Goal: Feedback & Contribution: Submit feedback/report problem

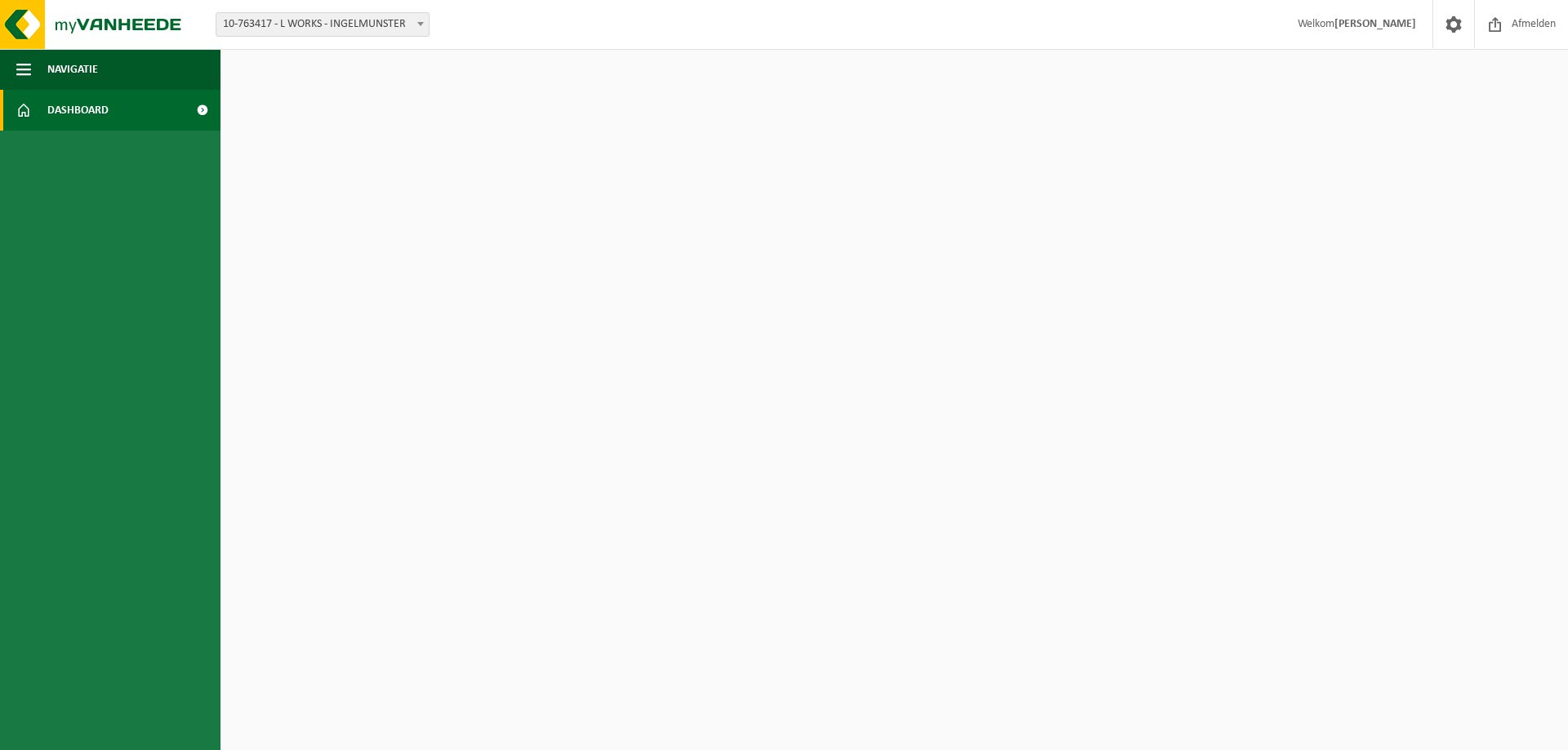
click at [80, 111] on span "Dashboard" at bounding box center [77, 110] width 61 height 41
click at [93, 73] on span "Navigatie" at bounding box center [73, 70] width 50 height 41
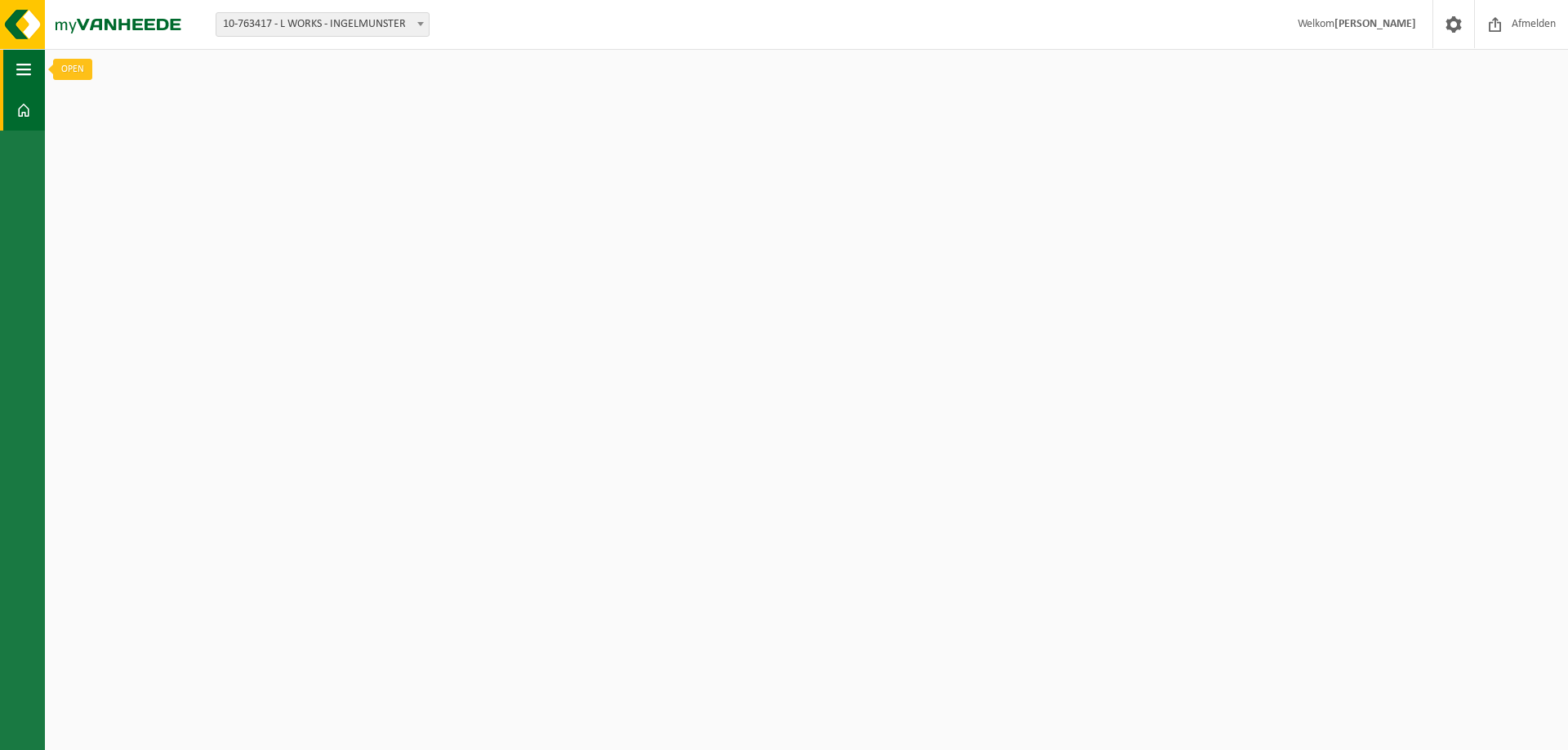
click at [20, 75] on span "button" at bounding box center [23, 70] width 15 height 41
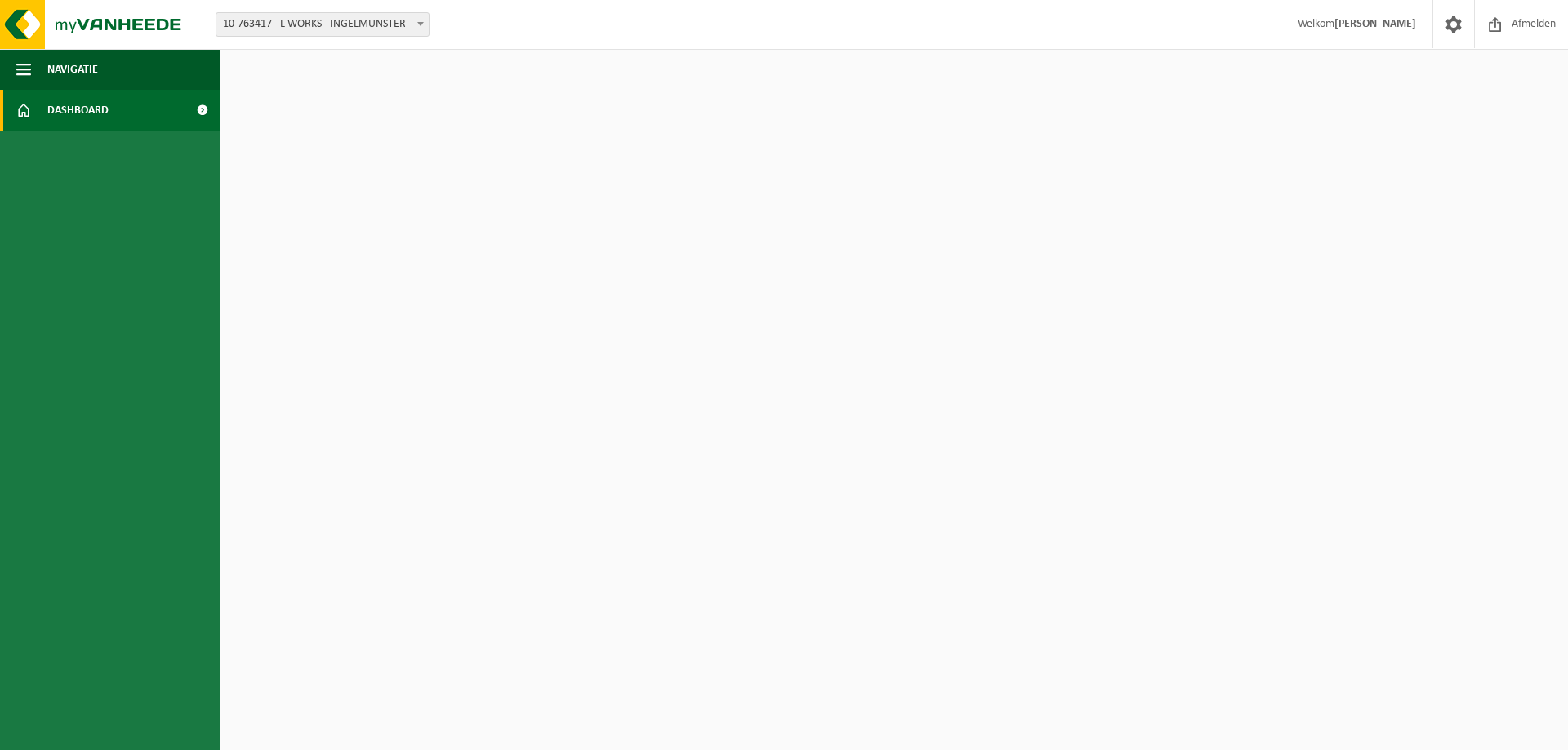
click at [104, 114] on span "Dashboard" at bounding box center [77, 110] width 61 height 41
click at [197, 111] on span at bounding box center [202, 110] width 37 height 41
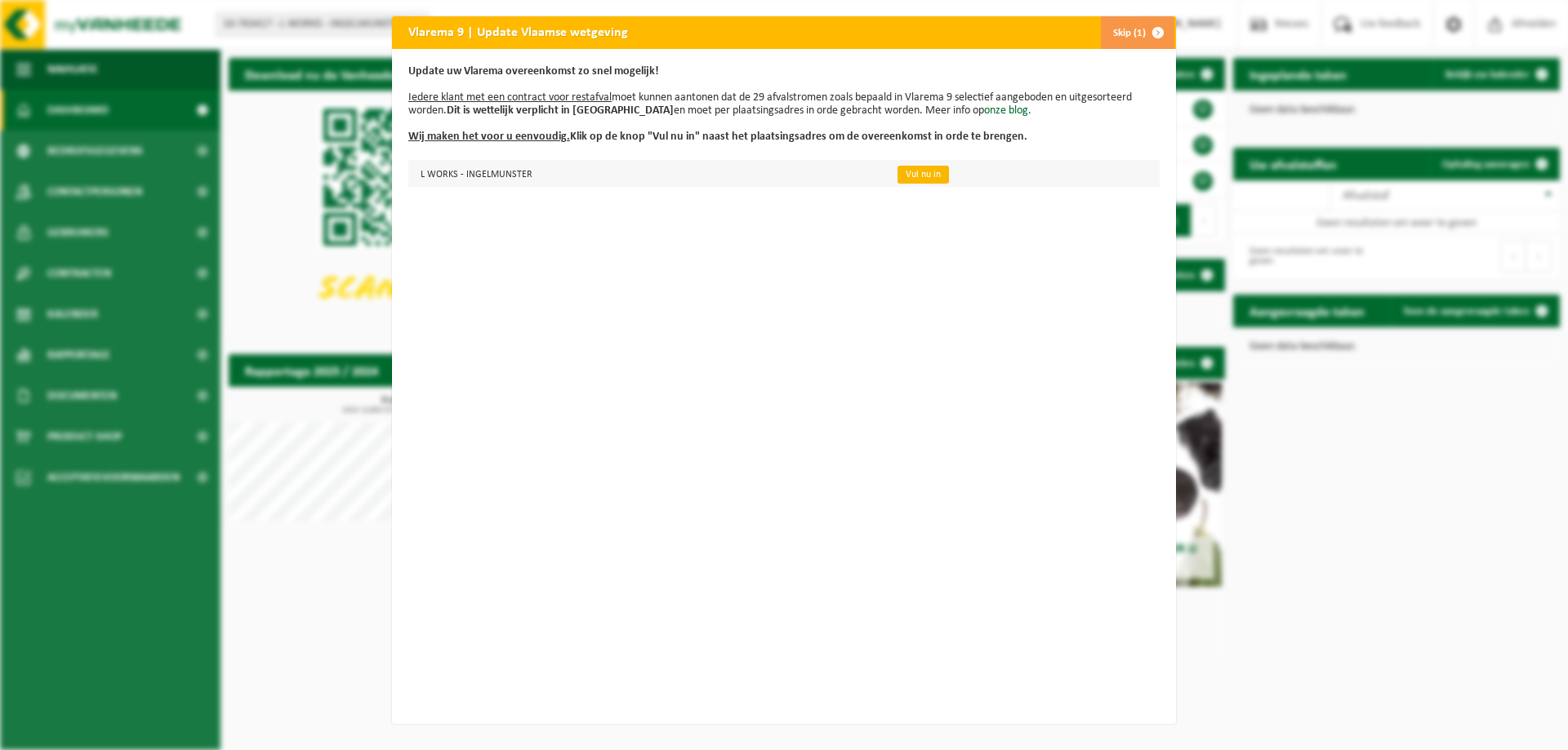
click at [911, 174] on link "Vul nu in" at bounding box center [922, 174] width 51 height 18
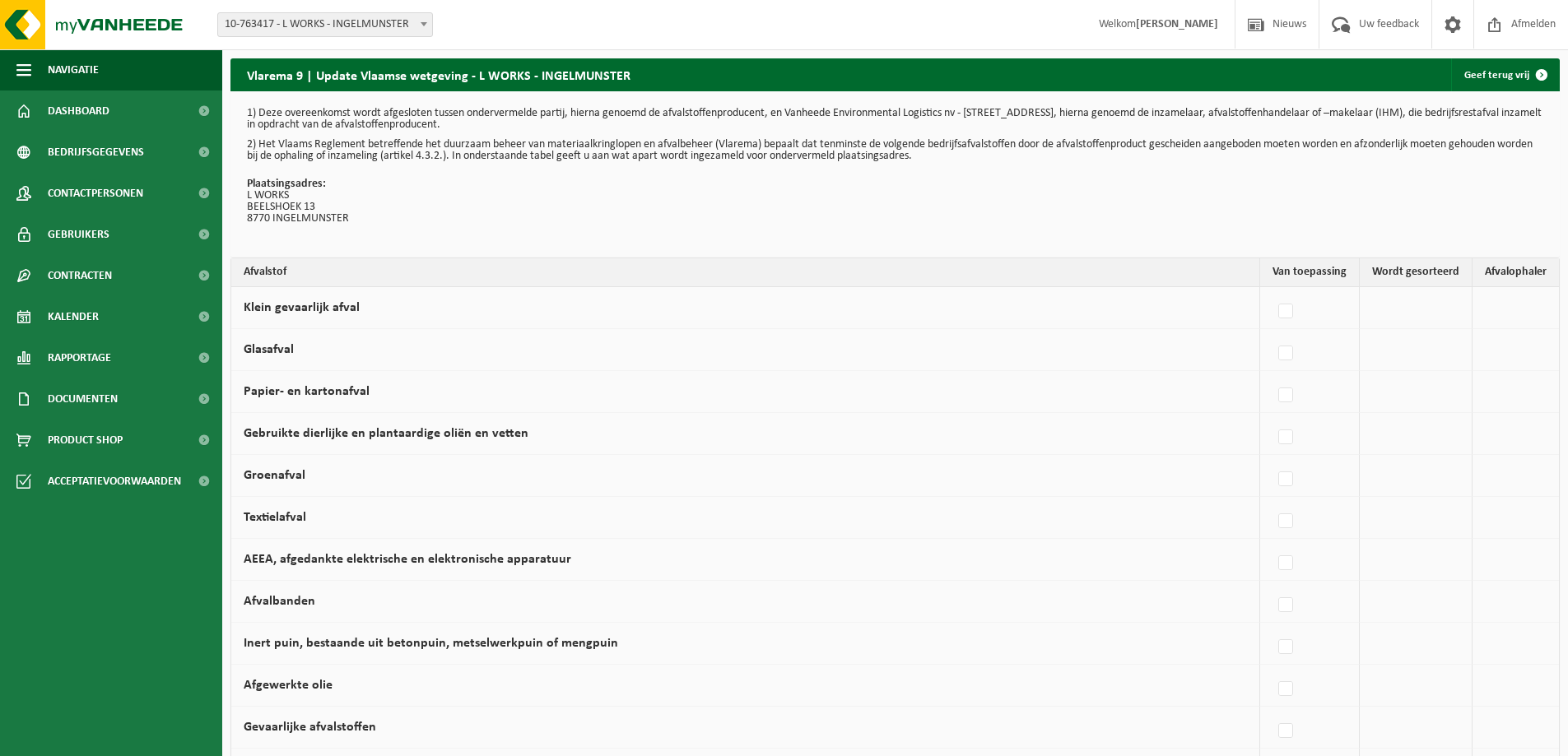
drag, startPoint x: 559, startPoint y: 471, endPoint x: 447, endPoint y: 451, distance: 113.8
drag, startPoint x: 447, startPoint y: 451, endPoint x: 1178, endPoint y: 207, distance: 770.6
click at [1178, 207] on p "Plaatsingsadres: L WORKS BEELSHOEK 13 8770 INGELMUNSTER" at bounding box center [895, 201] width 1297 height 46
click at [1292, 351] on label at bounding box center [1287, 353] width 23 height 24
click at [1272, 334] on input "Glasafval" at bounding box center [1271, 333] width 1 height 1
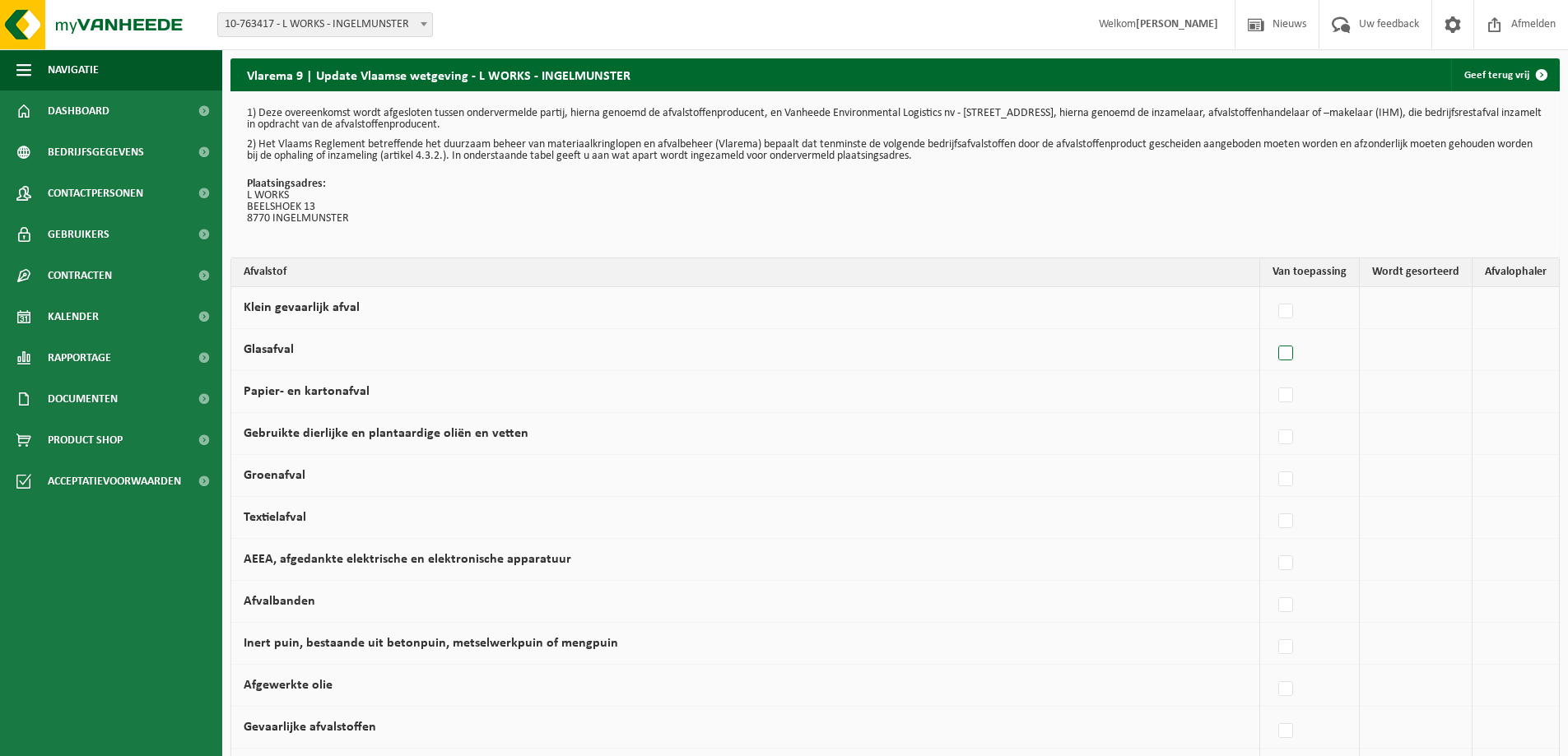
checkbox input "true"
click at [1146, 353] on label at bounding box center [1142, 353] width 23 height 24
click at [1128, 334] on input "Glasafval" at bounding box center [1127, 333] width 1 height 1
checkbox input "false"
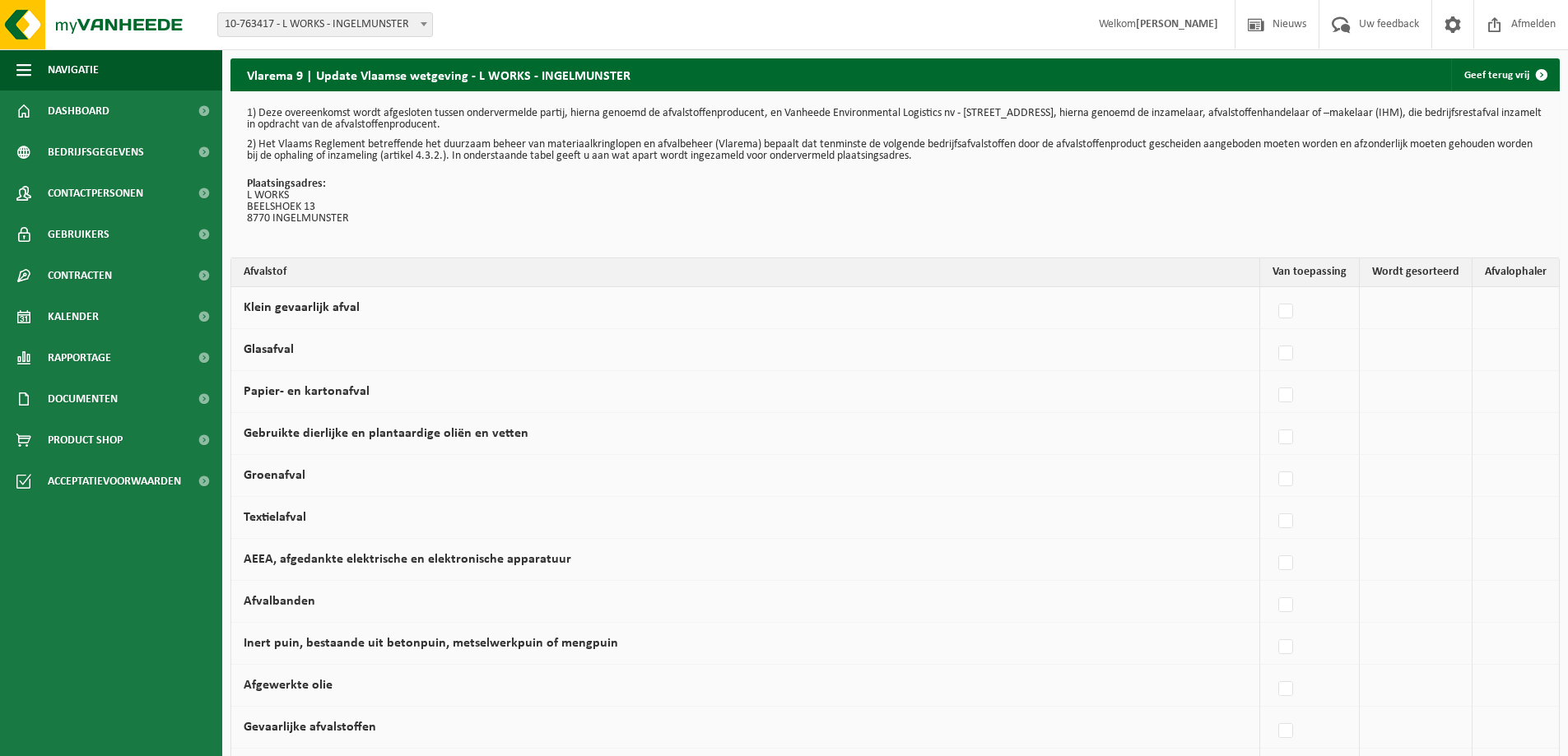
click at [1405, 305] on td at bounding box center [1417, 307] width 113 height 42
click at [1286, 313] on label at bounding box center [1287, 311] width 23 height 24
click at [1272, 292] on input "Klein gevaarlijk afval" at bounding box center [1271, 291] width 1 height 1
checkbox input "true"
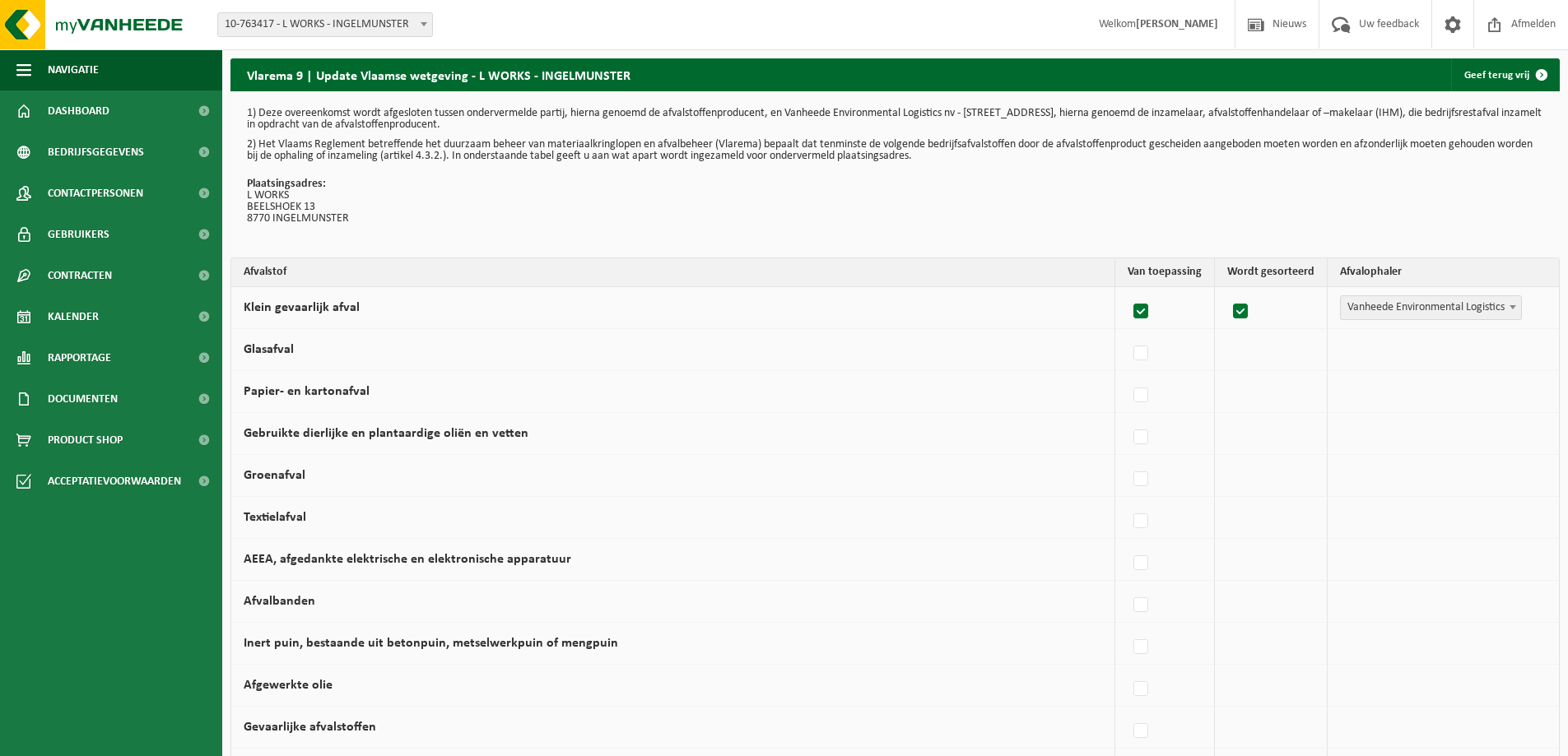
click at [1144, 312] on label at bounding box center [1142, 311] width 23 height 24
click at [1128, 292] on input "Klein gevaarlijk afval" at bounding box center [1127, 291] width 1 height 1
checkbox input "false"
click at [1288, 346] on label at bounding box center [1287, 353] width 23 height 24
click at [1272, 334] on input "Glasafval" at bounding box center [1271, 333] width 1 height 1
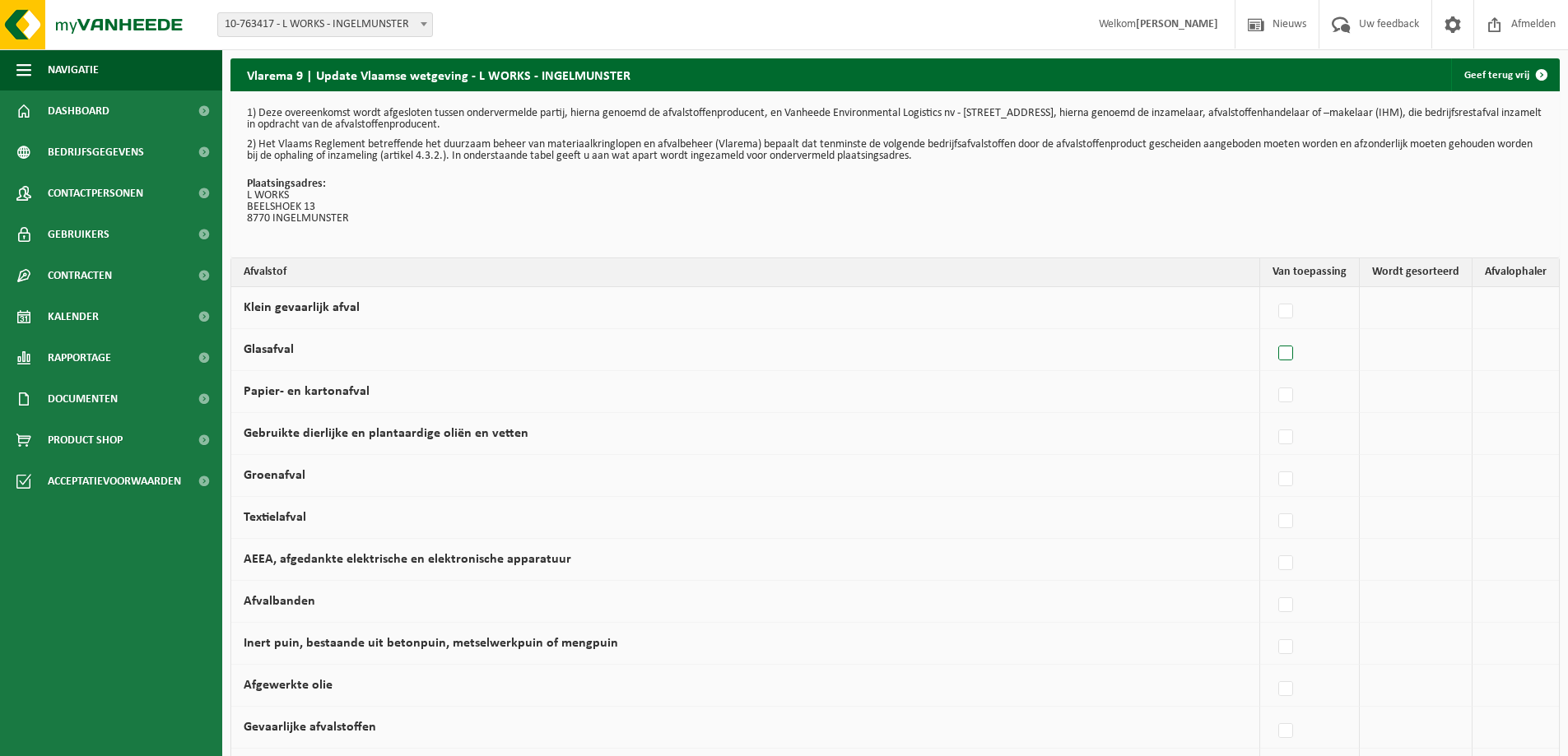
checkbox input "true"
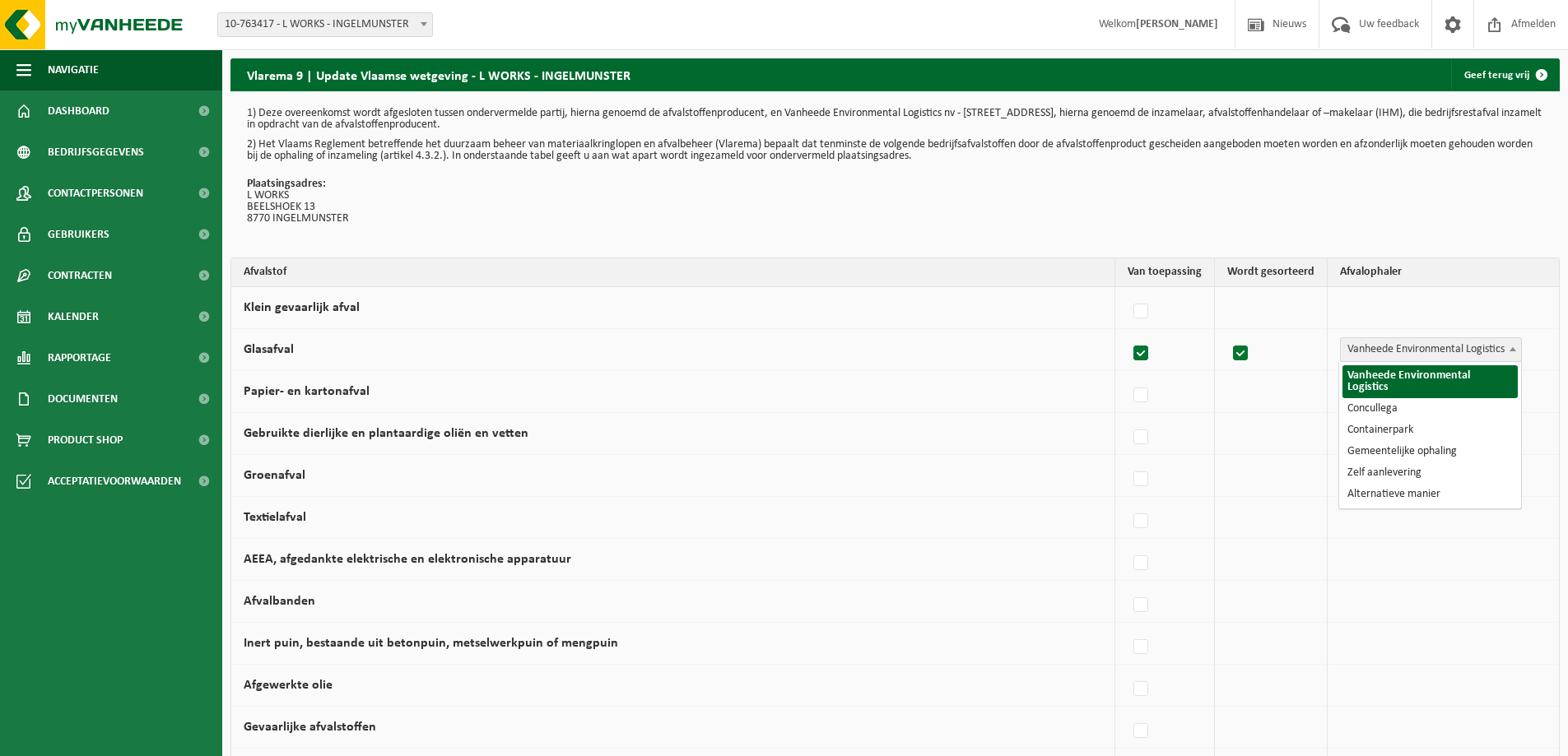
click at [1457, 348] on span "Vanheede Environmental Logistics" at bounding box center [1430, 350] width 181 height 23
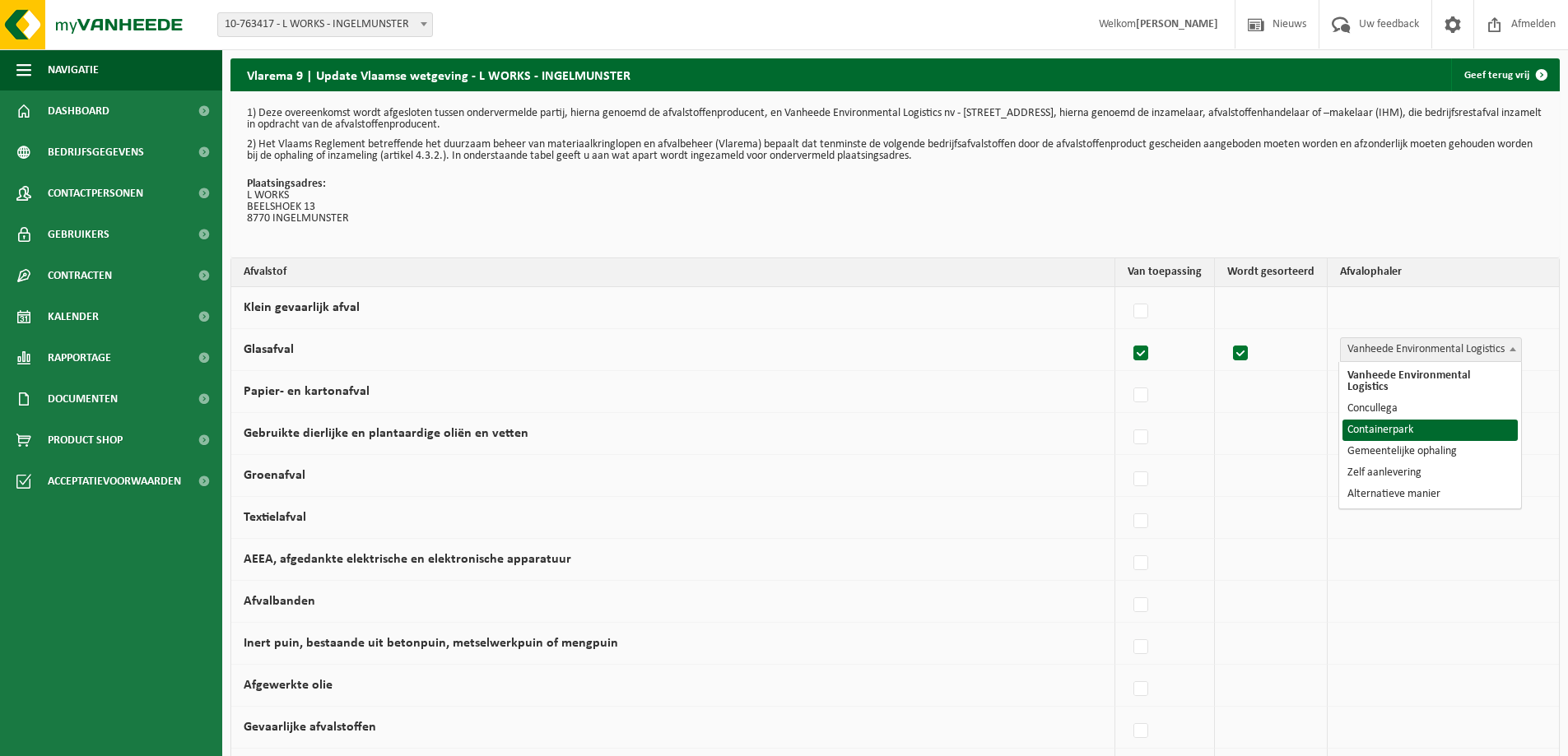
select select "Containerpark"
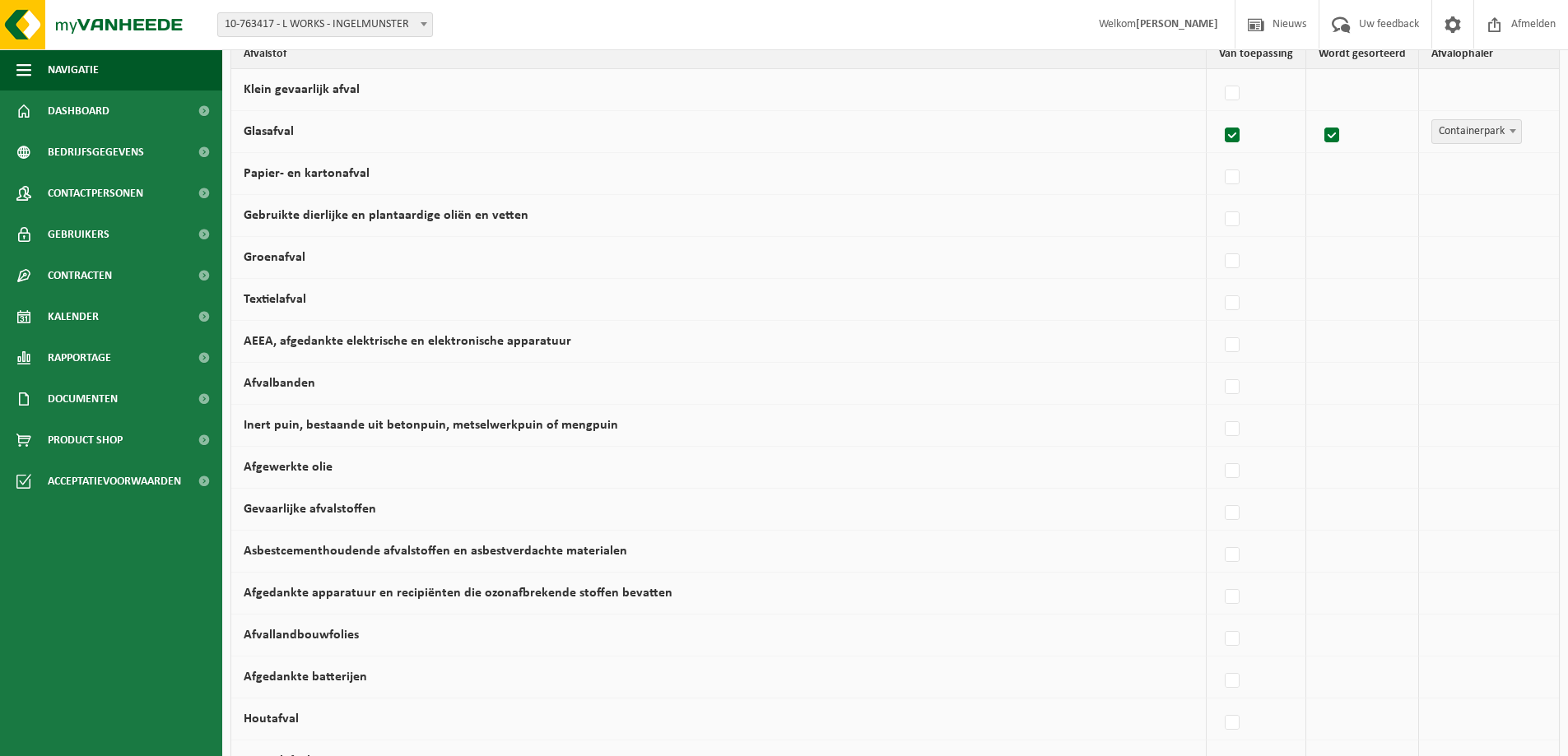
scroll to position [247, 0]
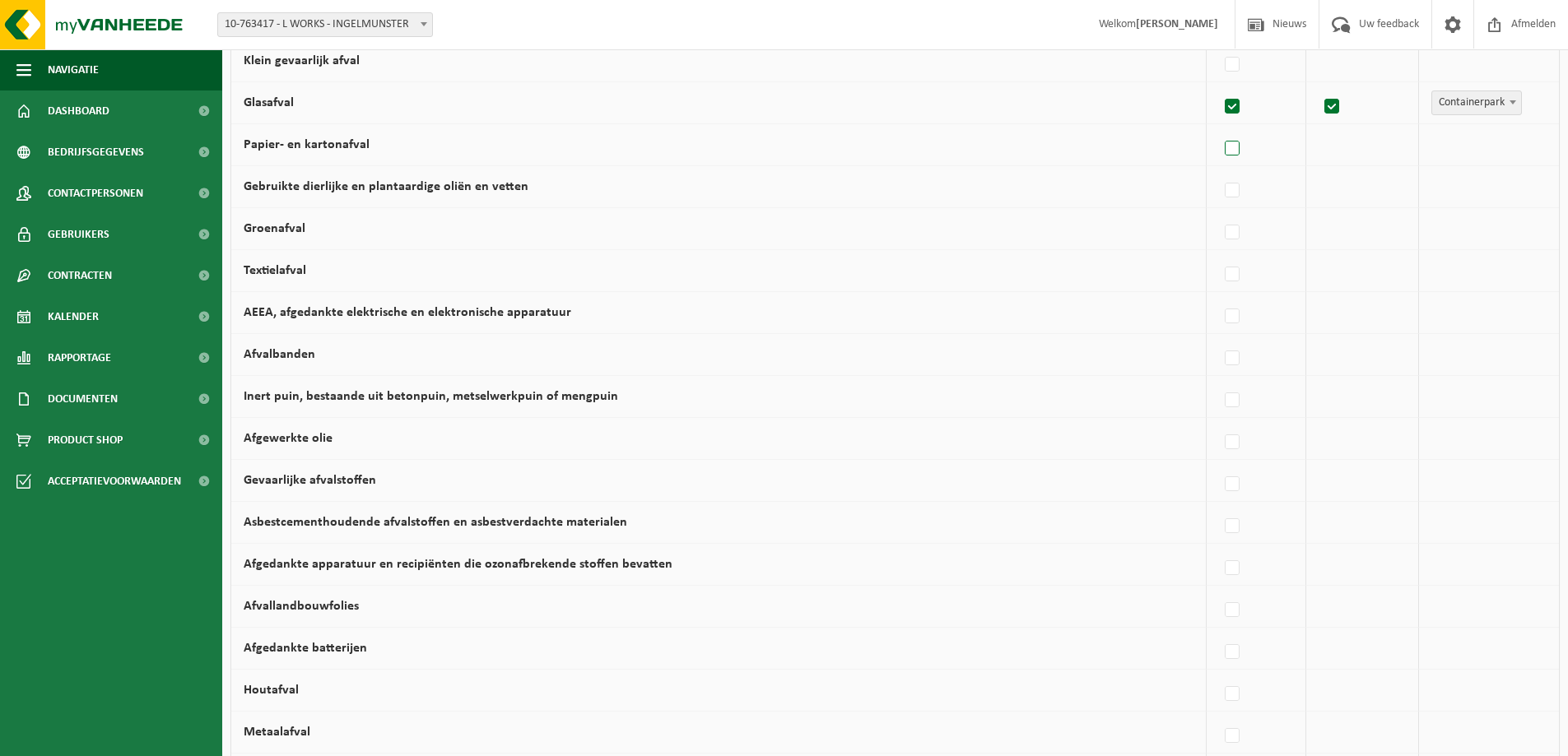
click at [1229, 150] on label at bounding box center [1233, 148] width 23 height 24
click at [1219, 129] on input "Papier- en kartonafval" at bounding box center [1218, 128] width 1 height 1
checkbox input "true"
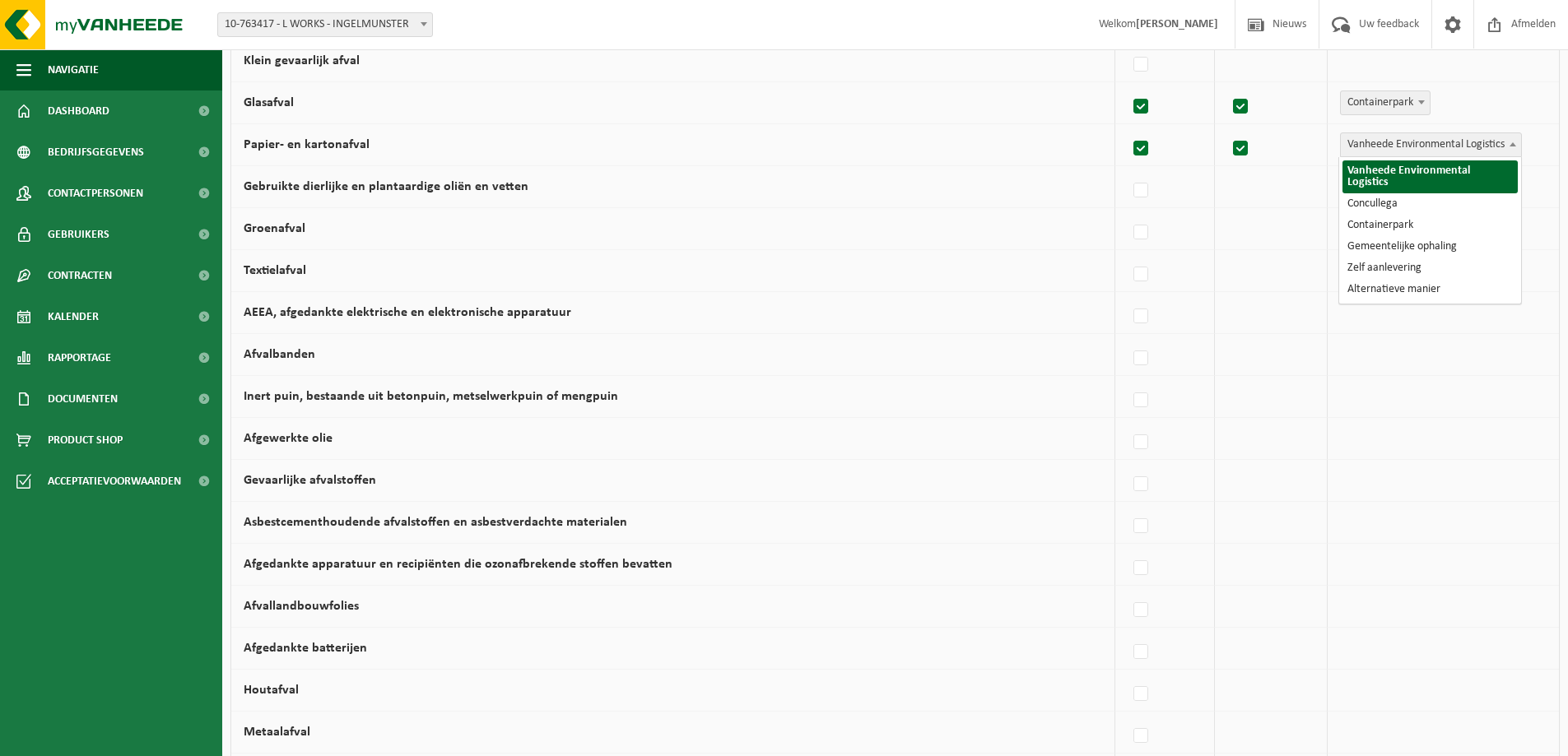
click at [1455, 147] on span "Vanheede Environmental Logistics" at bounding box center [1430, 145] width 181 height 23
select select "Gemeentelijke ophaling"
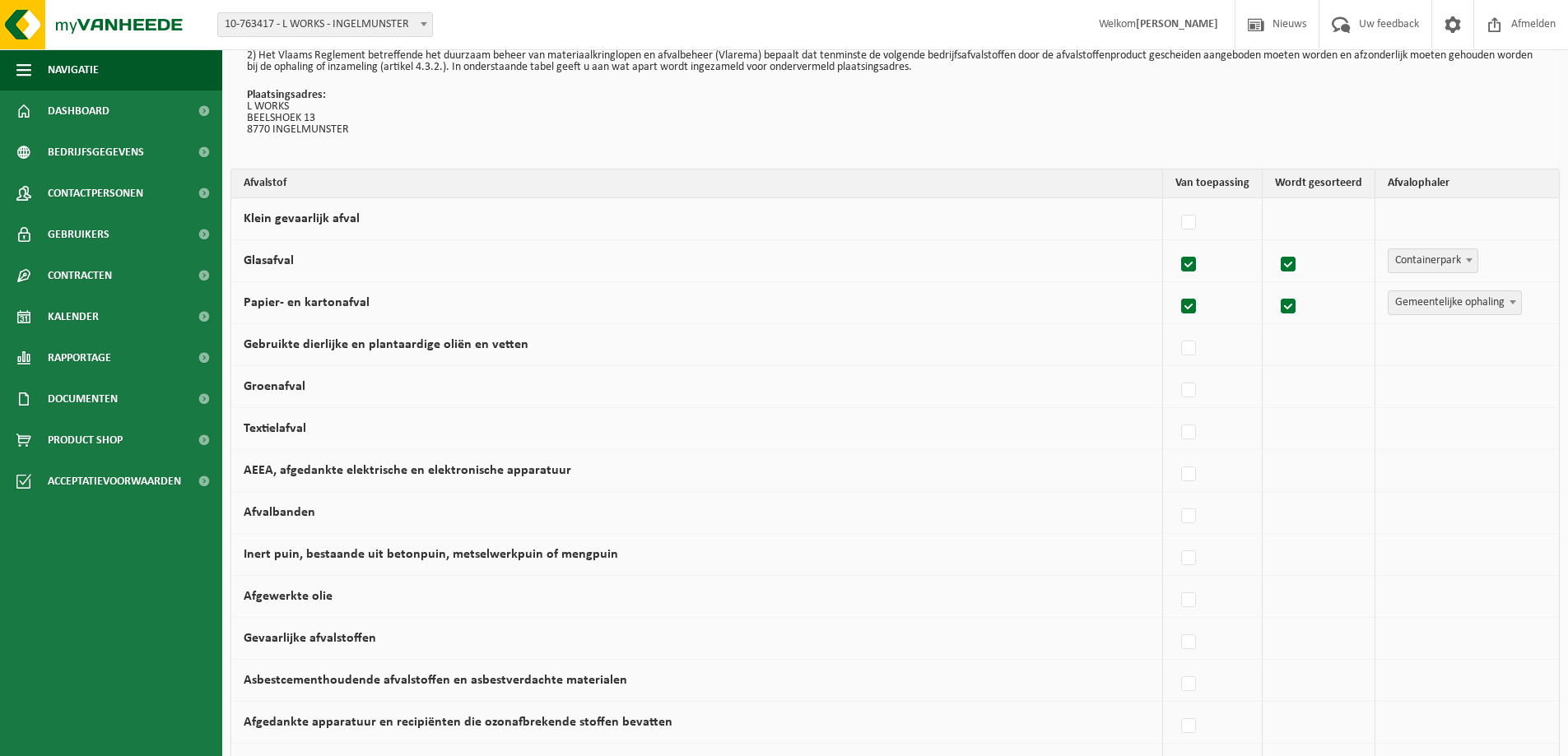
scroll to position [82, 0]
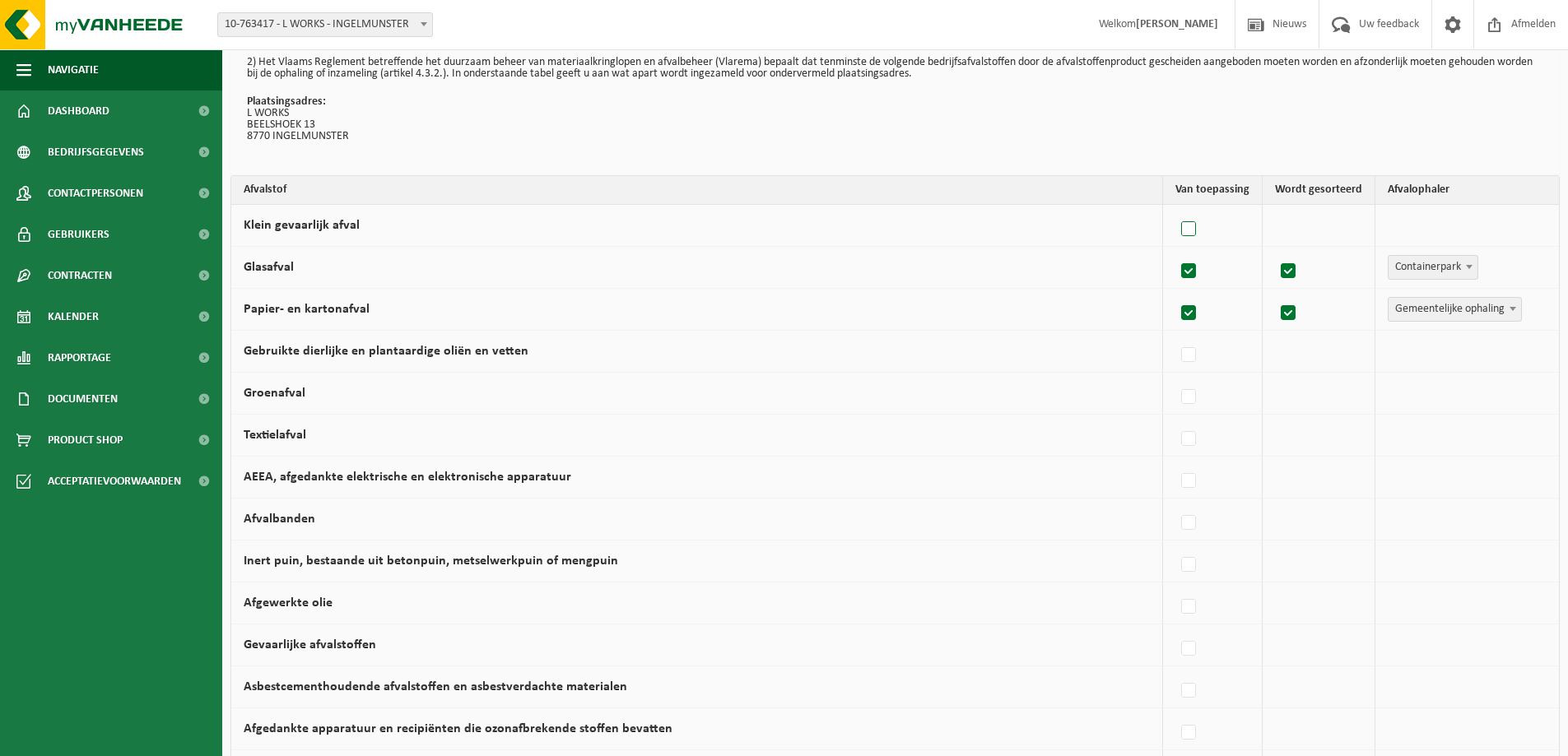
click at [1189, 226] on label at bounding box center [1189, 229] width 23 height 24
click at [1176, 209] on input "Klein gevaarlijk afval" at bounding box center [1175, 208] width 1 height 1
checkbox input "true"
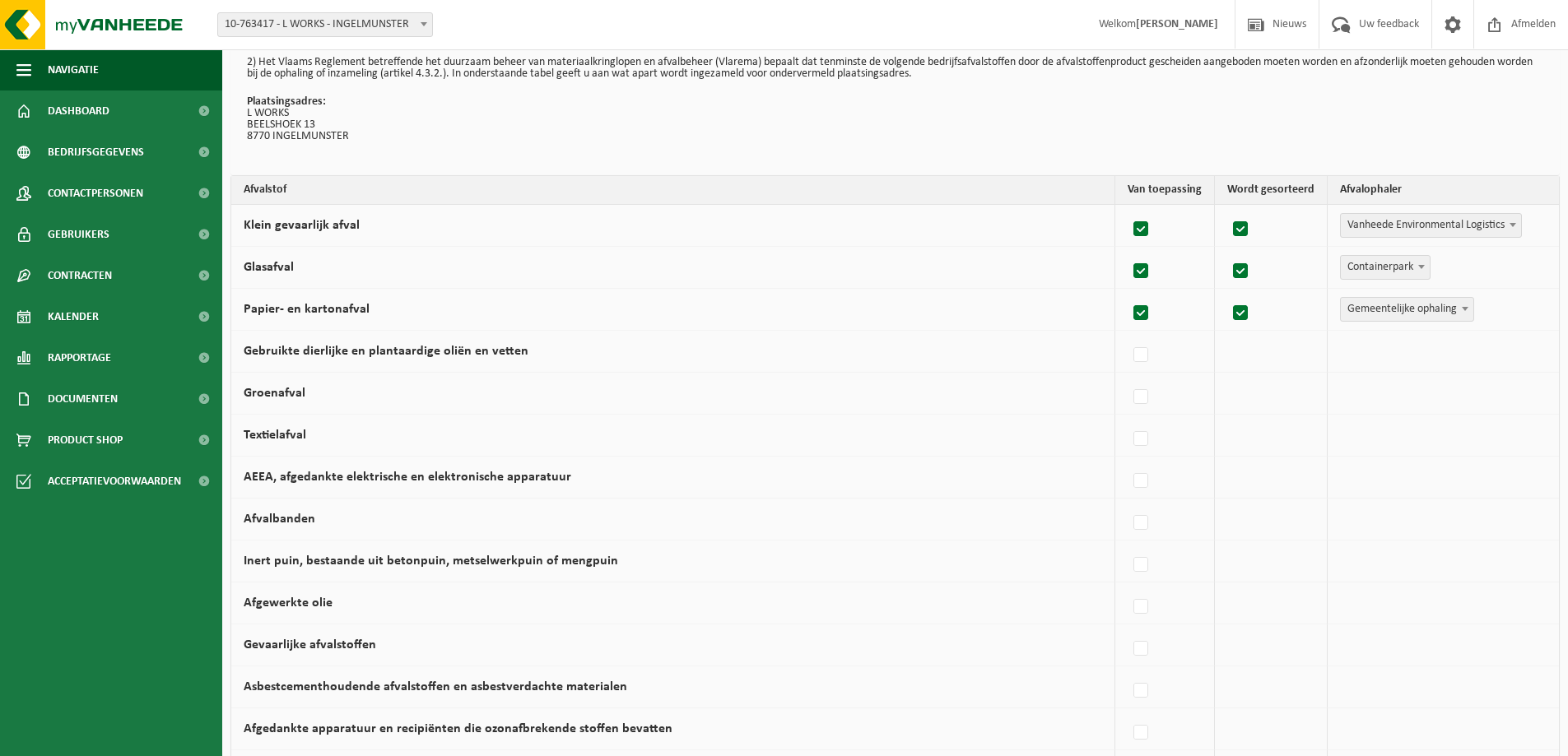
click at [1439, 226] on span "Vanheede Environmental Logistics" at bounding box center [1430, 225] width 181 height 23
select select "Containerpark"
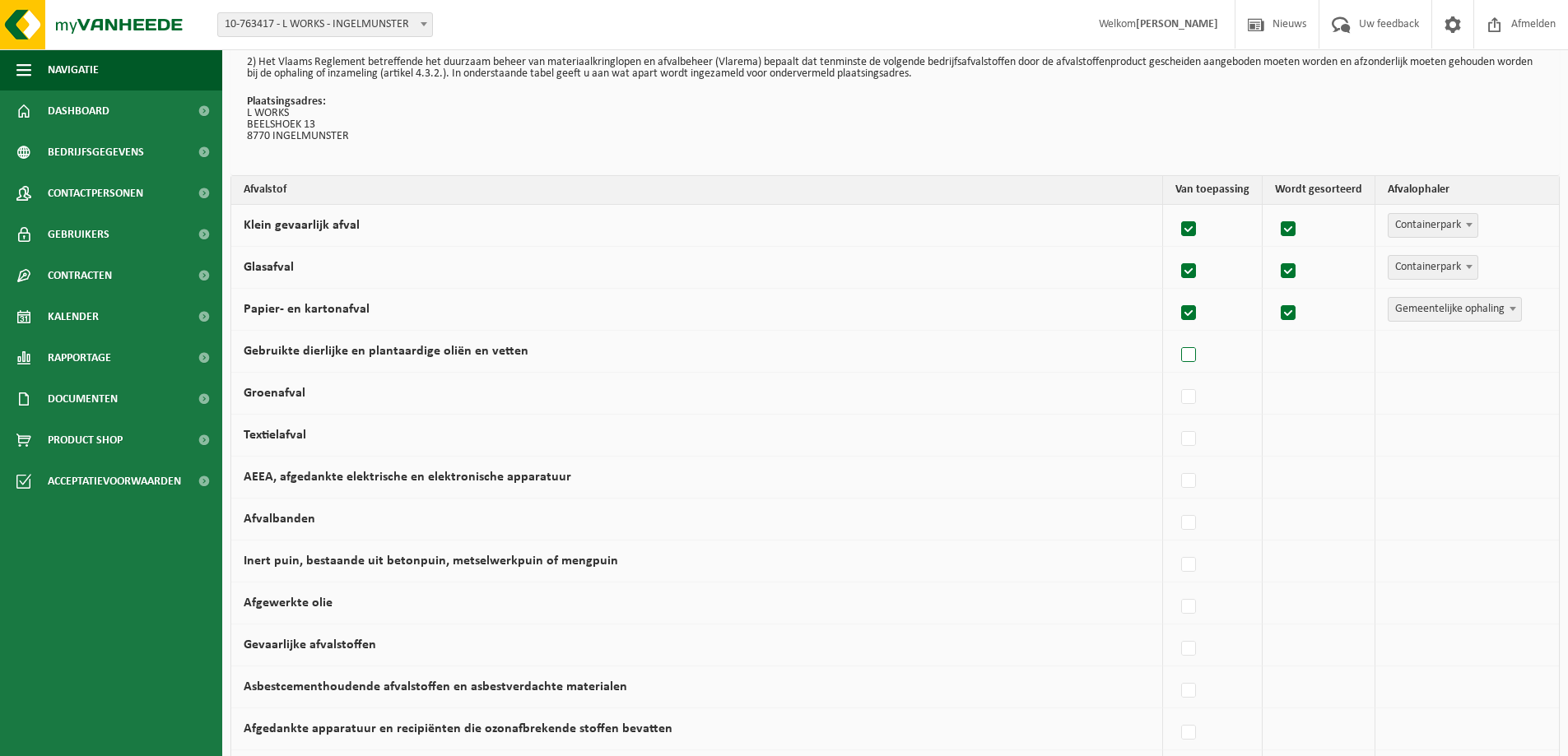
click at [1192, 360] on label at bounding box center [1189, 355] width 23 height 24
click at [1176, 335] on input "Gebruikte dierlijke en plantaardige oliën en vetten" at bounding box center [1175, 334] width 1 height 1
checkbox input "true"
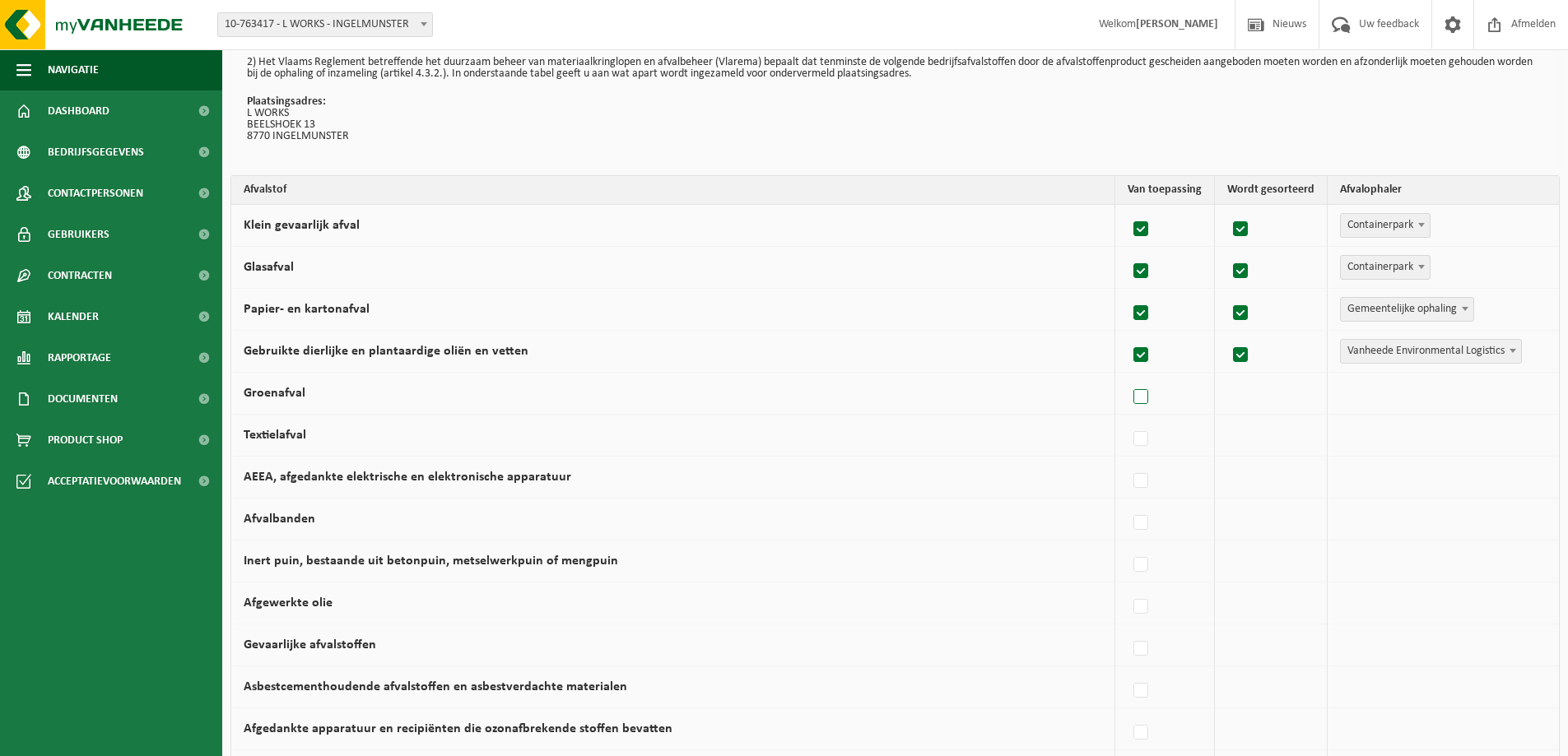
click at [1146, 402] on label at bounding box center [1142, 397] width 23 height 24
click at [1128, 377] on input "Groenafval" at bounding box center [1127, 376] width 1 height 1
checkbox input "true"
click at [1140, 446] on label at bounding box center [1142, 439] width 23 height 24
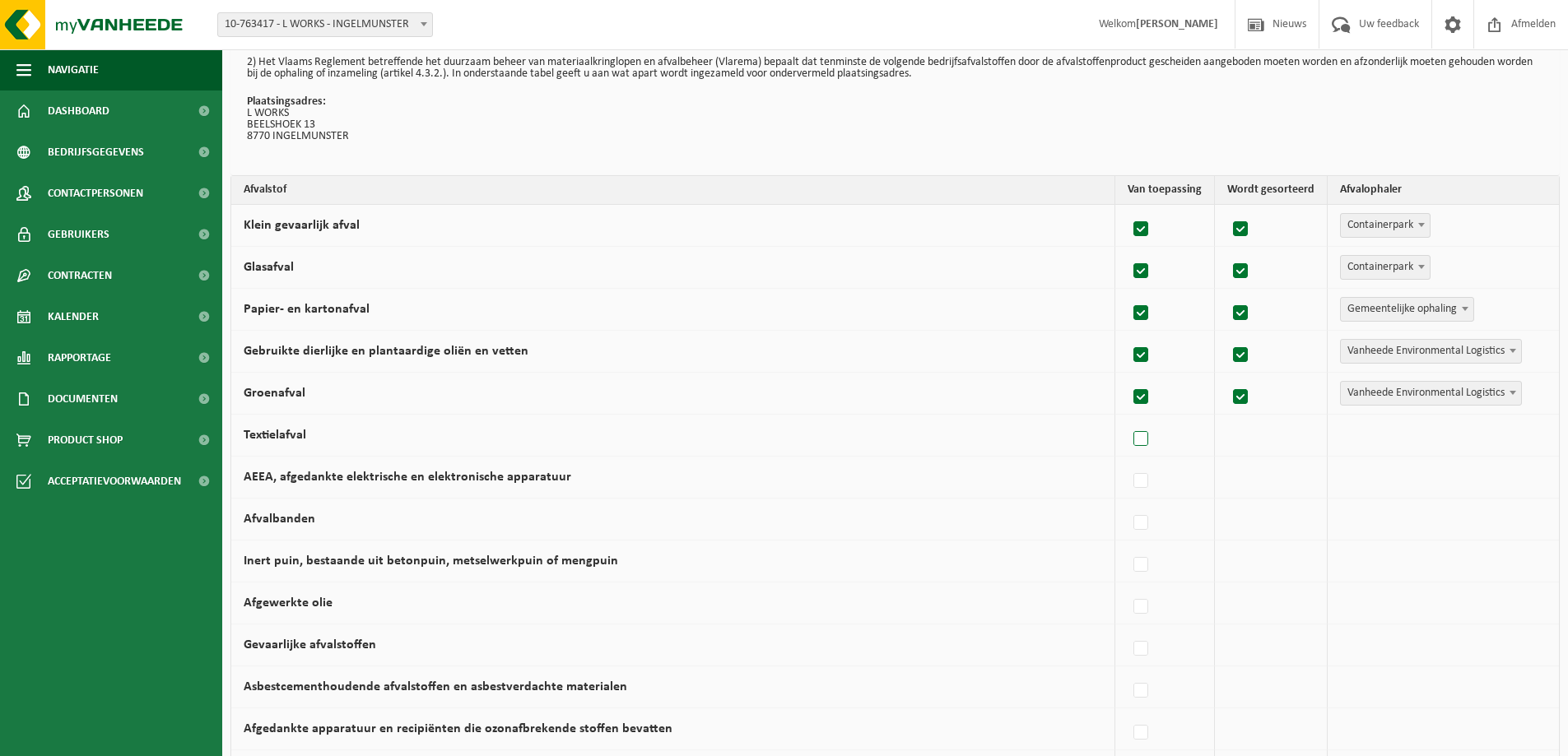
click at [1128, 418] on input "Textielafval" at bounding box center [1127, 418] width 1 height 1
checkbox input "true"
click at [1146, 479] on label at bounding box center [1142, 481] width 23 height 24
click at [1128, 460] on input "AEEA, afgedankte elektrische en elektronische apparatuur" at bounding box center [1127, 460] width 1 height 1
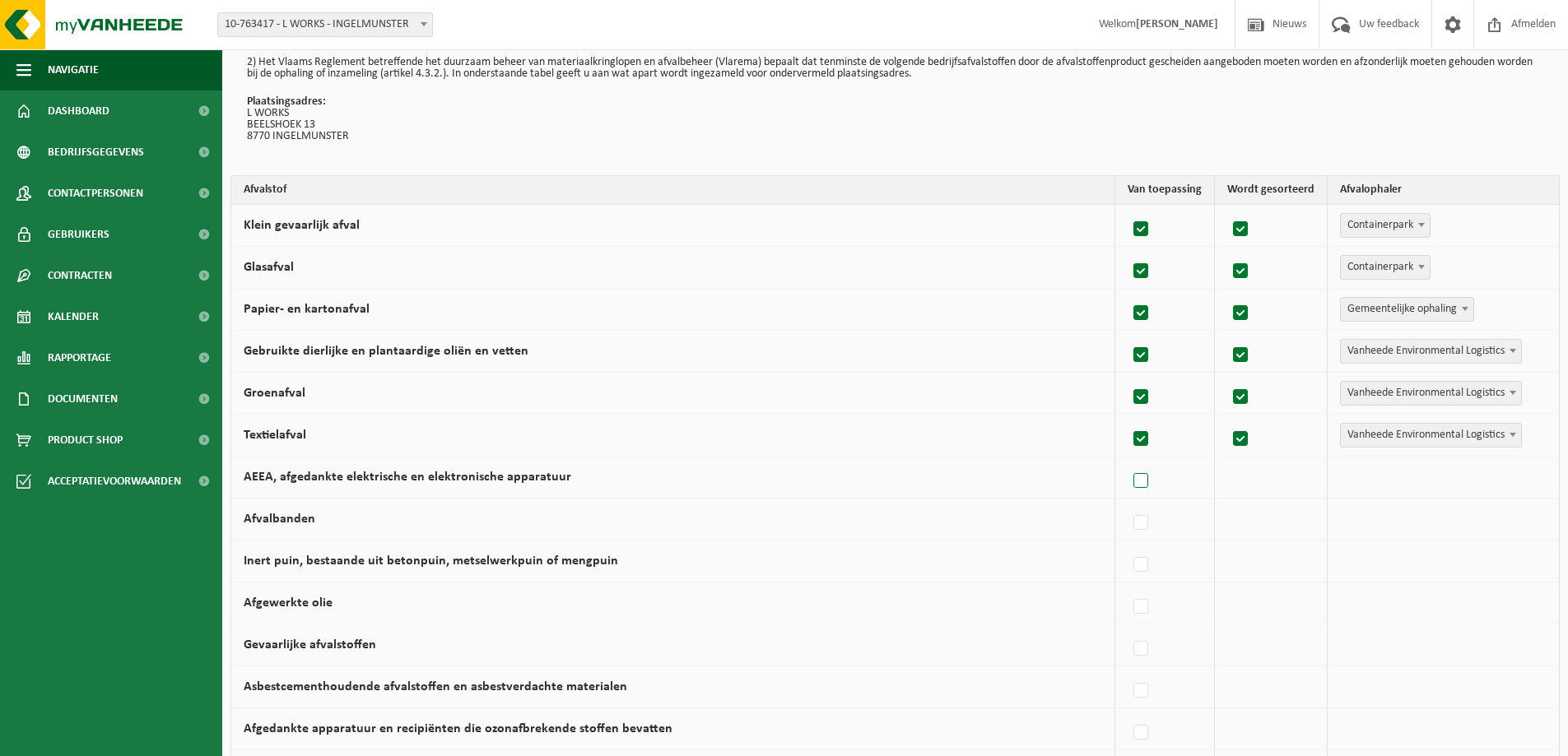
checkbox input "true"
click at [1145, 515] on label at bounding box center [1142, 523] width 23 height 24
click at [1128, 502] on input "Afvalbanden" at bounding box center [1127, 502] width 1 height 1
checkbox input "true"
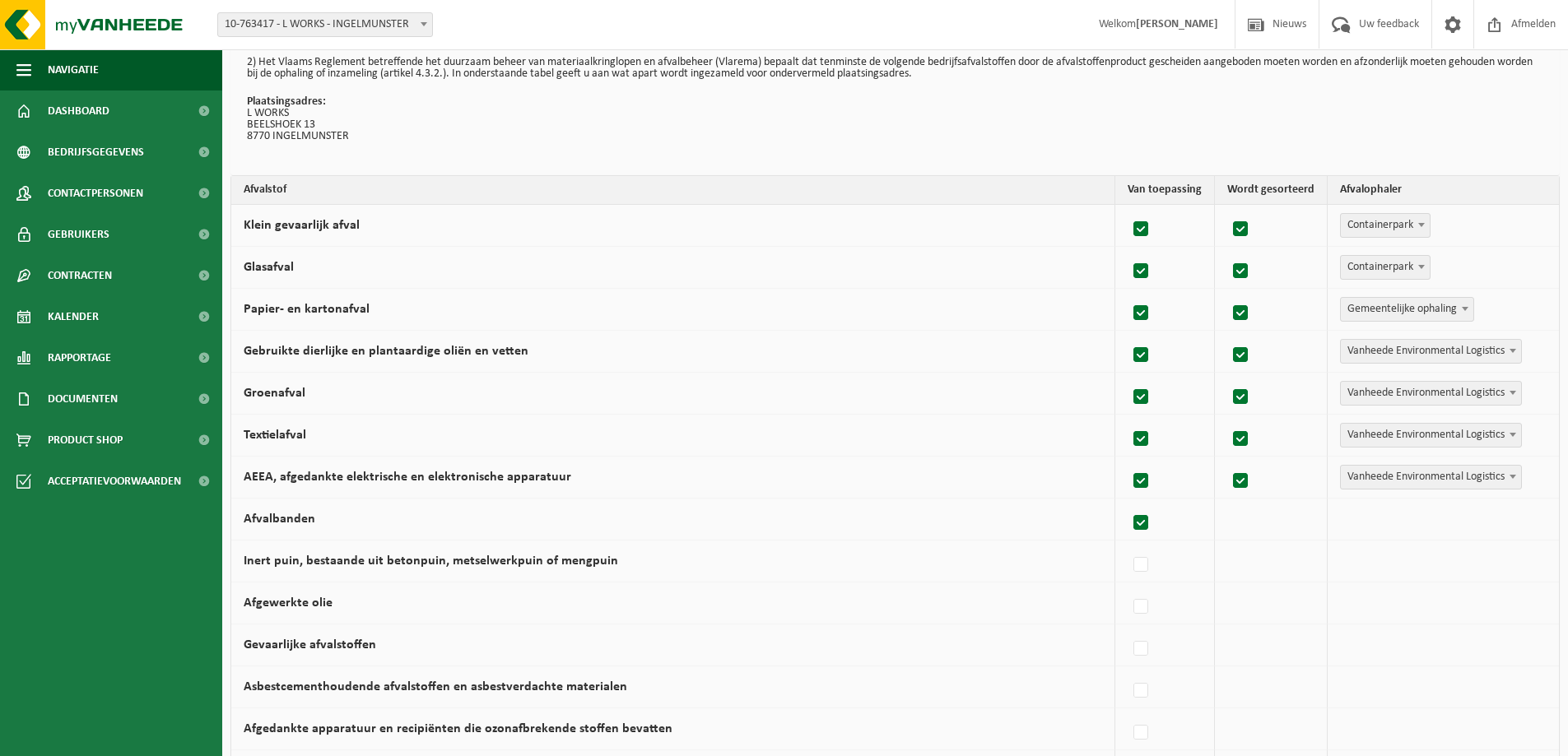
checkbox input "true"
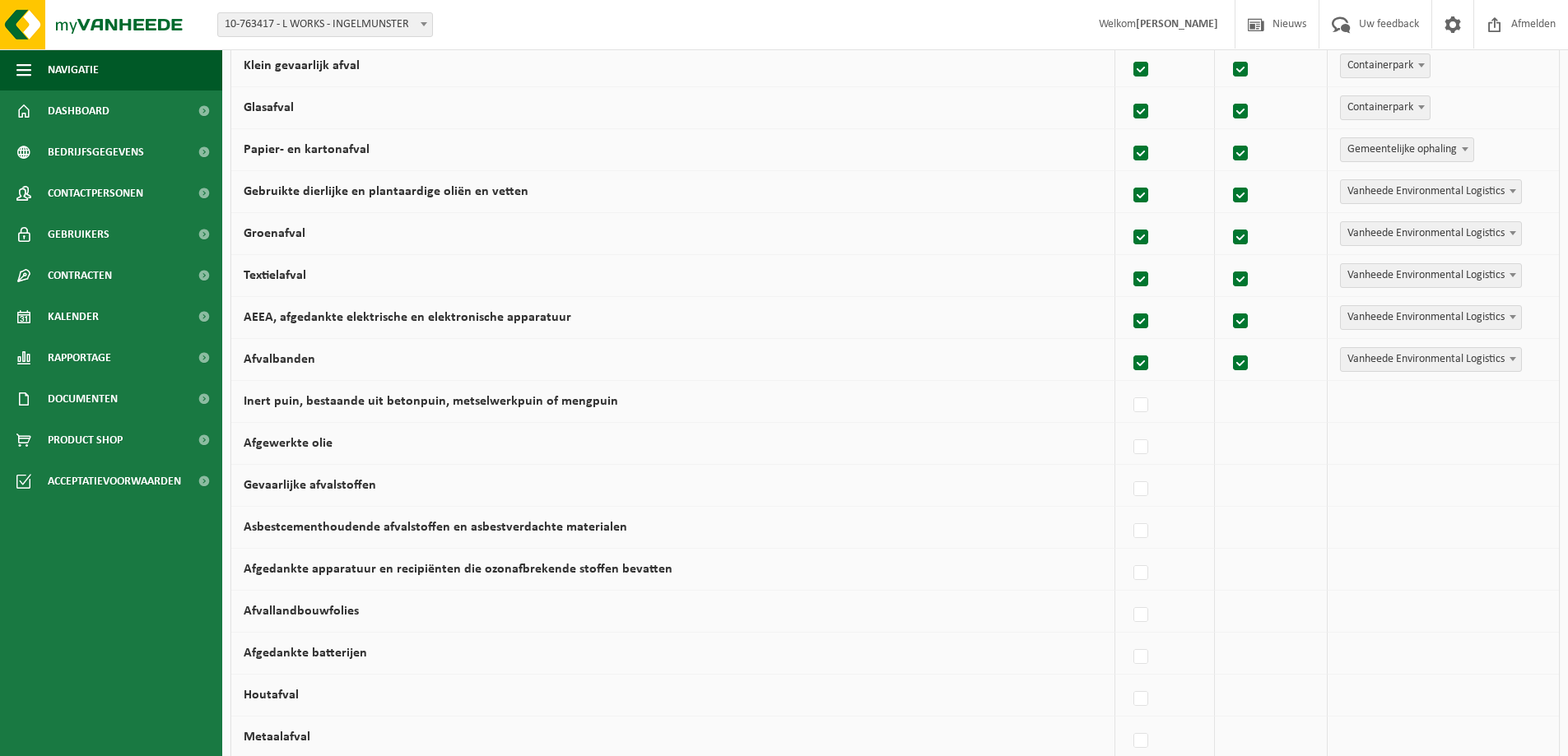
scroll to position [247, 0]
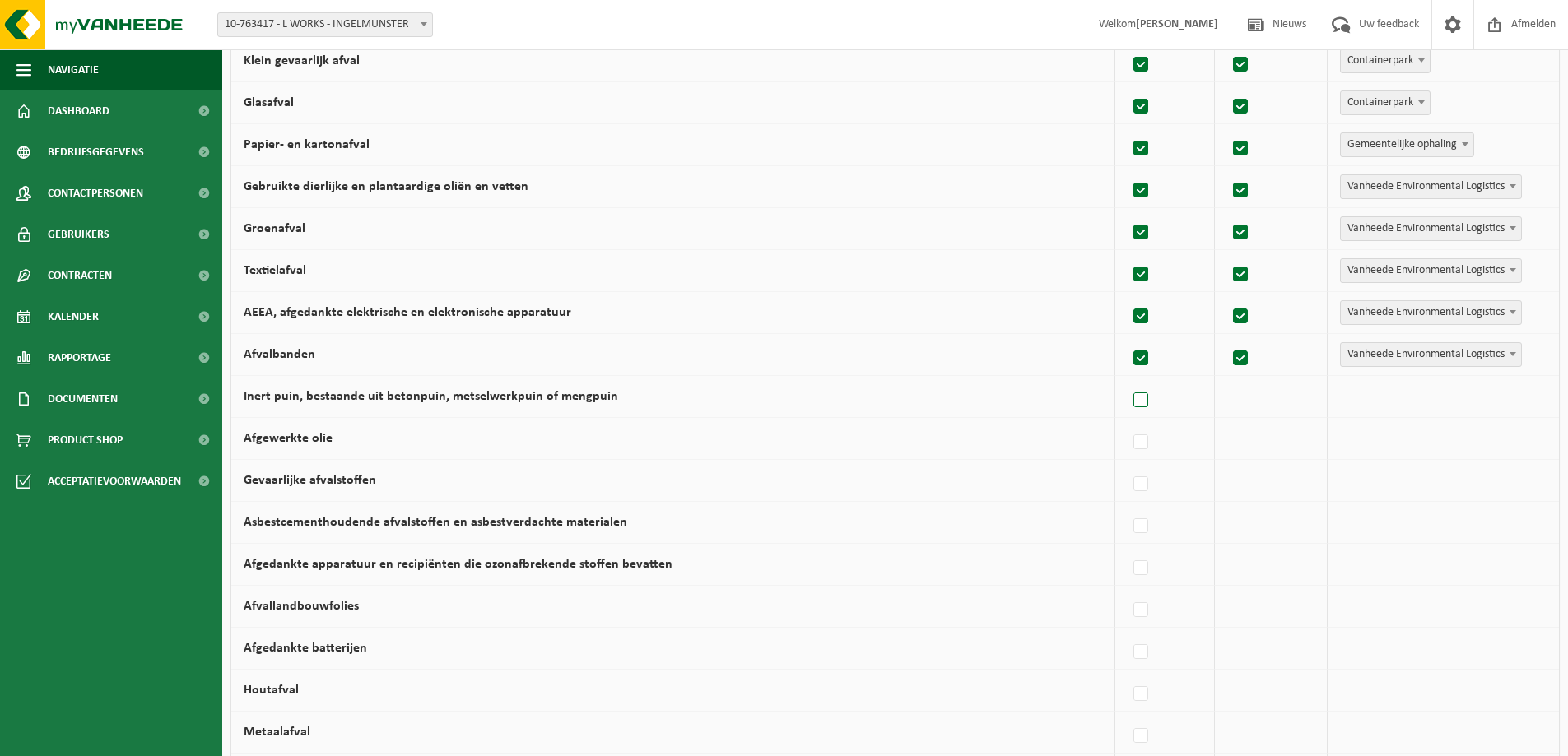
drag, startPoint x: 1142, startPoint y: 401, endPoint x: 1144, endPoint y: 410, distance: 9.2
click at [1142, 402] on label at bounding box center [1142, 400] width 23 height 24
click at [1128, 380] on input "Inert puin, bestaande uit betonpuin, metselwerkpuin of mengpuin" at bounding box center [1127, 379] width 1 height 1
checkbox input "true"
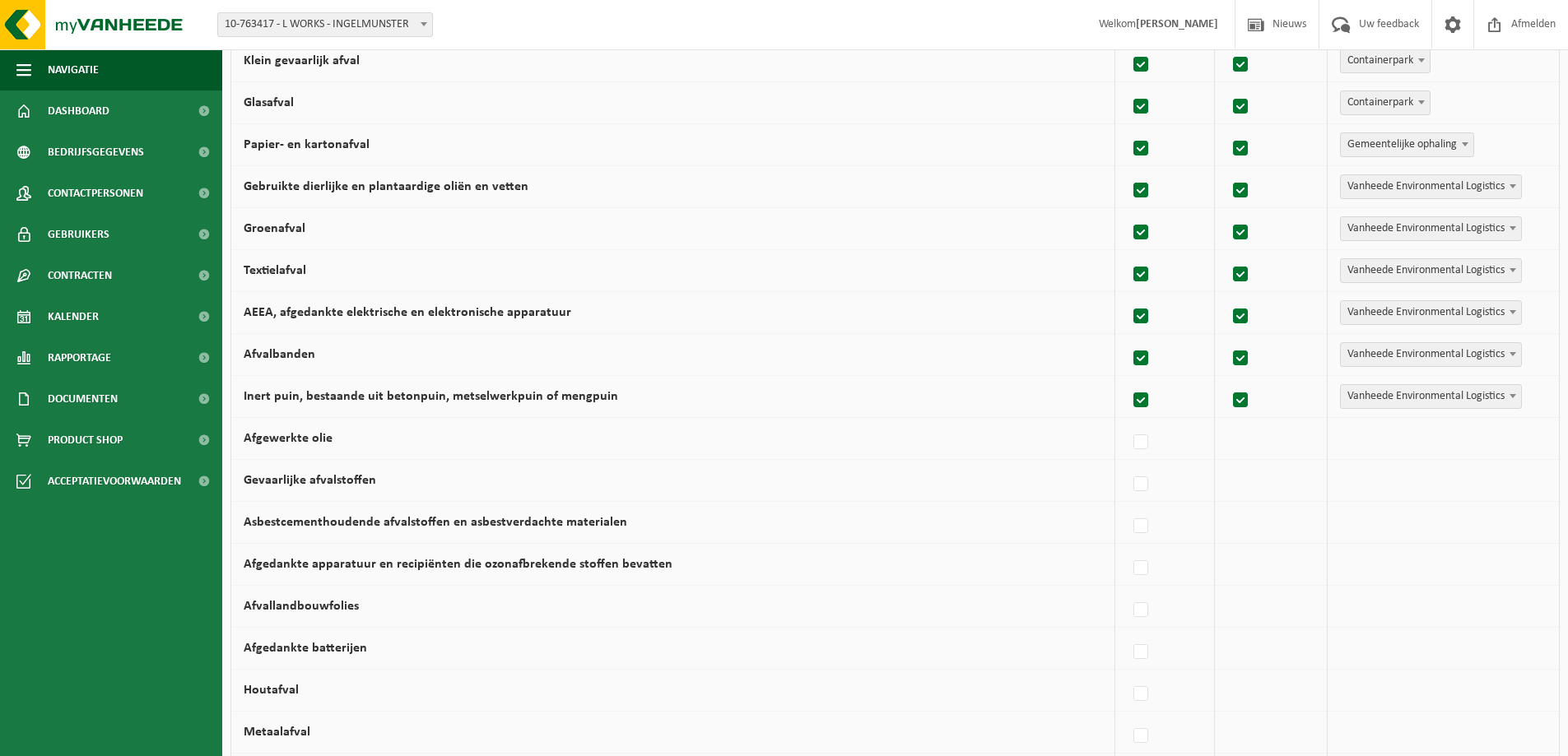
drag, startPoint x: 1145, startPoint y: 450, endPoint x: 1144, endPoint y: 462, distance: 12.0
click at [1144, 450] on label at bounding box center [1142, 442] width 23 height 24
click at [1128, 422] on input "Afgewerkte olie" at bounding box center [1127, 421] width 1 height 1
checkbox input "true"
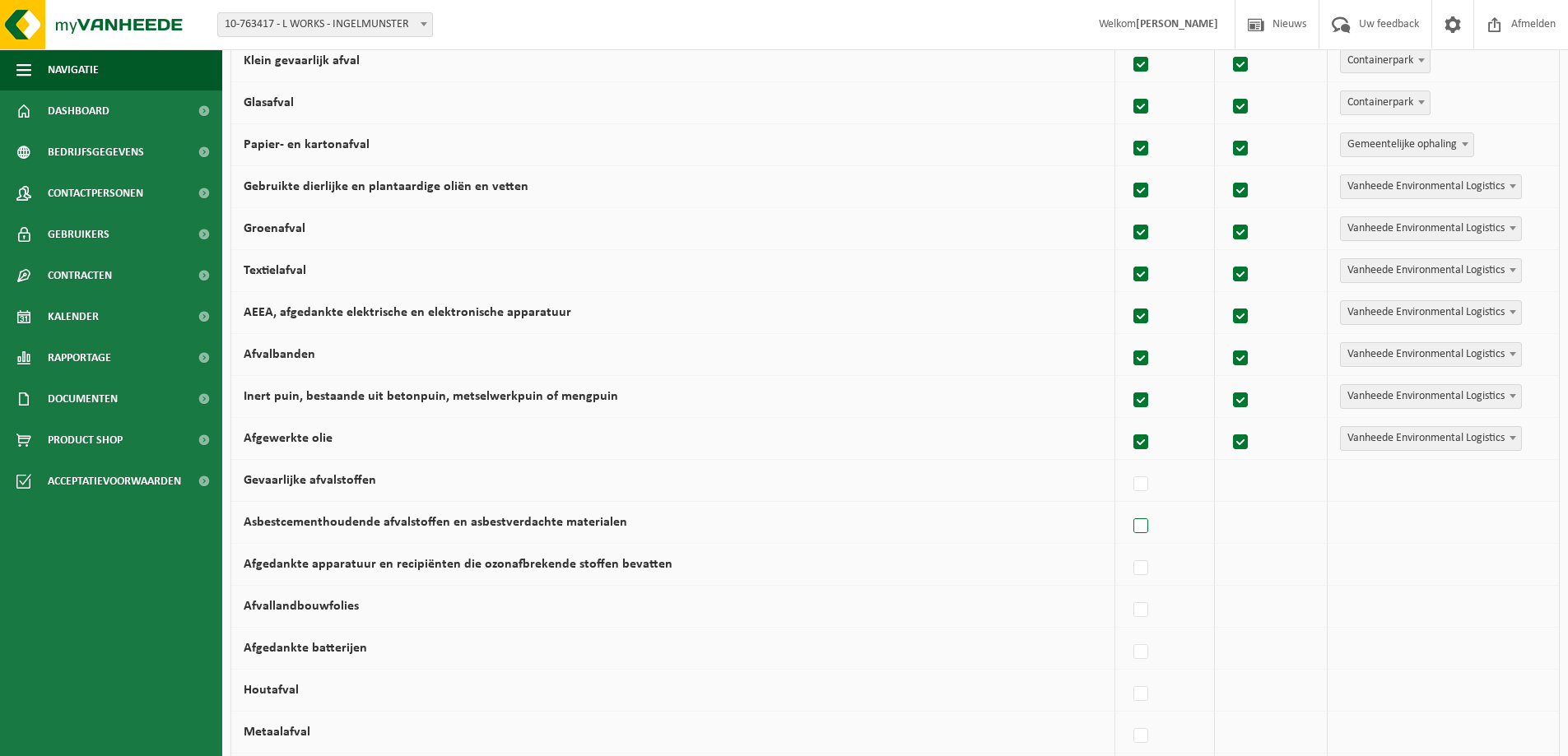
drag, startPoint x: 1143, startPoint y: 479, endPoint x: 1151, endPoint y: 529, distance: 50.6
click at [1143, 481] on label at bounding box center [1142, 484] width 23 height 24
click at [1128, 464] on input "Gevaarlijke afvalstoffen" at bounding box center [1127, 463] width 1 height 1
checkbox input "true"
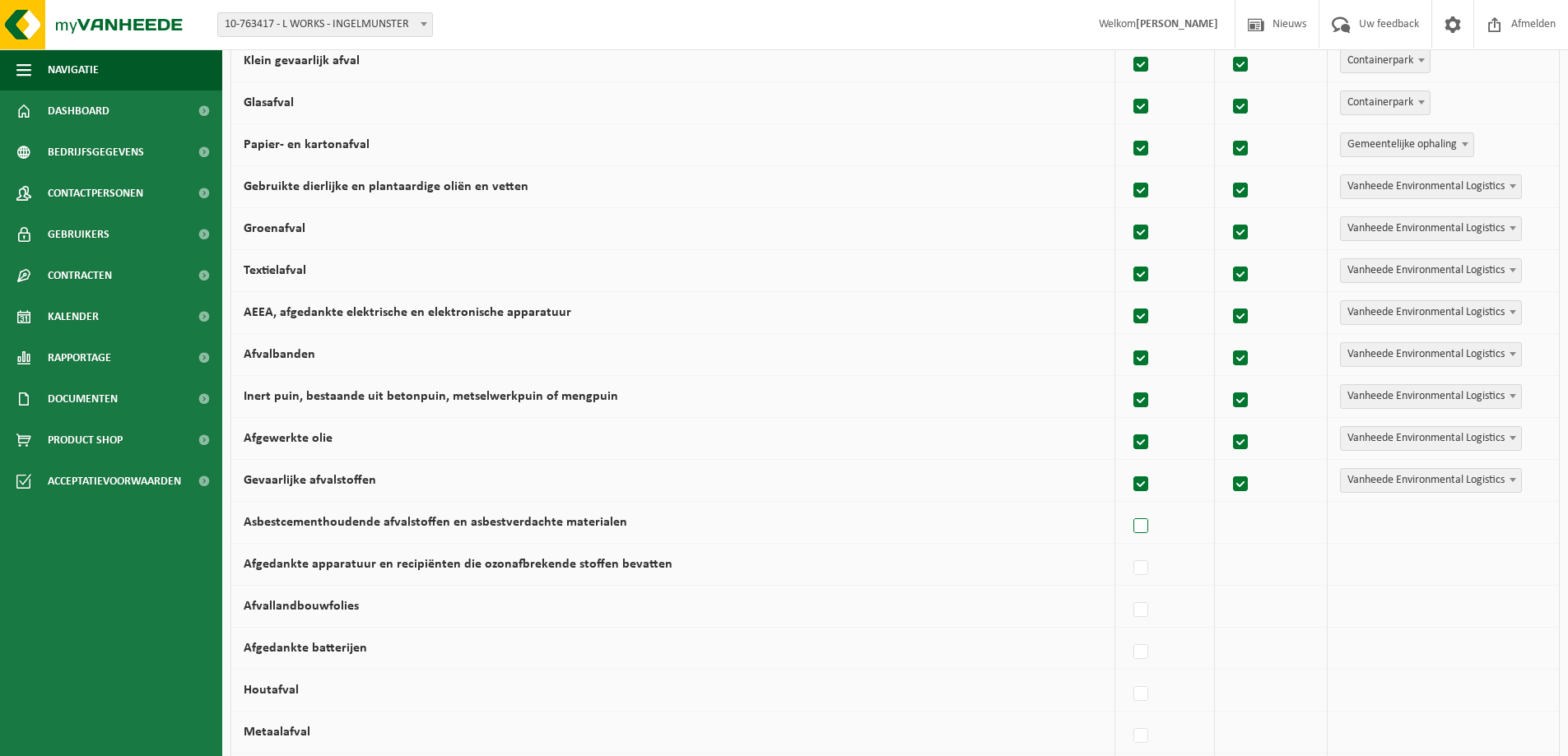
click at [1148, 533] on label at bounding box center [1142, 526] width 23 height 24
click at [1128, 506] on input "Asbestcementhoudende afvalstoffen en asbestverdachte materialen" at bounding box center [1127, 505] width 1 height 1
checkbox input "true"
drag, startPoint x: 1146, startPoint y: 569, endPoint x: 1141, endPoint y: 605, distance: 36.3
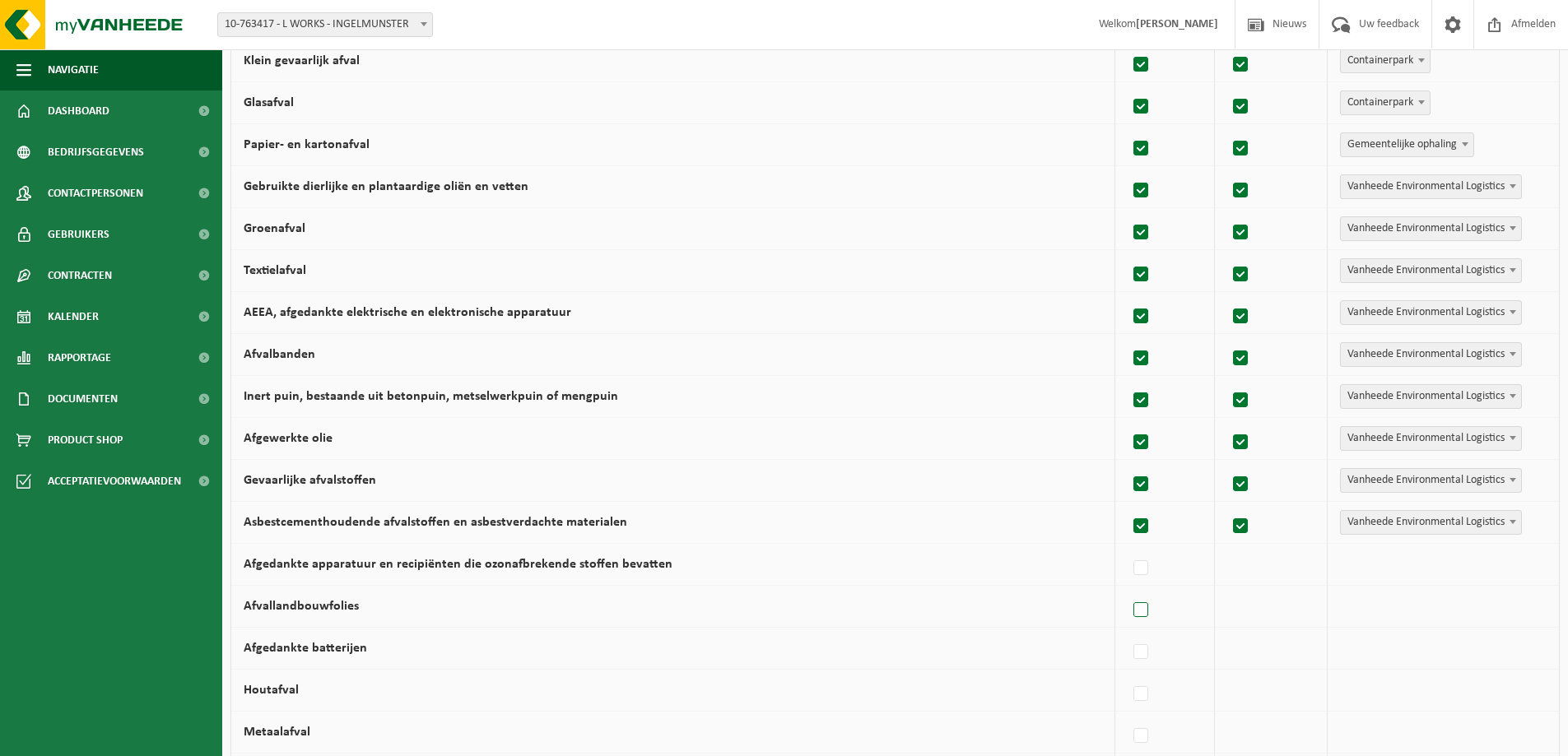
click at [1146, 571] on label at bounding box center [1142, 568] width 23 height 24
click at [1128, 548] on input "Afgedankte apparatuur en recipiënten die ozonafbrekende stoffen bevatten" at bounding box center [1127, 547] width 1 height 1
checkbox input "true"
click at [1139, 615] on label at bounding box center [1142, 610] width 23 height 24
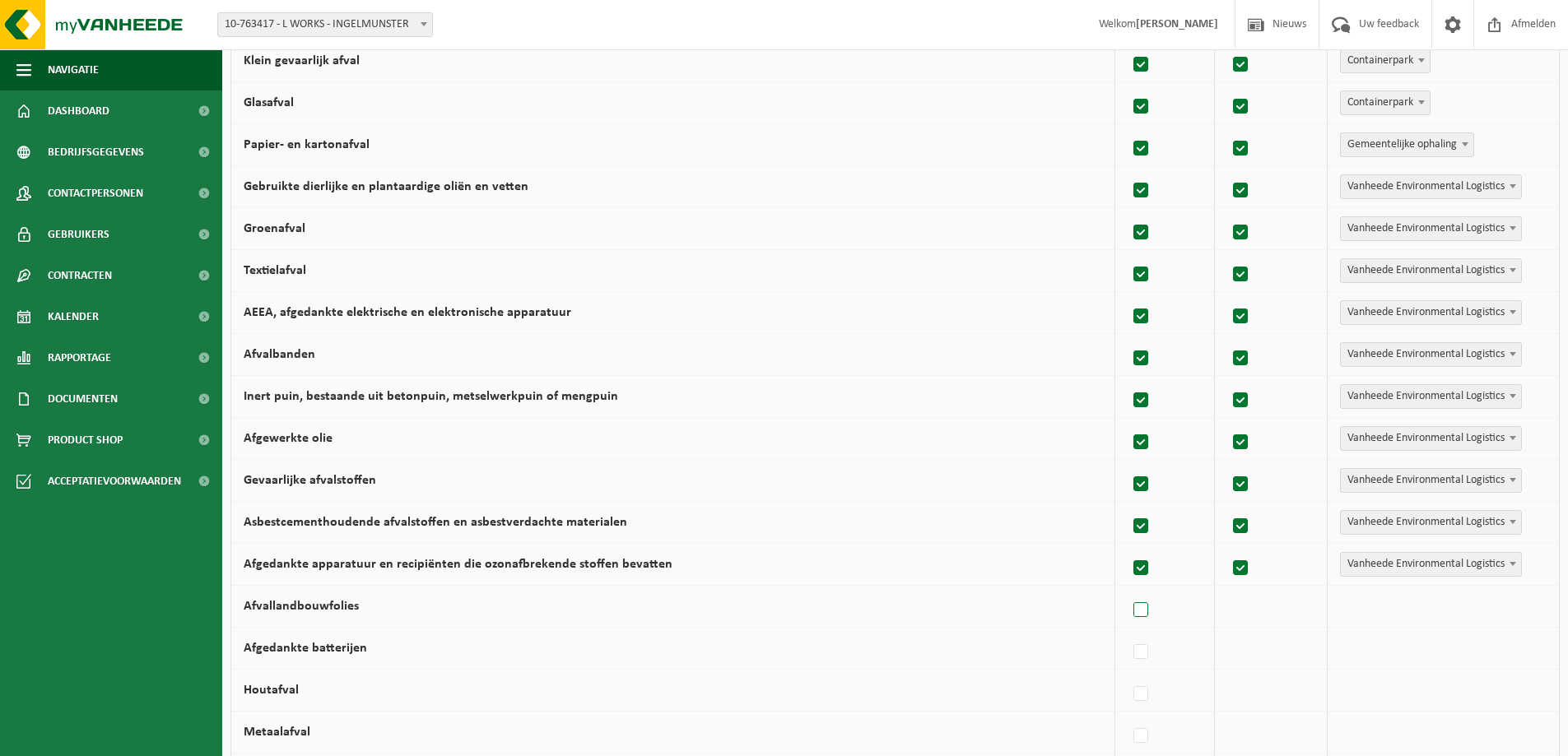
click at [1128, 590] on input "Afvallandbouwfolies" at bounding box center [1127, 589] width 1 height 1
checkbox input "true"
drag, startPoint x: 1146, startPoint y: 650, endPoint x: 1189, endPoint y: 654, distance: 43.2
click at [1146, 650] on label at bounding box center [1142, 652] width 23 height 24
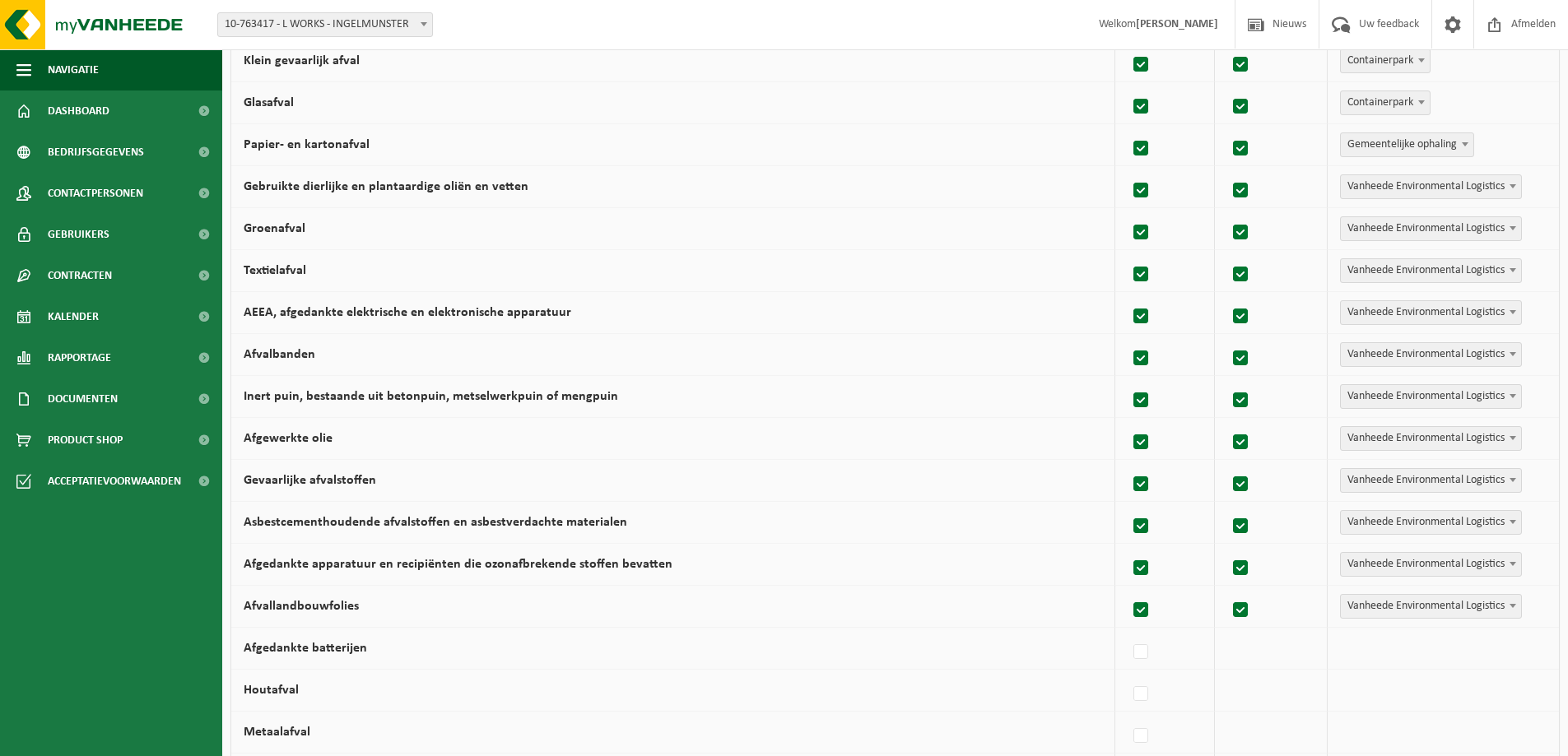
click at [1128, 632] on input "Afgedankte batterijen" at bounding box center [1127, 631] width 1 height 1
checkbox input "true"
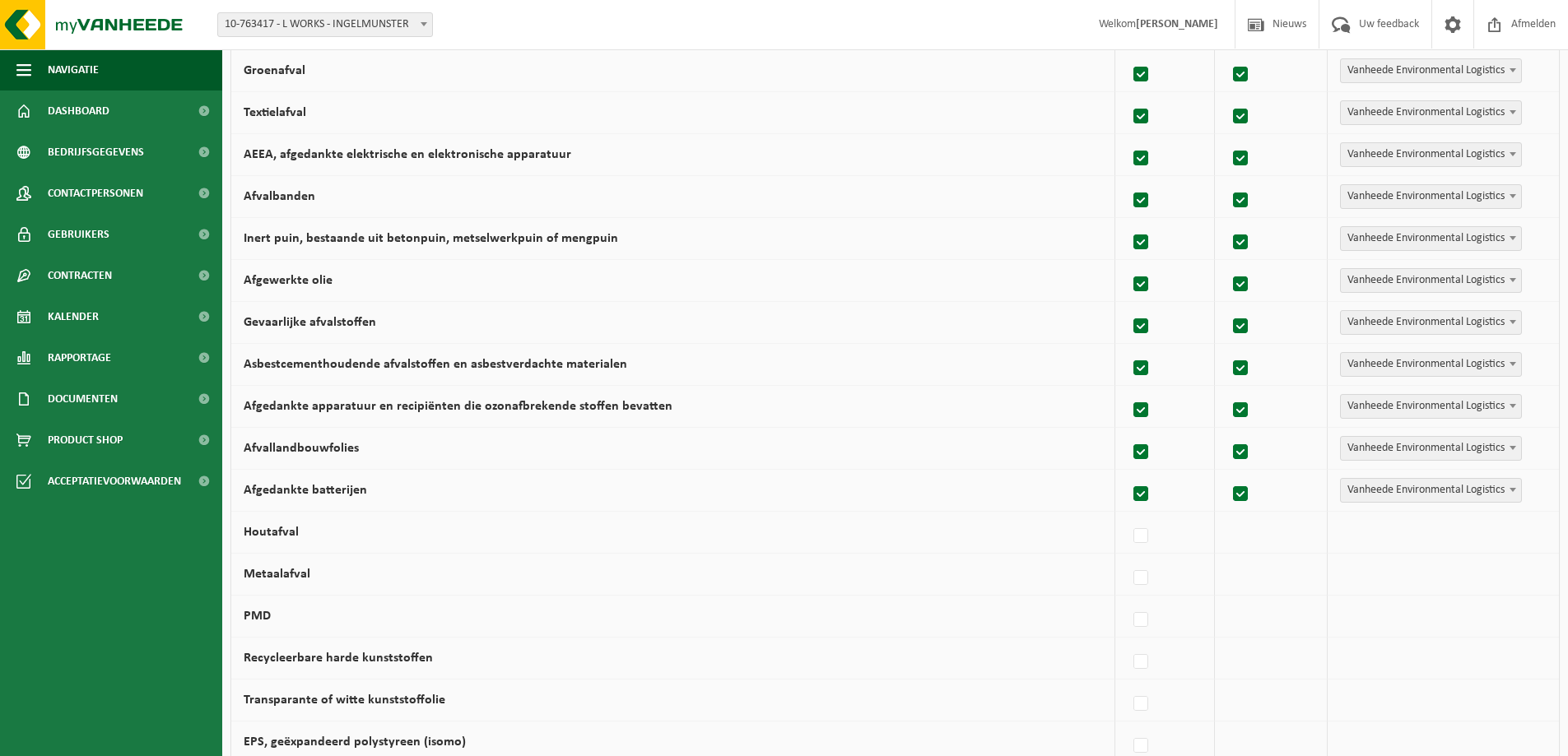
scroll to position [576, 0]
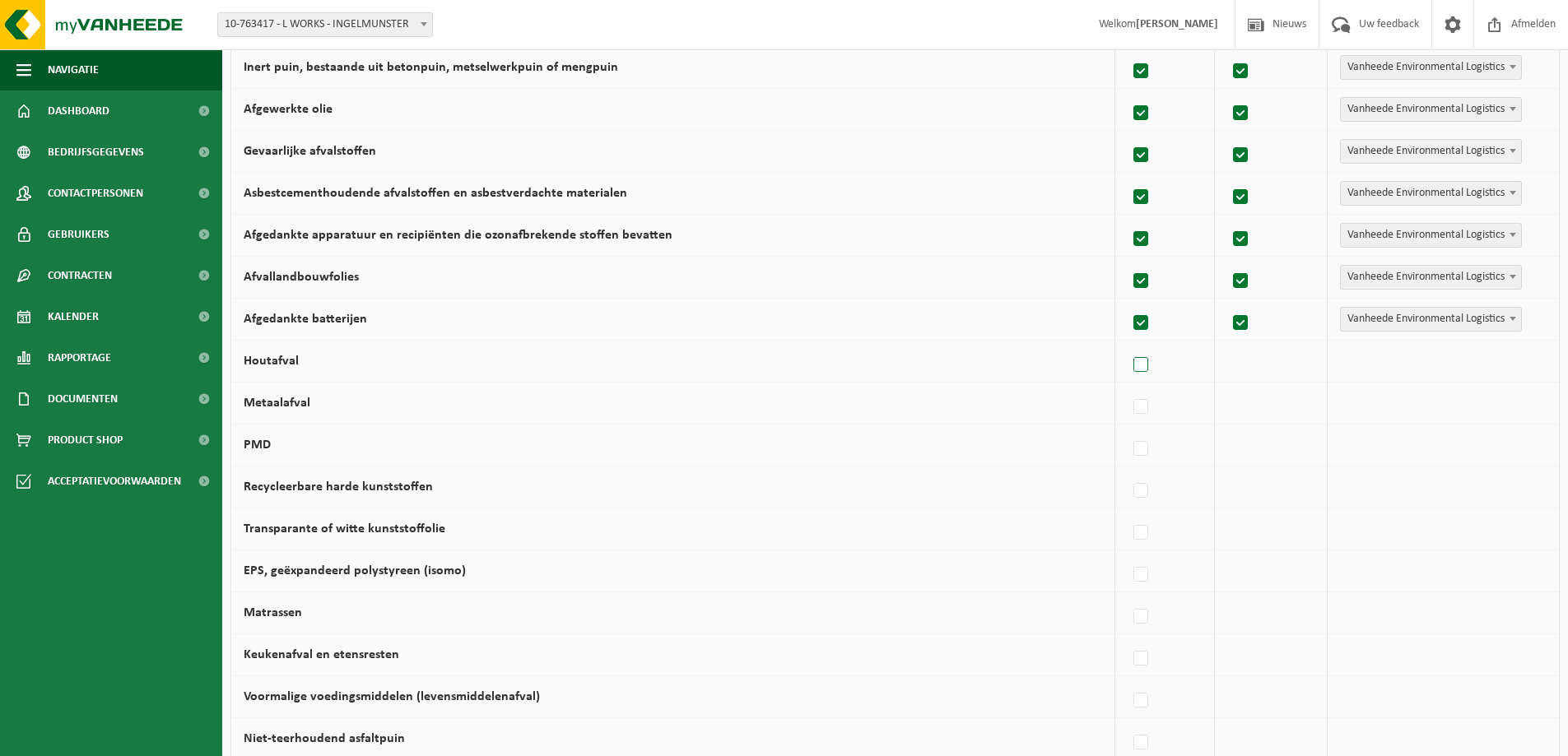
click at [1146, 369] on label at bounding box center [1142, 365] width 23 height 24
click at [1128, 344] on input "Houtafval" at bounding box center [1127, 344] width 1 height 1
checkbox input "true"
click at [1147, 402] on label at bounding box center [1142, 407] width 23 height 24
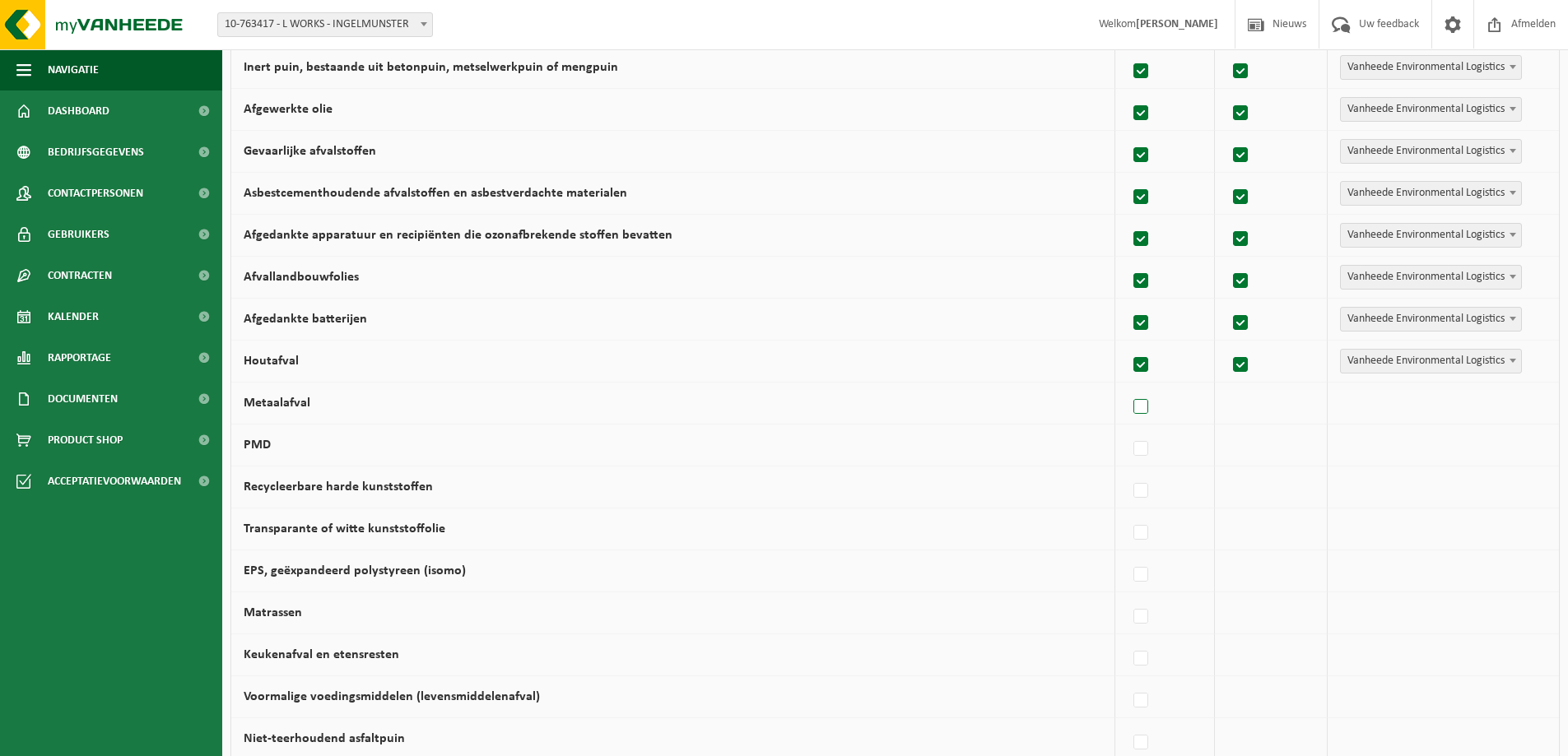
click at [1128, 386] on input "Metaalafval" at bounding box center [1127, 386] width 1 height 1
checkbox input "true"
drag, startPoint x: 1146, startPoint y: 444, endPoint x: 1139, endPoint y: 470, distance: 26.9
click at [1145, 445] on label at bounding box center [1142, 449] width 23 height 24
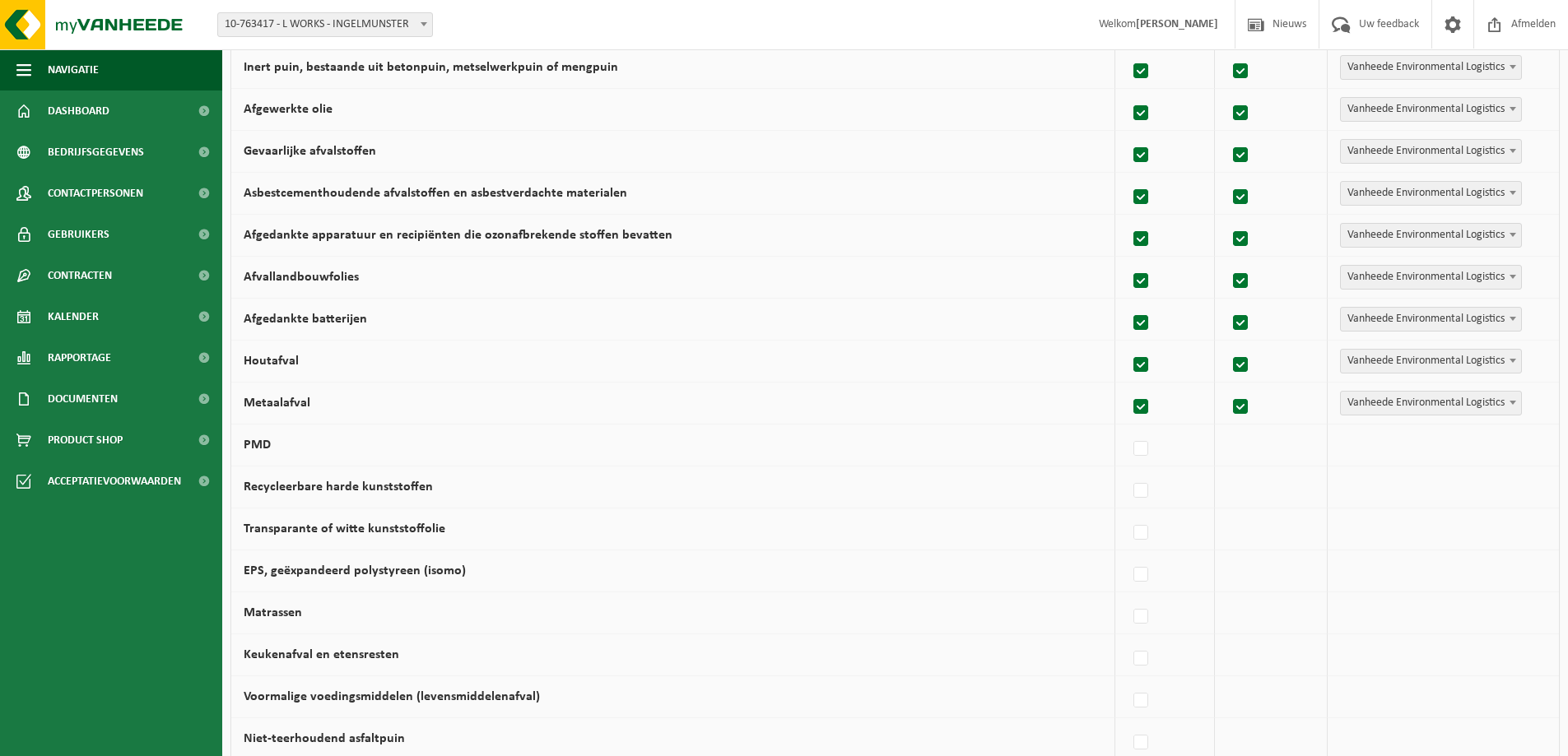
click at [1128, 428] on input "PMD" at bounding box center [1127, 428] width 1 height 1
checkbox input "true"
click at [1139, 497] on label at bounding box center [1142, 491] width 23 height 24
click at [1128, 471] on input "Recycleerbare harde kunststoffen" at bounding box center [1127, 470] width 1 height 1
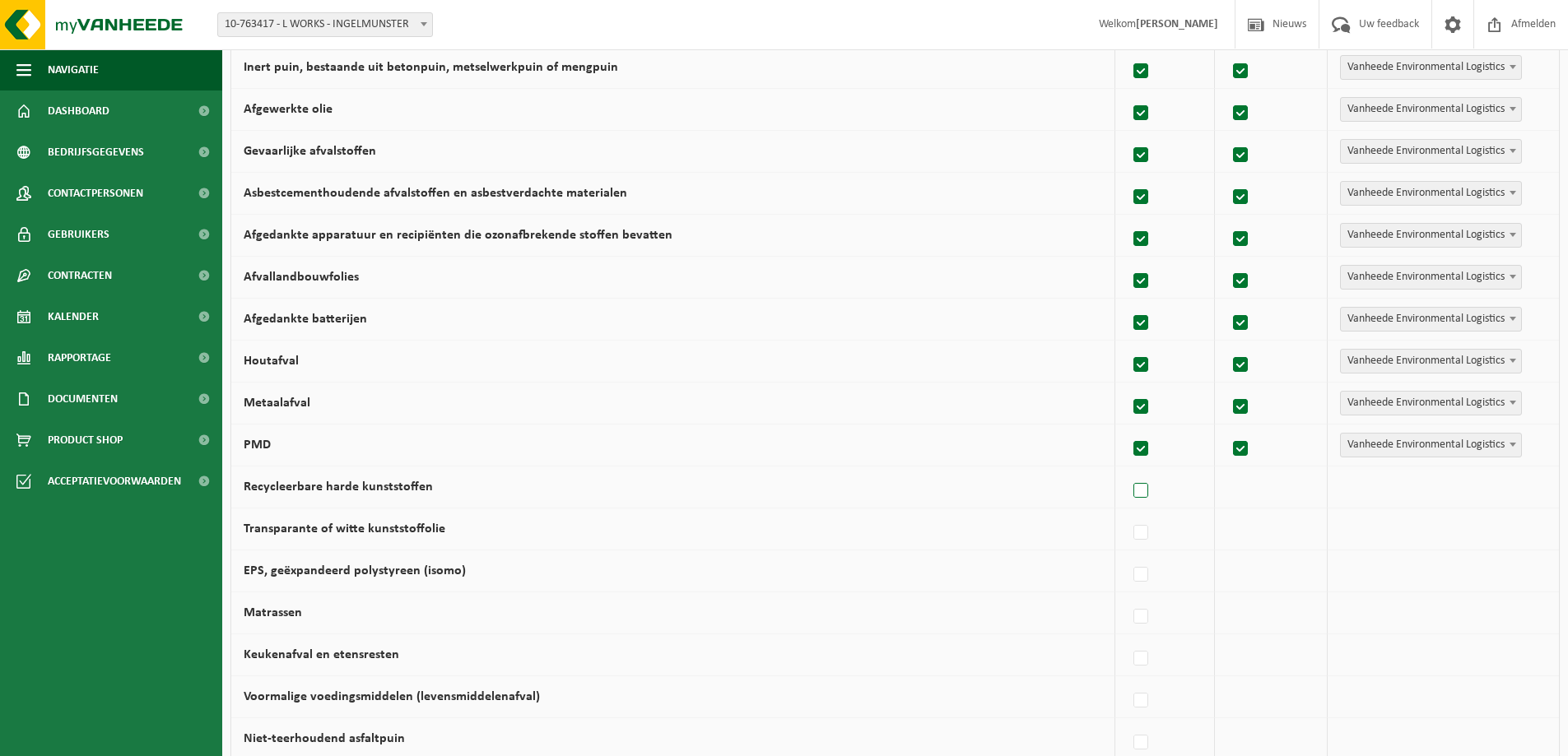
checkbox input "true"
drag, startPoint x: 1144, startPoint y: 528, endPoint x: 1145, endPoint y: 548, distance: 20.0
click at [1144, 529] on label at bounding box center [1142, 533] width 23 height 24
click at [1128, 513] on input "Transparante of witte kunststoffolie" at bounding box center [1127, 512] width 1 height 1
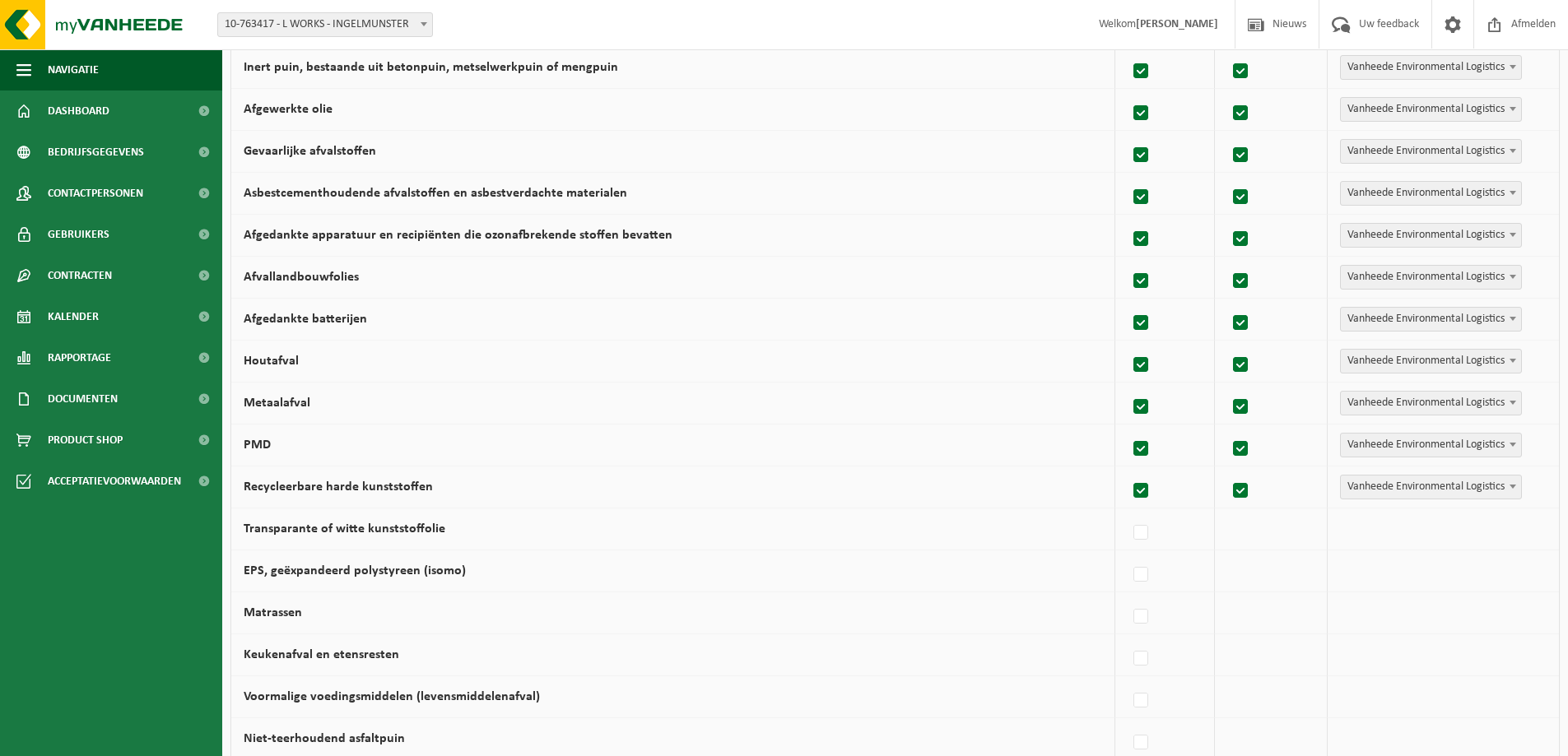
checkbox input "true"
drag, startPoint x: 1145, startPoint y: 576, endPoint x: 1145, endPoint y: 602, distance: 26.0
click at [1145, 578] on label at bounding box center [1142, 575] width 23 height 24
click at [1128, 555] on input "EPS, geëxpandeerd polystyreen (isomo)" at bounding box center [1127, 554] width 1 height 1
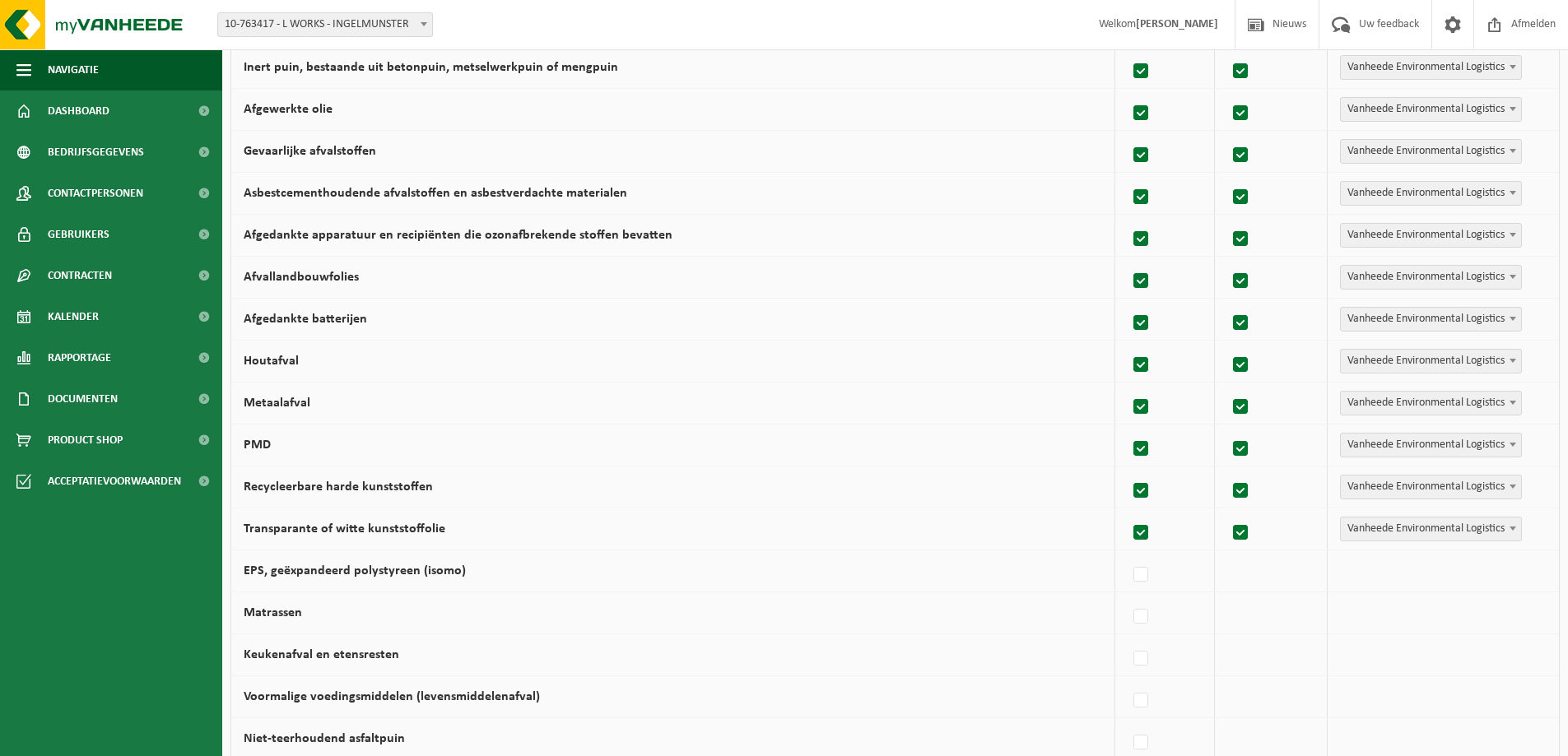
checkbox input "true"
click at [1145, 618] on label at bounding box center [1142, 617] width 23 height 24
click at [1128, 597] on input "Matrassen" at bounding box center [1127, 596] width 1 height 1
checkbox input "true"
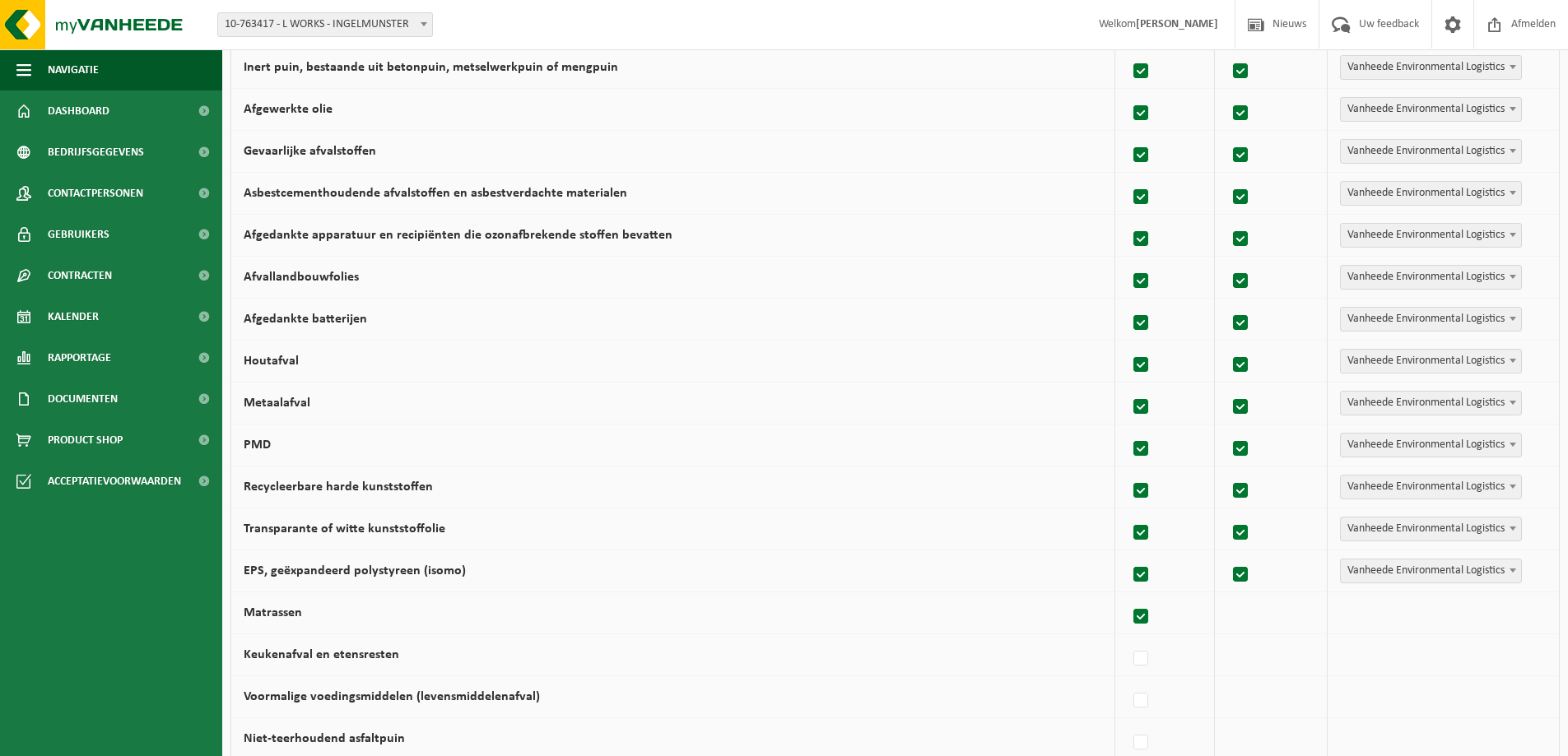
checkbox input "true"
click at [1145, 650] on label at bounding box center [1142, 658] width 23 height 24
click at [1128, 639] on input "Keukenafval en etensresten" at bounding box center [1127, 638] width 1 height 1
checkbox input "true"
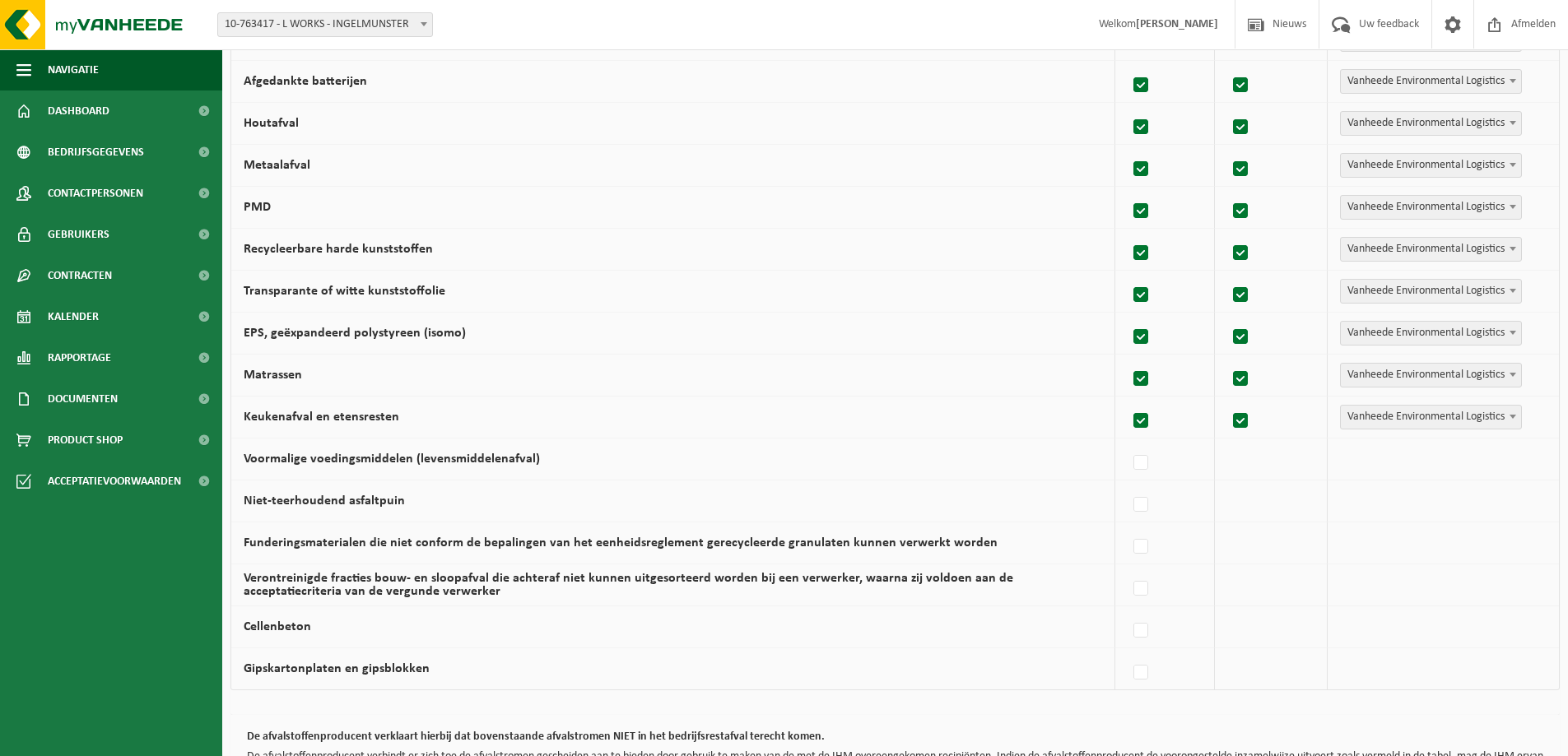
scroll to position [905, 0]
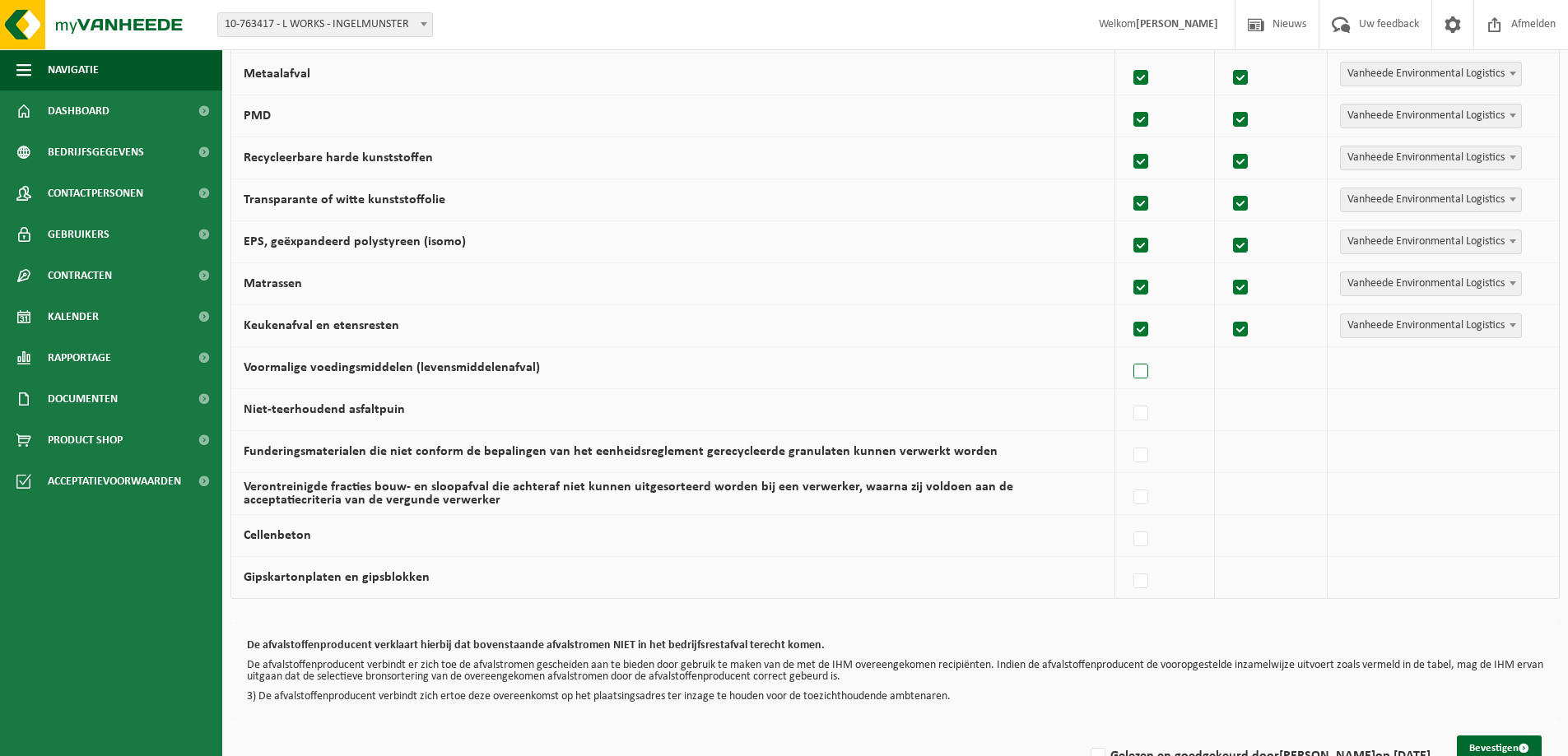
click at [1141, 372] on label at bounding box center [1142, 372] width 23 height 24
click at [1128, 351] on input "Voormalige voedingsmiddelen (levensmiddelenafval)" at bounding box center [1127, 350] width 1 height 1
checkbox input "true"
click at [1145, 414] on label at bounding box center [1142, 414] width 23 height 24
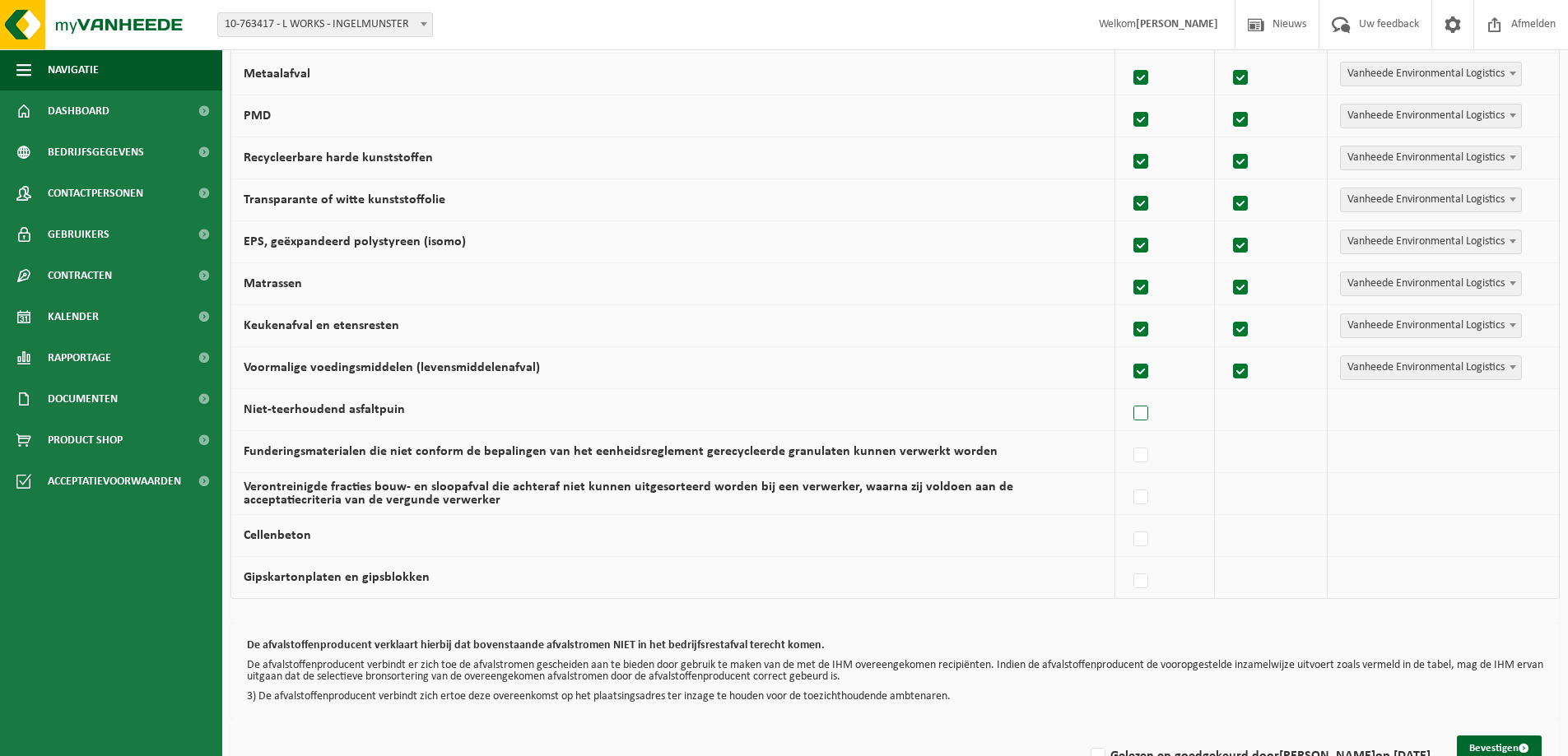
click at [1128, 393] on input "Niet-teerhoudend asfaltpuin" at bounding box center [1127, 392] width 1 height 1
checkbox input "true"
click at [1143, 450] on label at bounding box center [1142, 456] width 23 height 24
click at [1128, 435] on input "Funderingsmaterialen die niet conform de bepalingen van het eenheidsreglement g…" at bounding box center [1127, 434] width 1 height 1
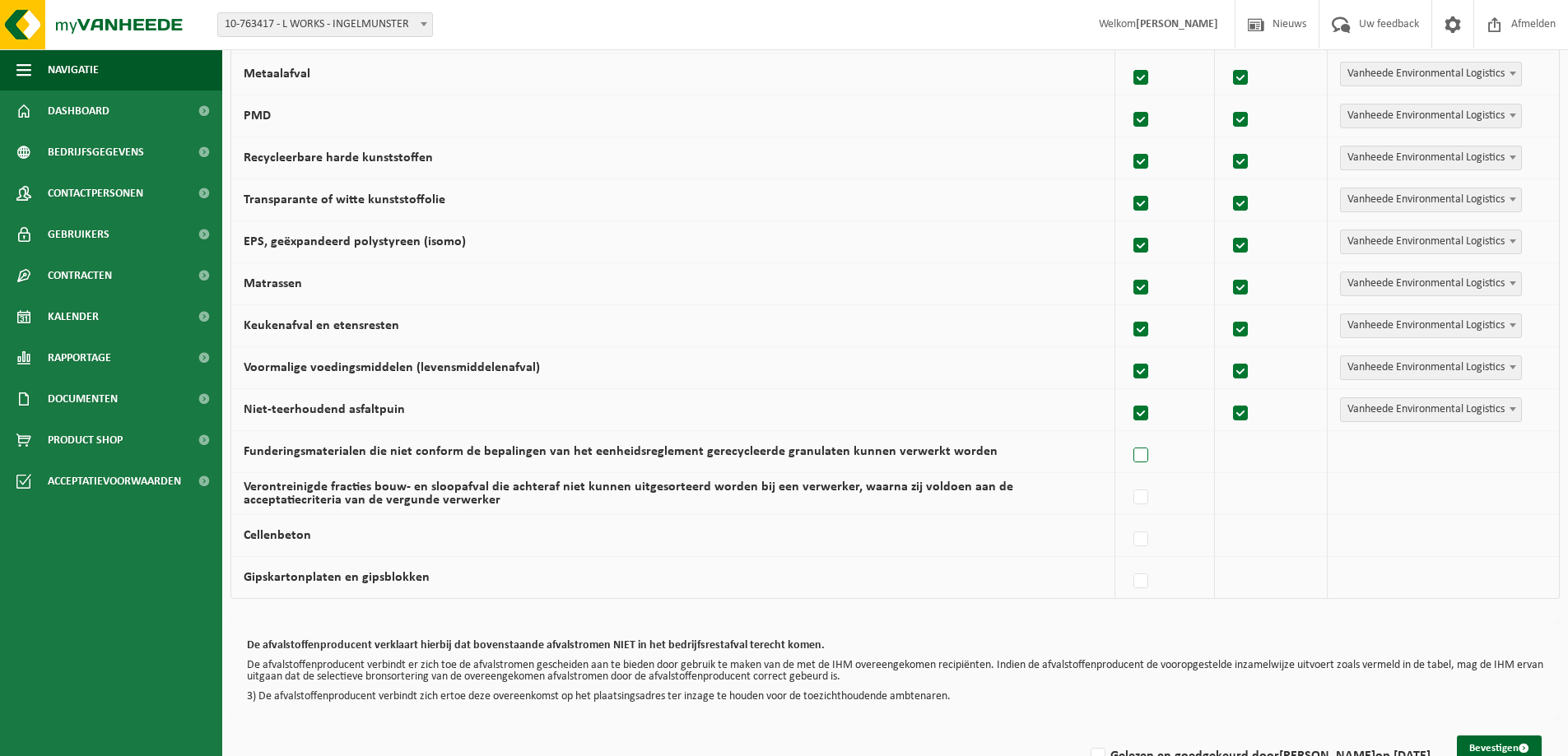
checkbox input "true"
drag, startPoint x: 1142, startPoint y: 494, endPoint x: 1154, endPoint y: 538, distance: 45.6
click at [1142, 495] on label at bounding box center [1142, 497] width 23 height 24
click at [1128, 477] on input "Verontreinigde fracties bouw- en sloopafval die achteraf niet kunnen uitgesorte…" at bounding box center [1127, 476] width 1 height 1
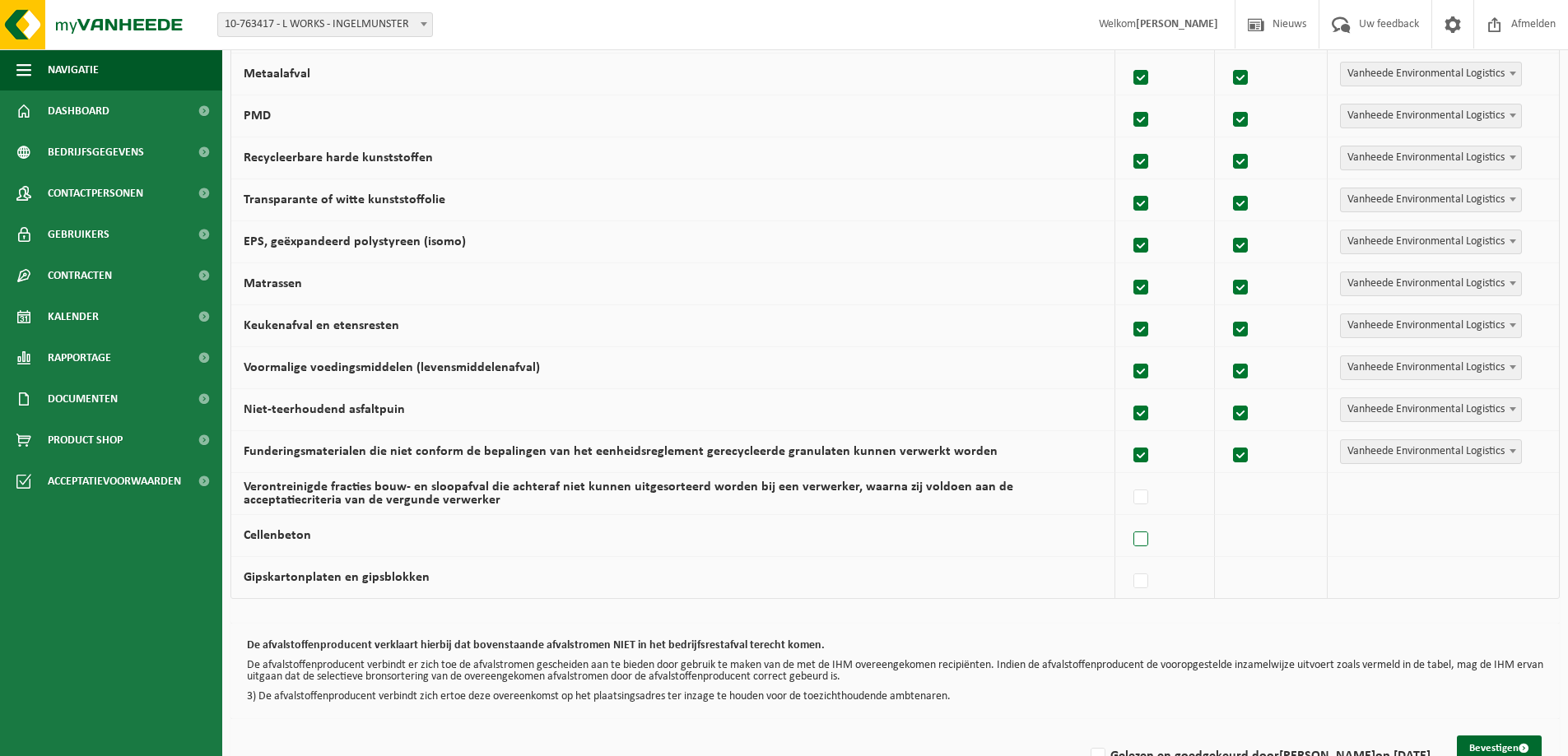
checkbox input "true"
click at [1140, 546] on label at bounding box center [1142, 539] width 23 height 24
click at [1128, 519] on input "Cellenbeton" at bounding box center [1127, 518] width 1 height 1
checkbox input "true"
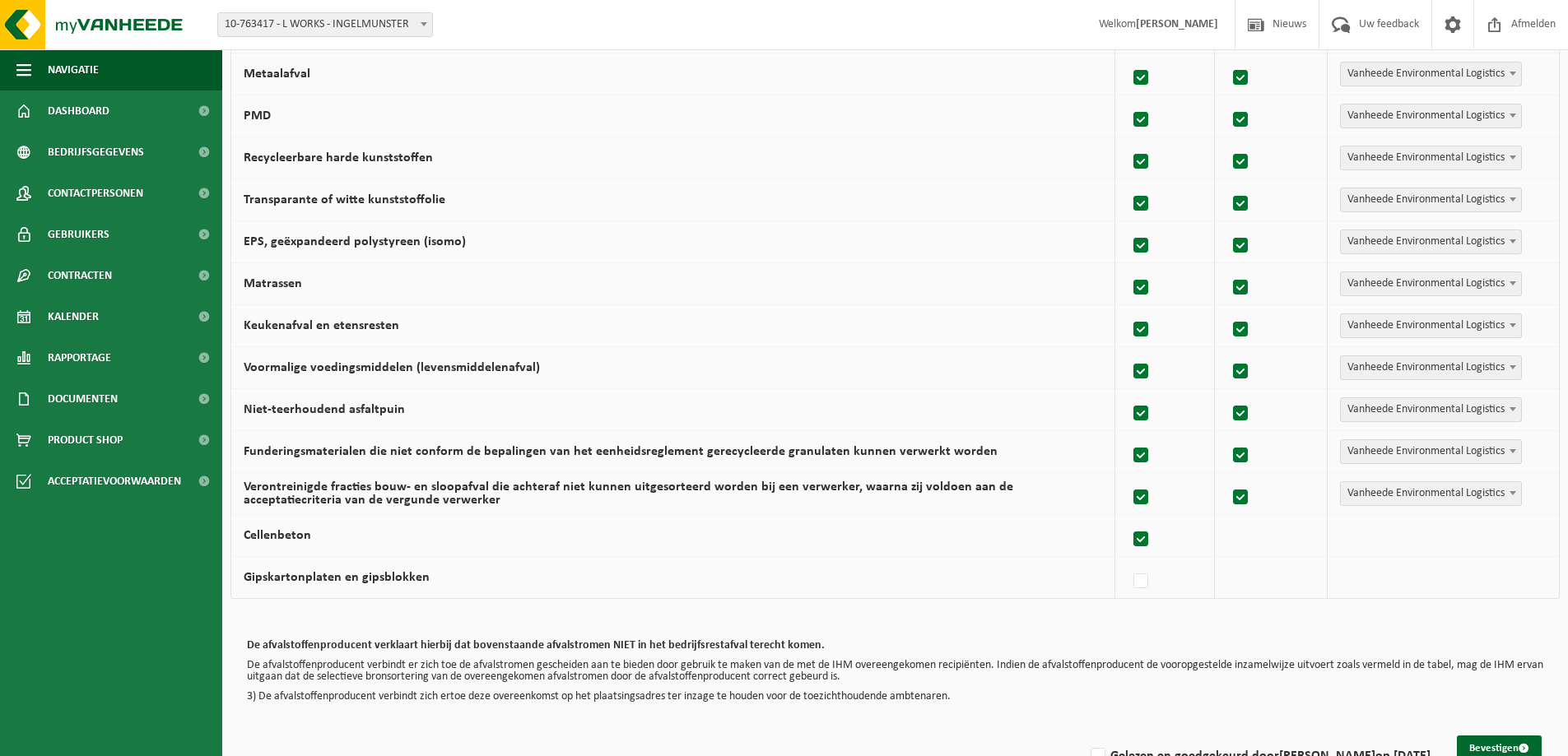
checkbox input "true"
click at [1148, 578] on label at bounding box center [1142, 581] width 23 height 24
click at [1128, 561] on input "Gipskartonplaten en gipsblokken" at bounding box center [1127, 560] width 1 height 1
checkbox input "true"
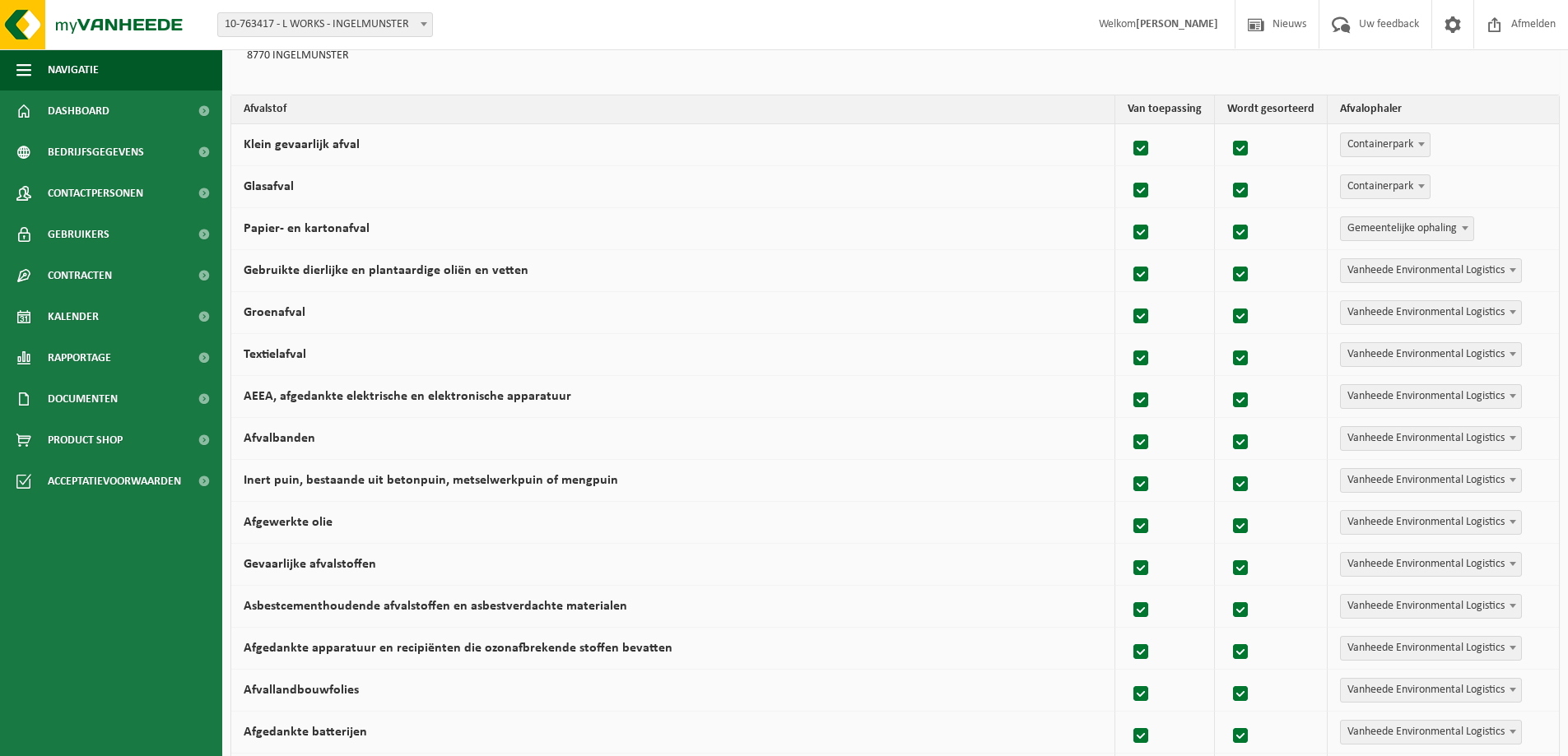
scroll to position [165, 0]
click at [1439, 265] on span "Vanheede Environmental Logistics" at bounding box center [1430, 269] width 181 height 23
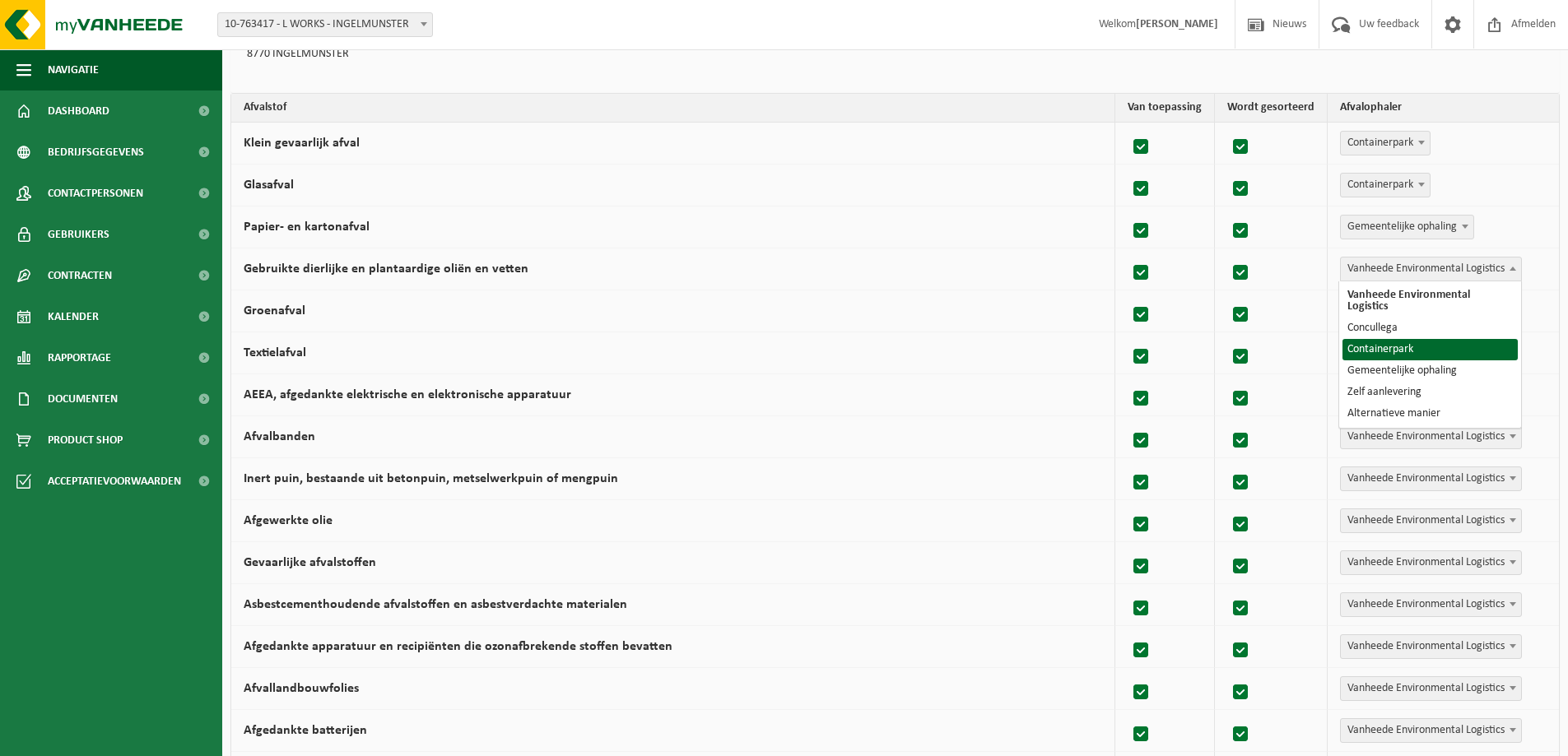
select select "Containerpark"
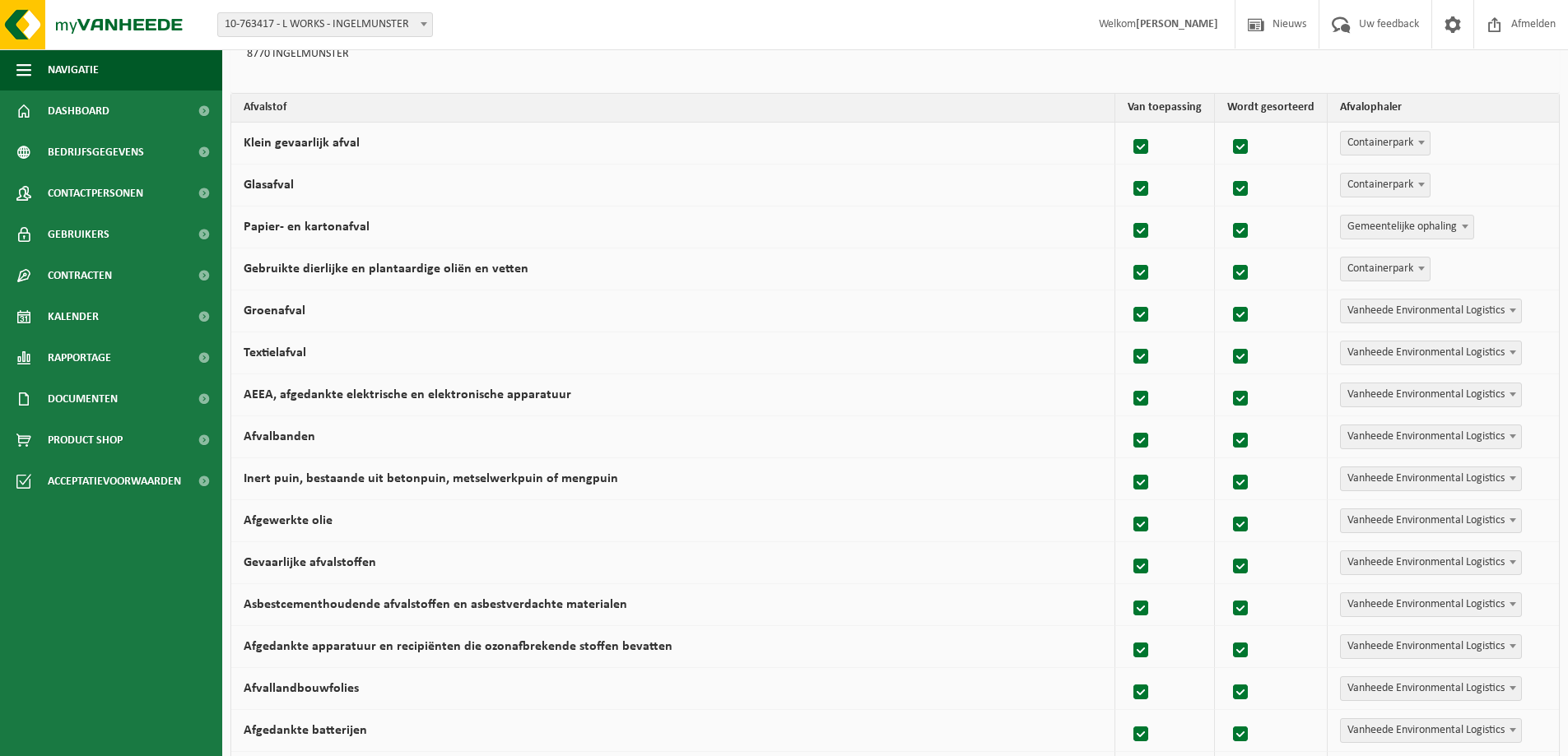
click at [1415, 305] on span "Vanheede Environmental Logistics" at bounding box center [1430, 311] width 181 height 23
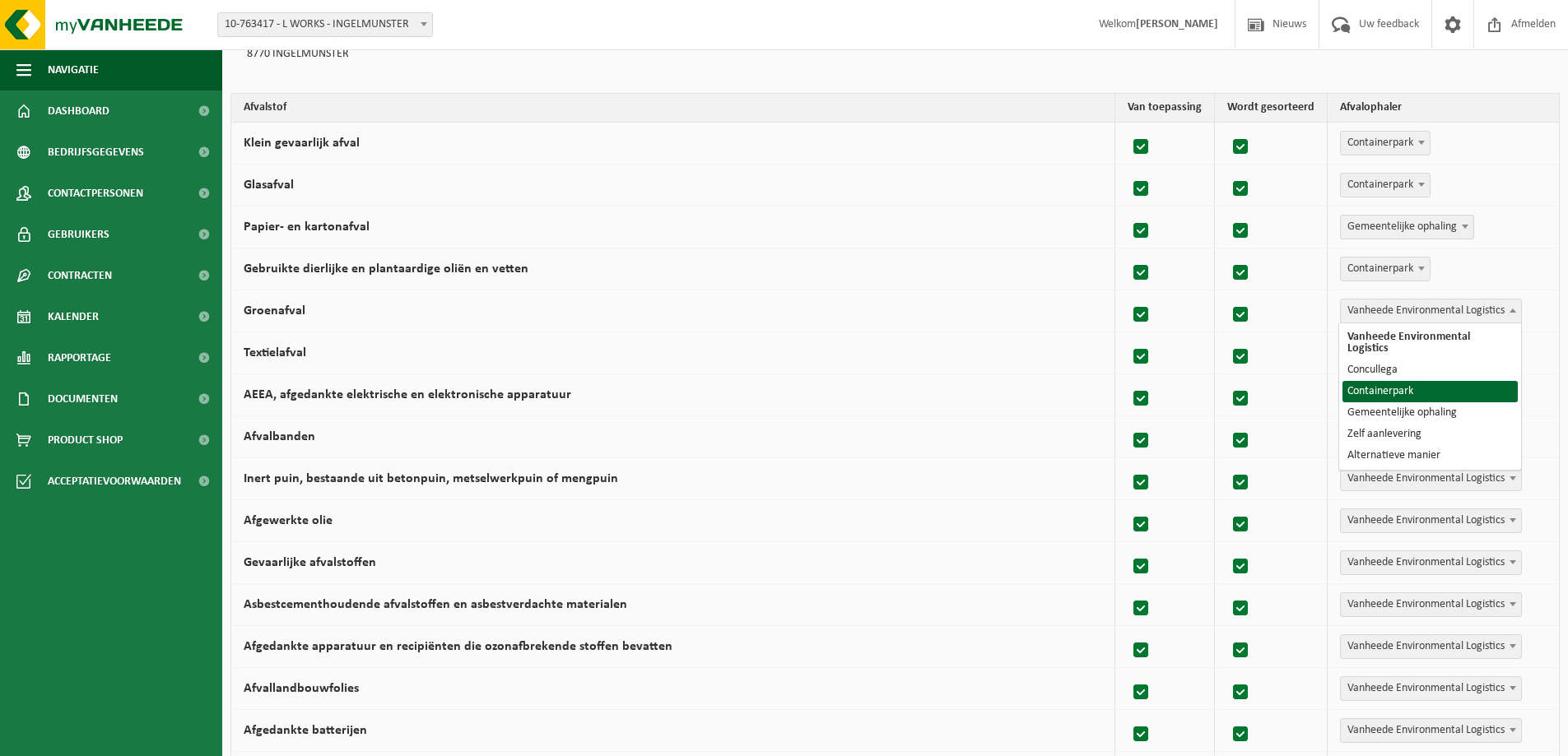
select select "Containerpark"
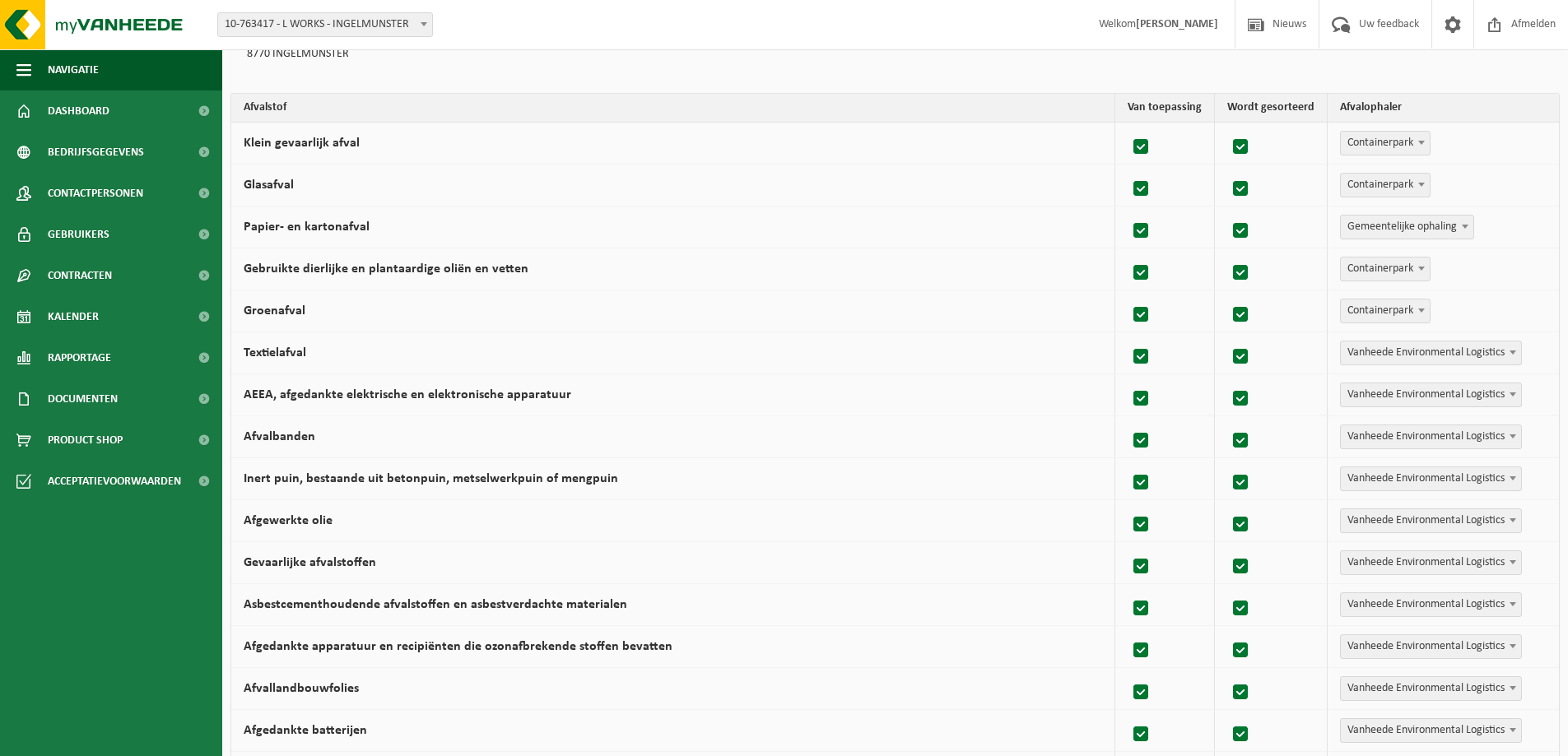
click at [1418, 357] on span "Vanheede Environmental Logistics" at bounding box center [1430, 353] width 181 height 23
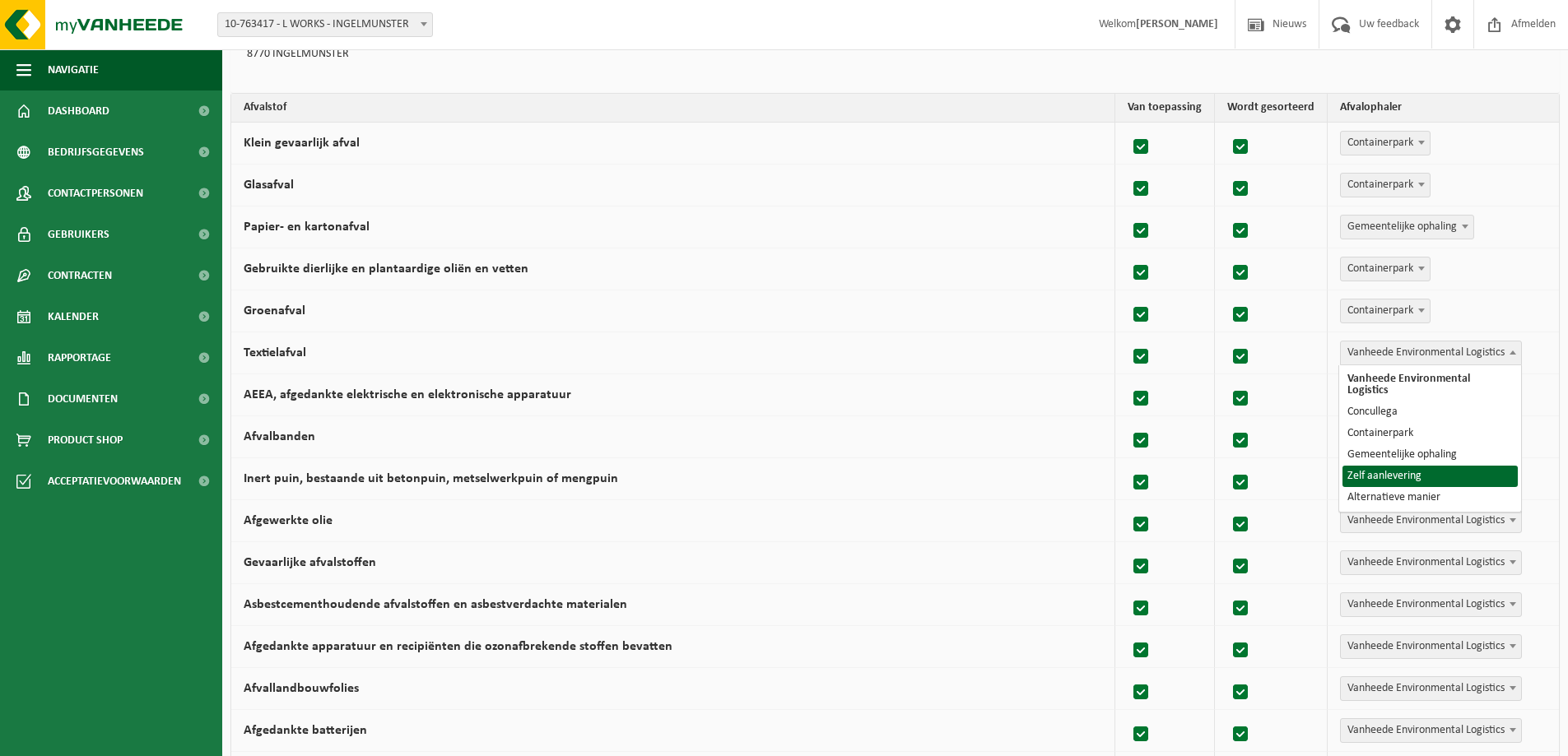
select select "Zelf aanlevering"
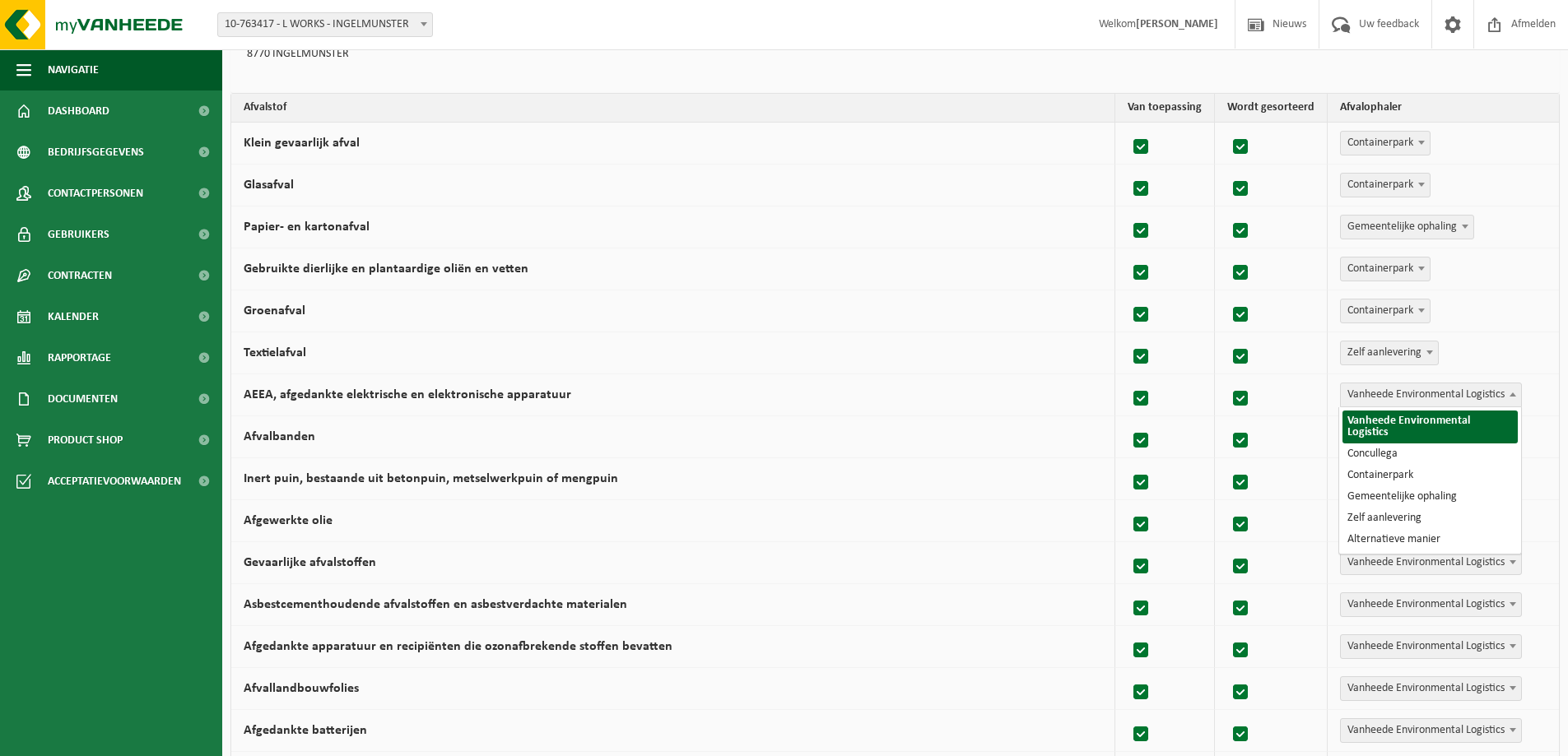
click at [1396, 398] on span "Vanheede Environmental Logistics" at bounding box center [1430, 395] width 181 height 23
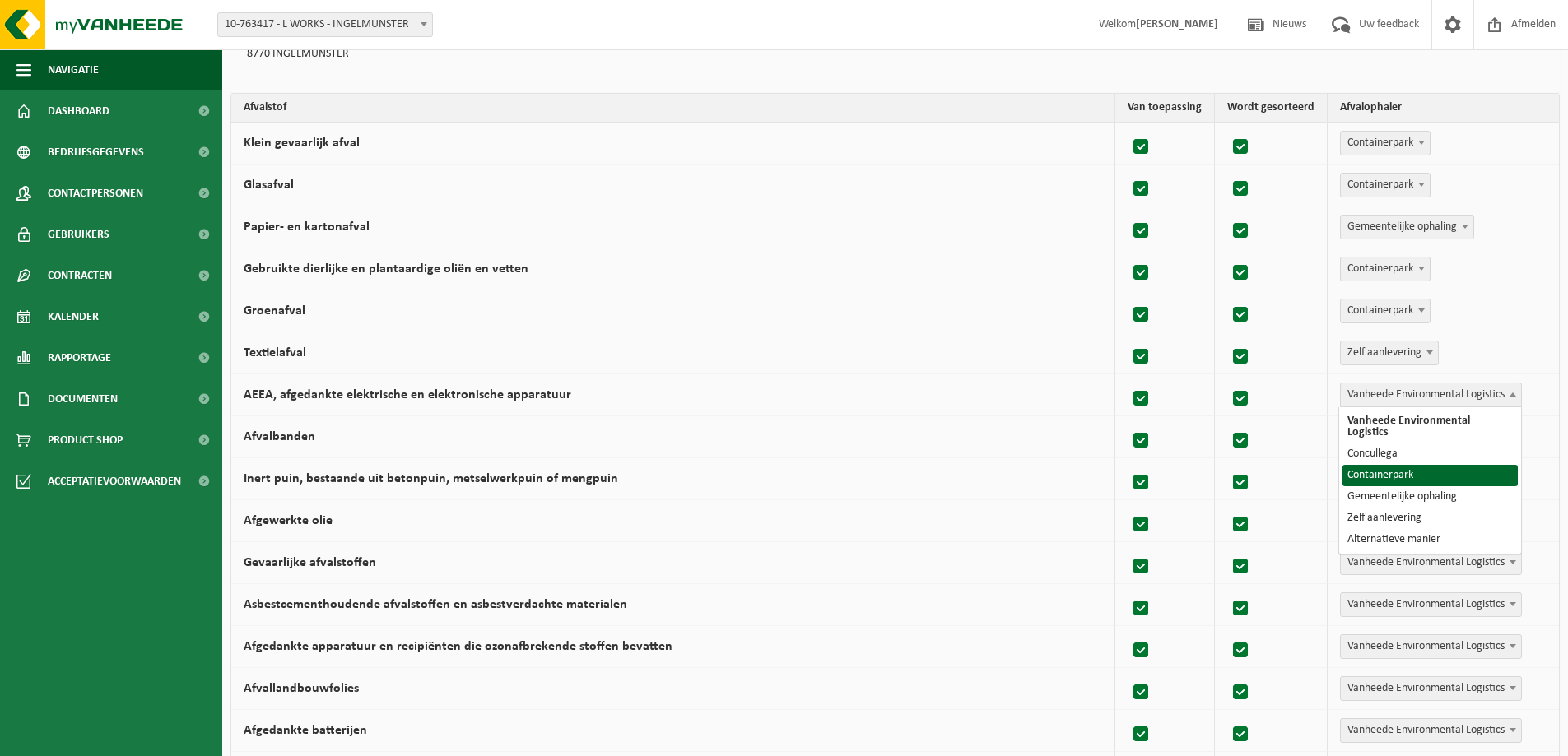
select select "Containerpark"
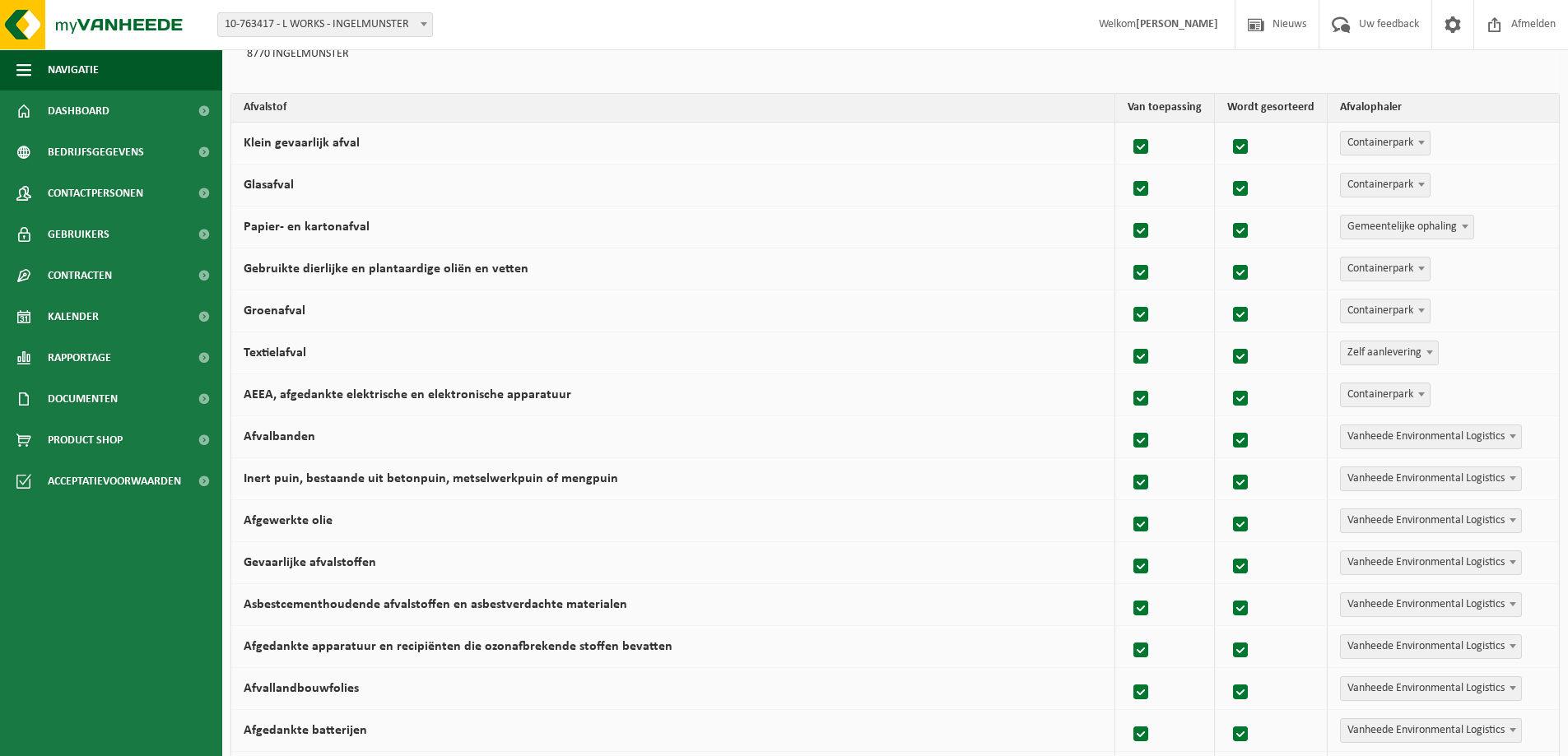
click at [1405, 435] on span "Vanheede Environmental Logistics" at bounding box center [1430, 437] width 181 height 23
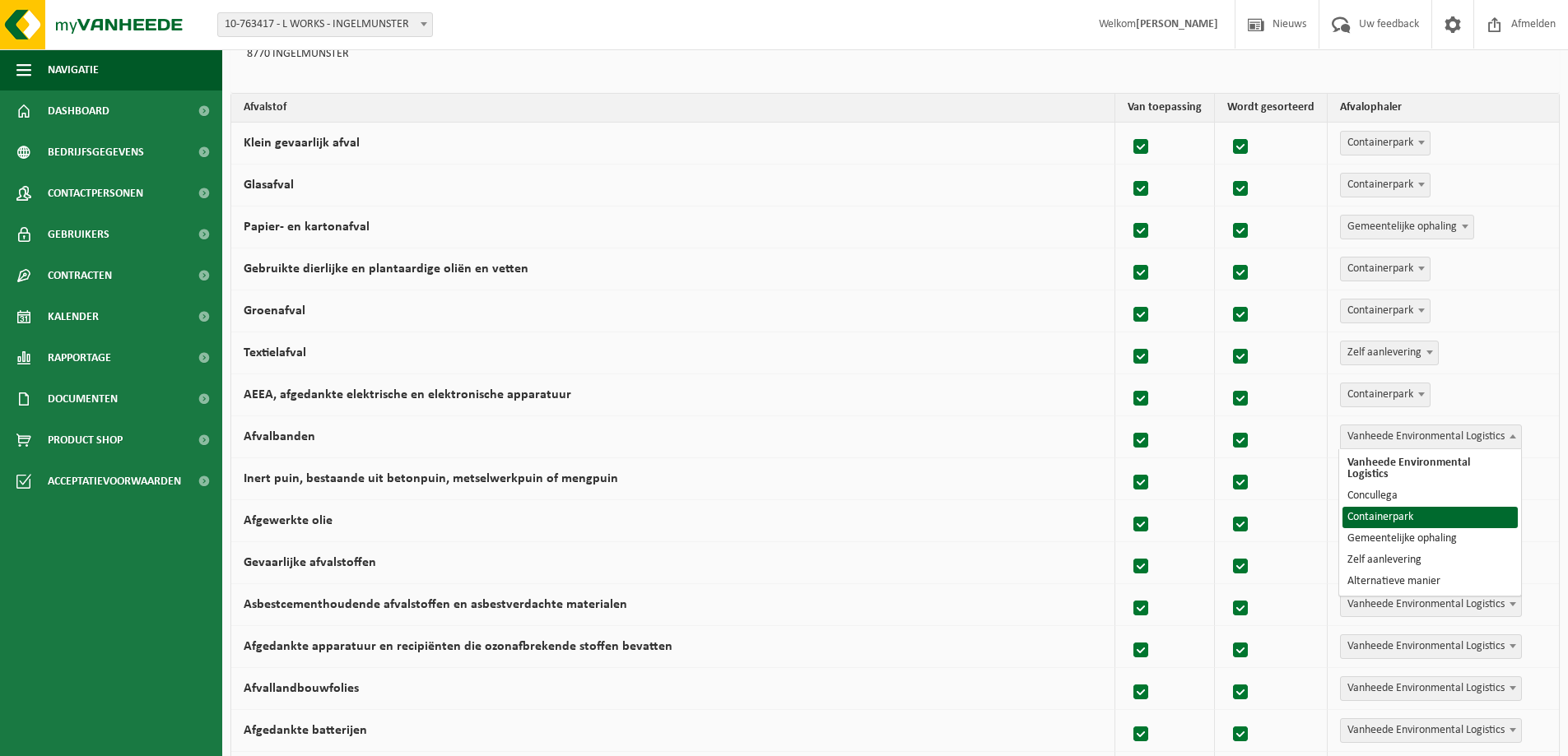
select select "Containerpark"
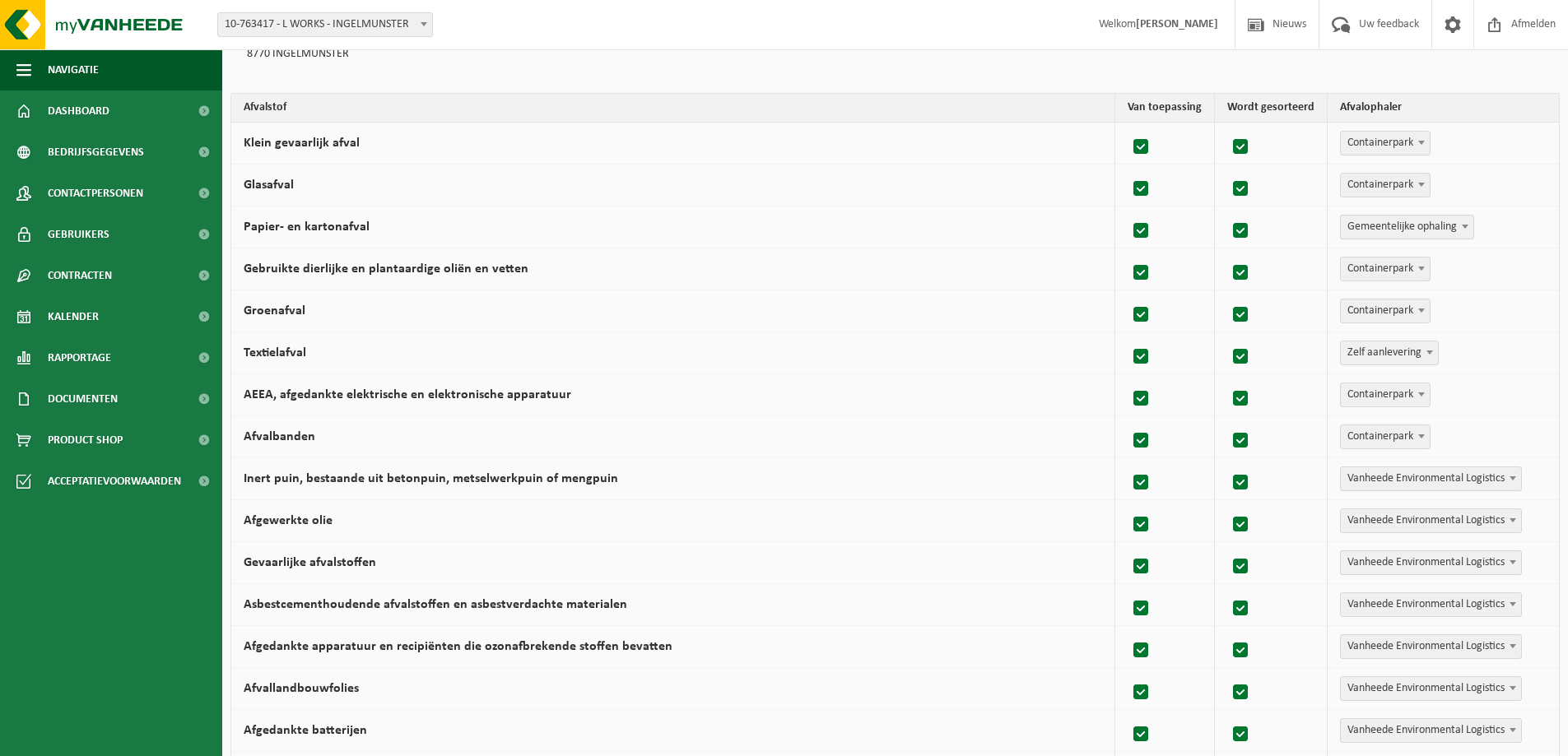
click at [1426, 484] on span "Vanheede Environmental Logistics" at bounding box center [1430, 479] width 181 height 23
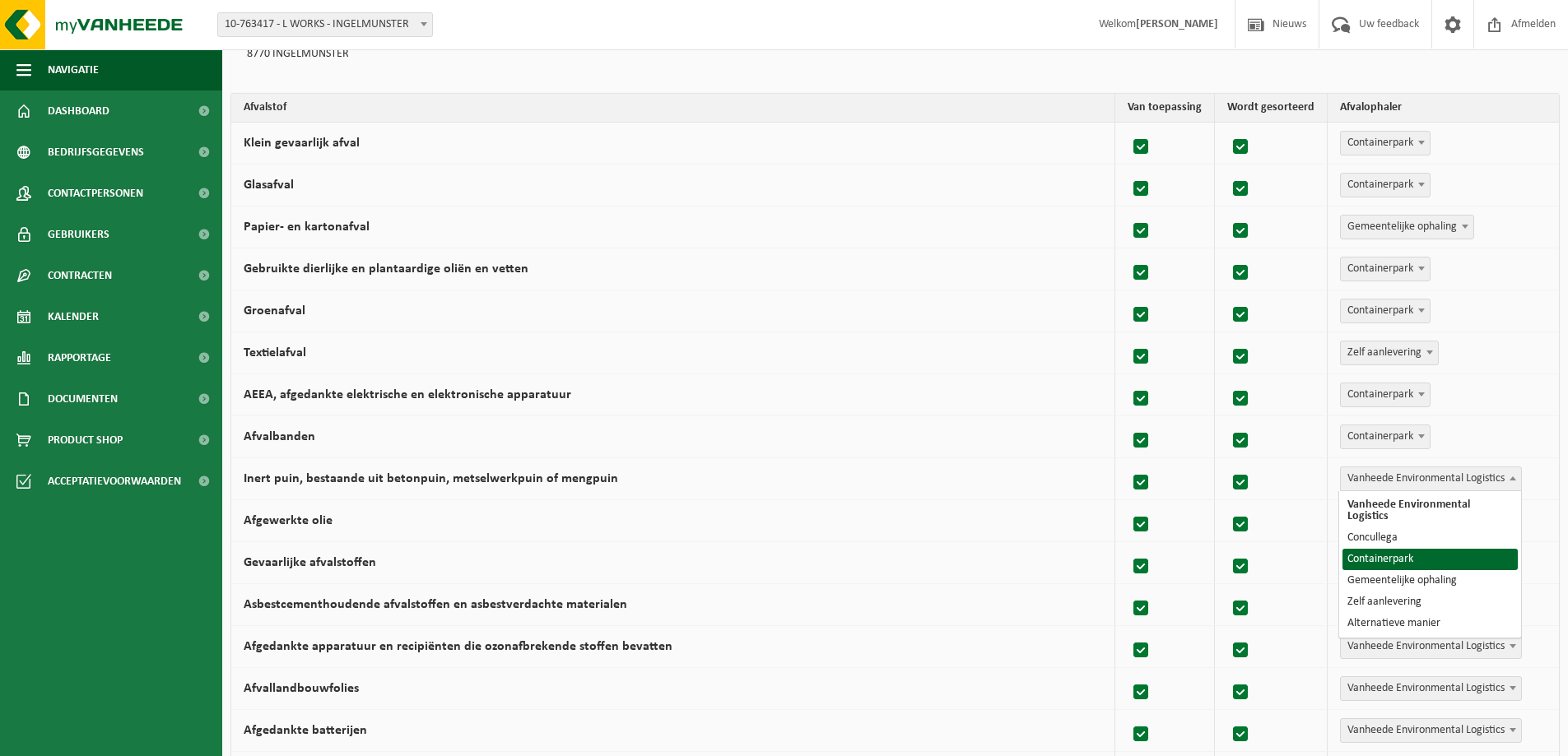
select select "Containerpark"
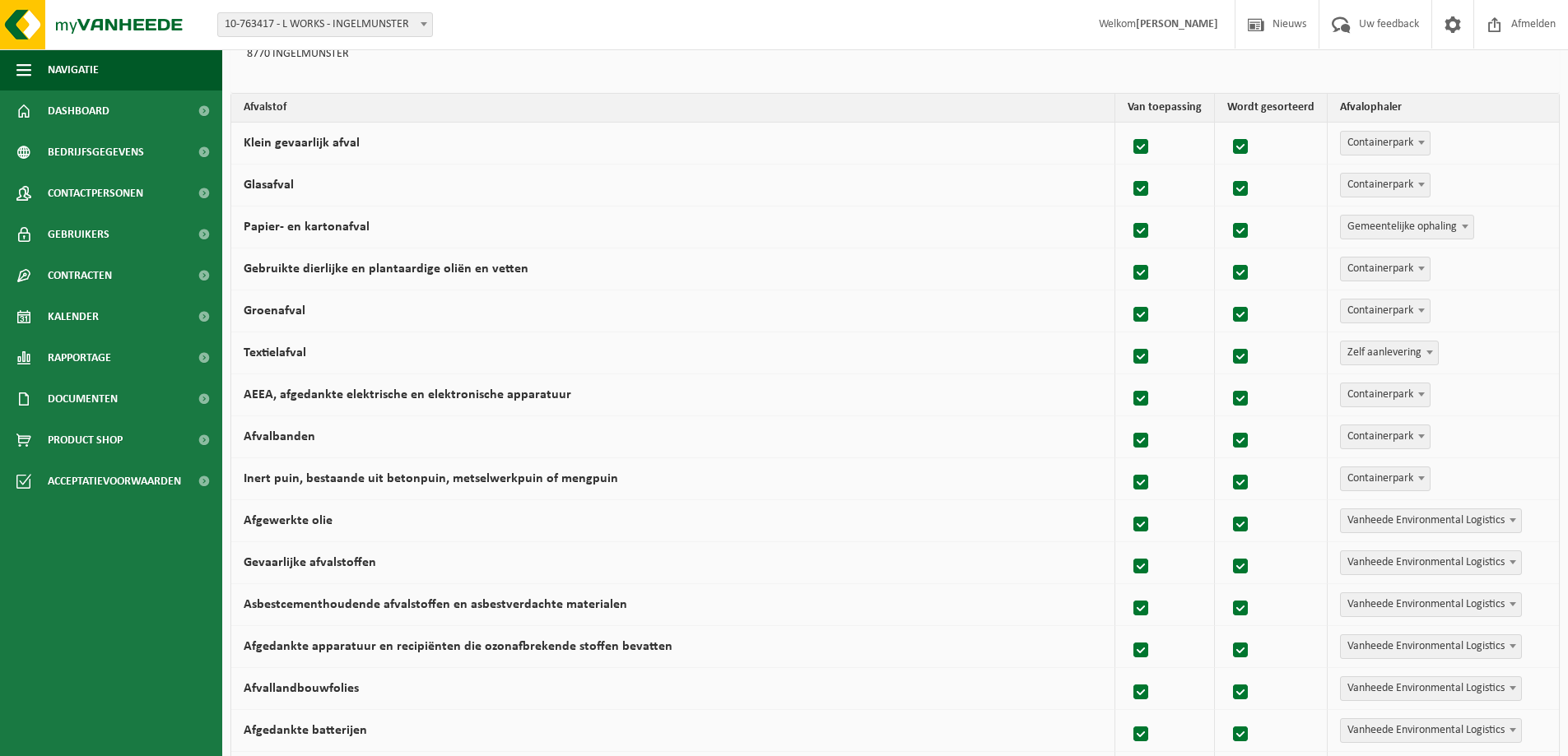
click at [1404, 519] on span "Vanheede Environmental Logistics" at bounding box center [1430, 521] width 181 height 23
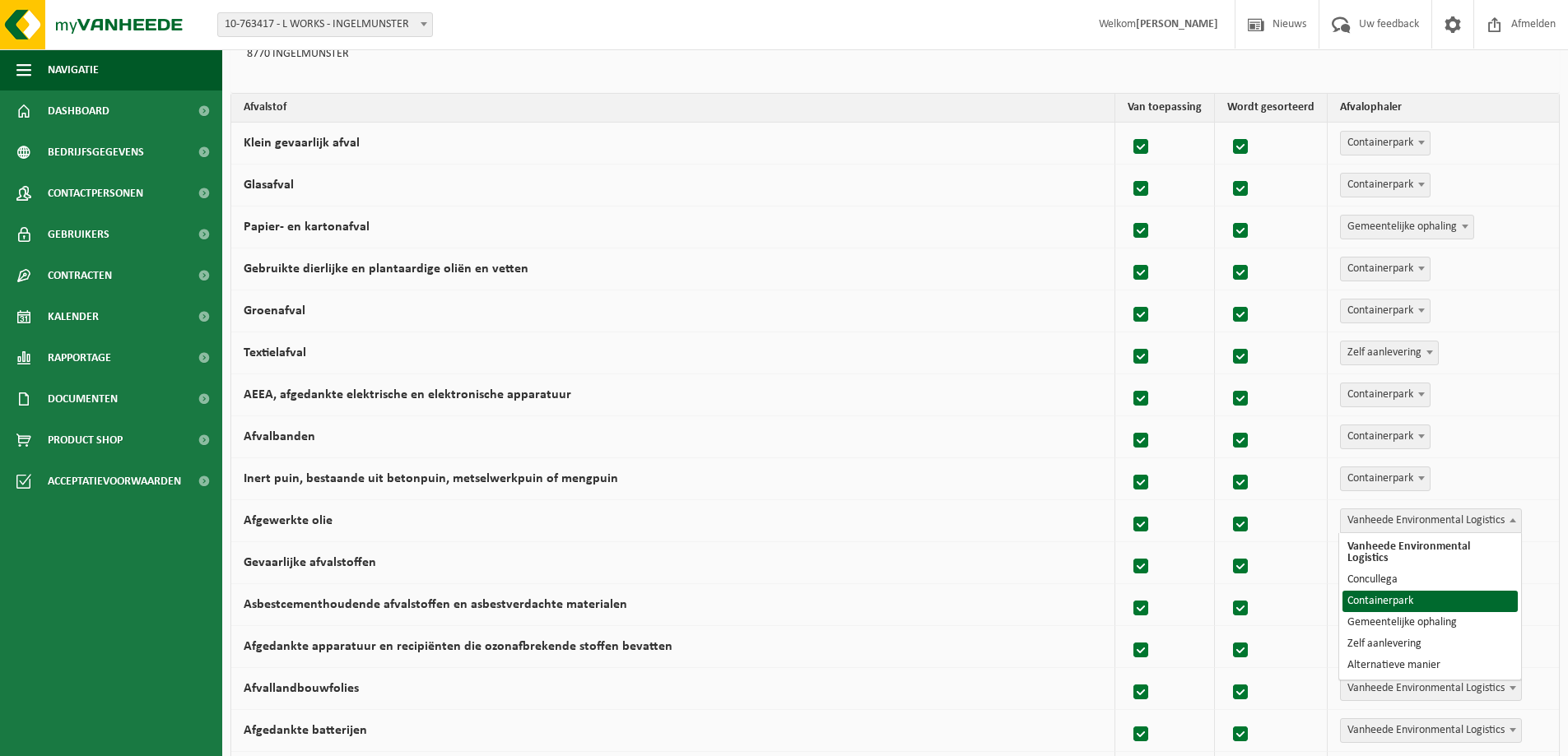
select select "Containerpark"
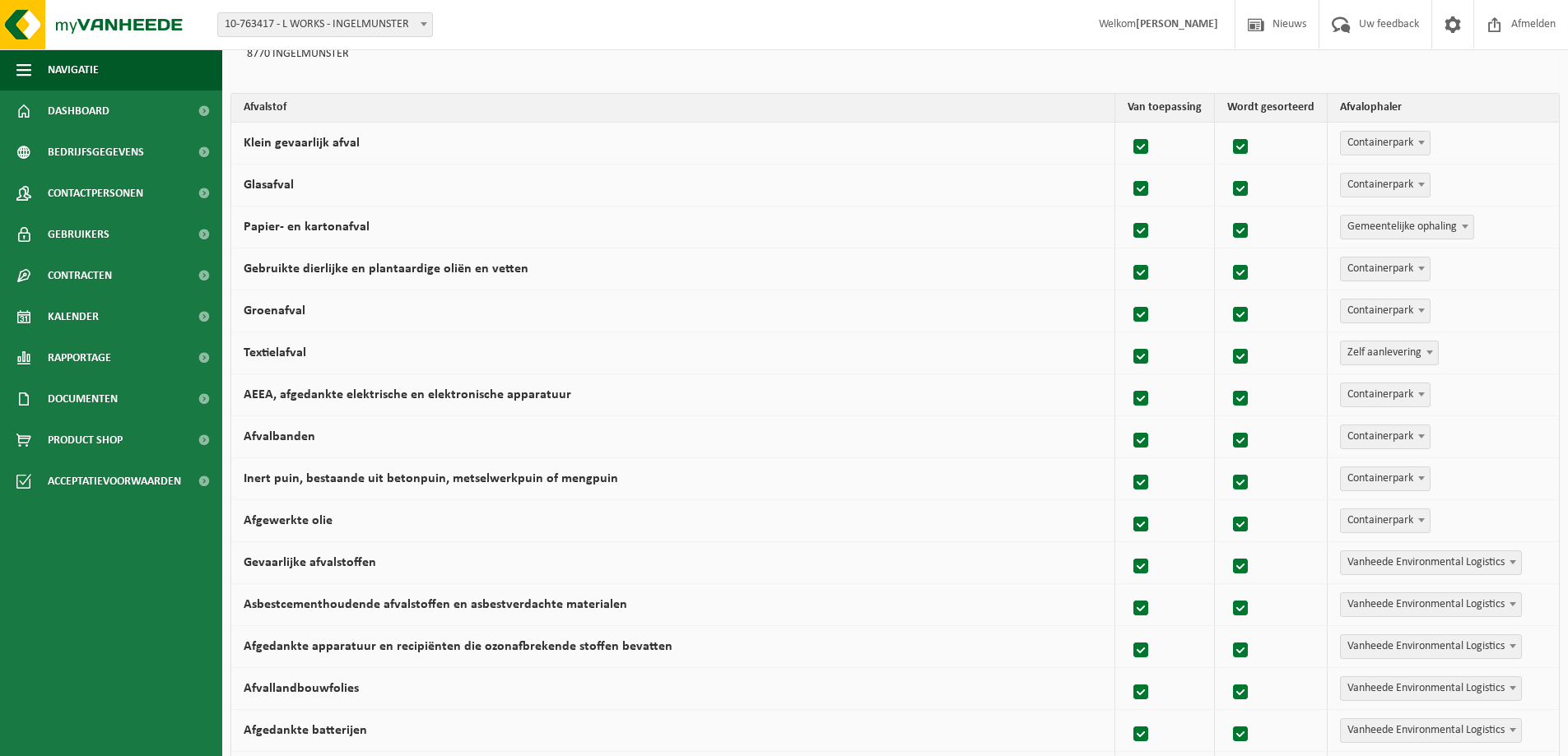
click at [1409, 560] on span "Vanheede Environmental Logistics" at bounding box center [1430, 563] width 181 height 23
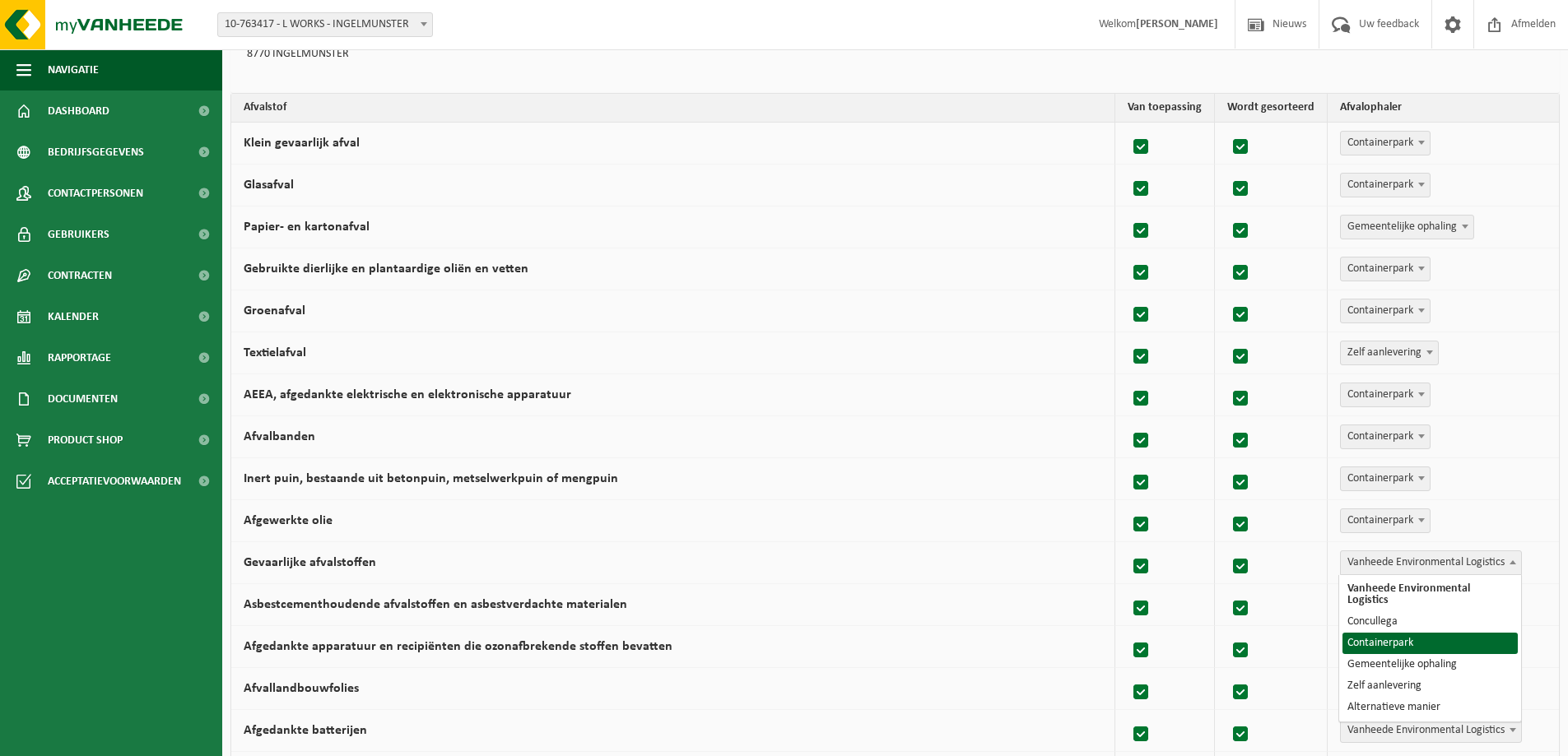
select select "Containerpark"
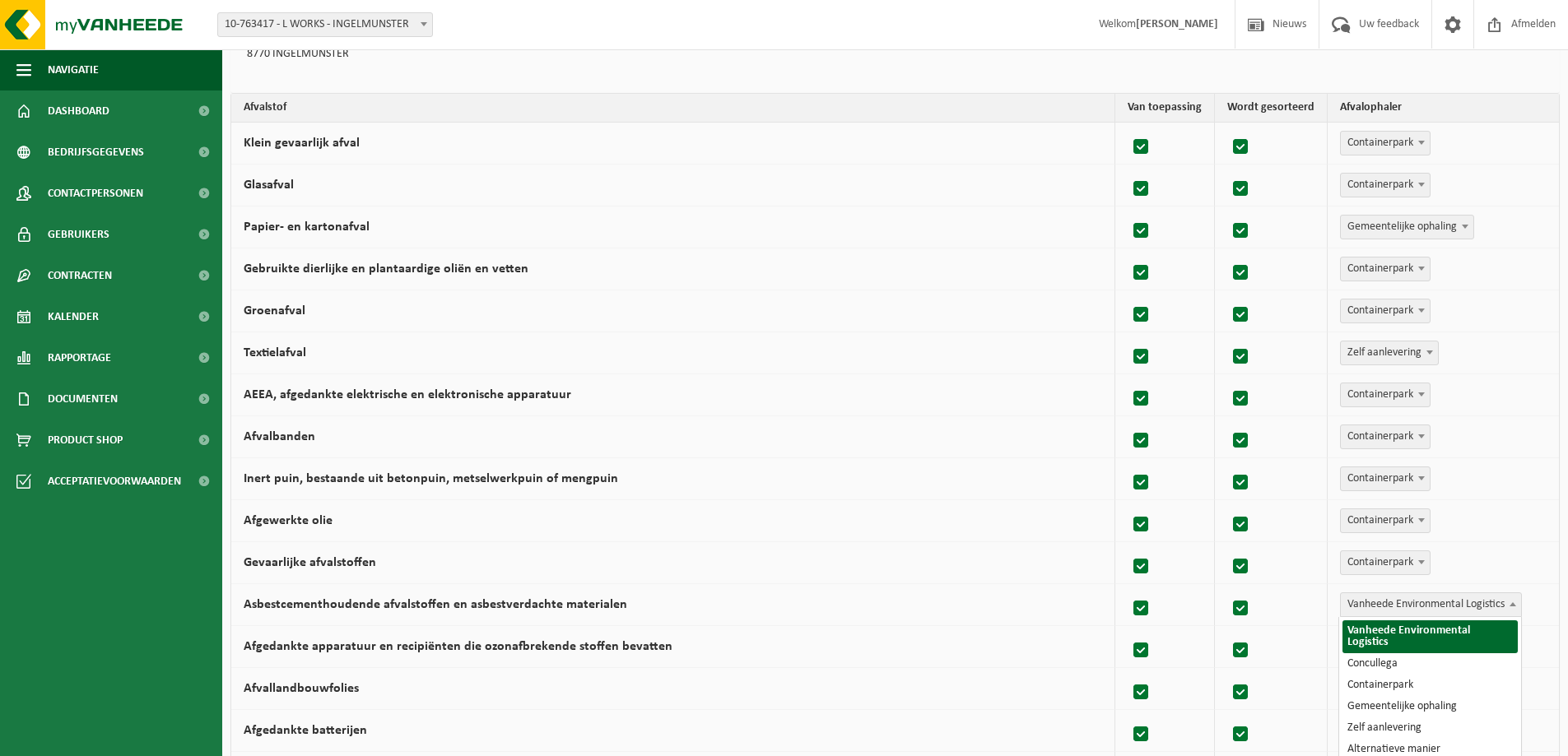
click at [1406, 602] on span "Vanheede Environmental Logistics" at bounding box center [1430, 605] width 181 height 23
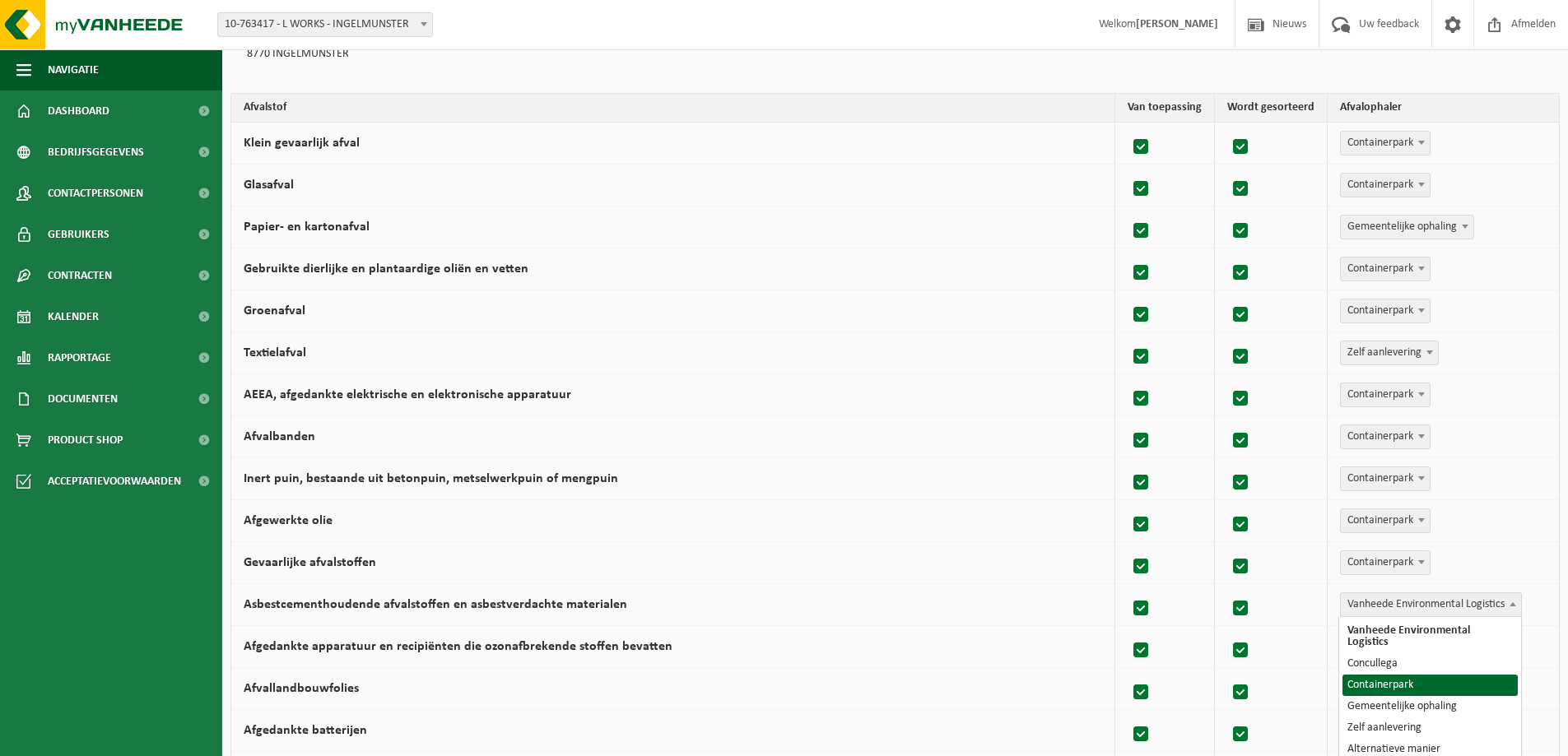
select select "Containerpark"
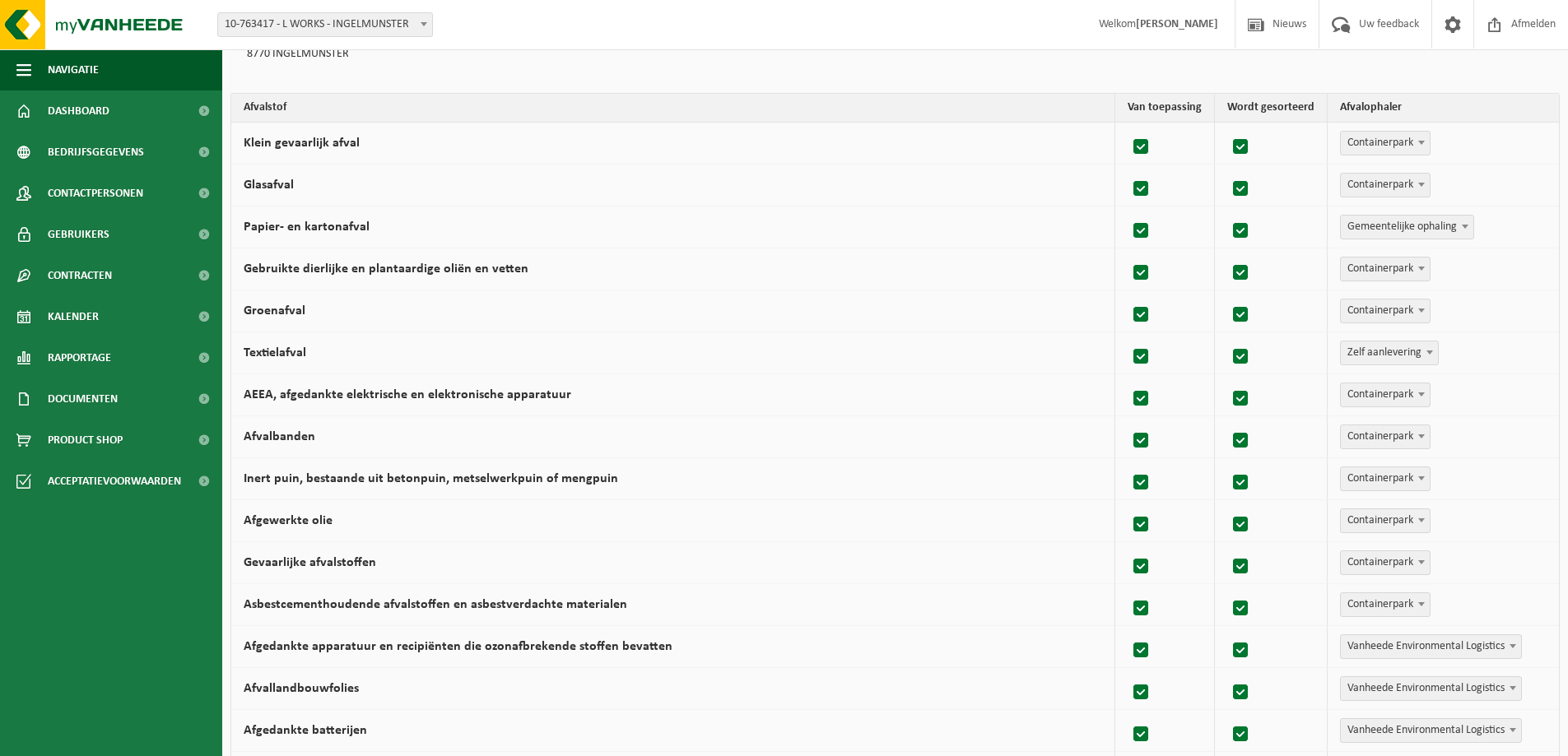
click at [1427, 644] on span "Vanheede Environmental Logistics" at bounding box center [1430, 647] width 181 height 23
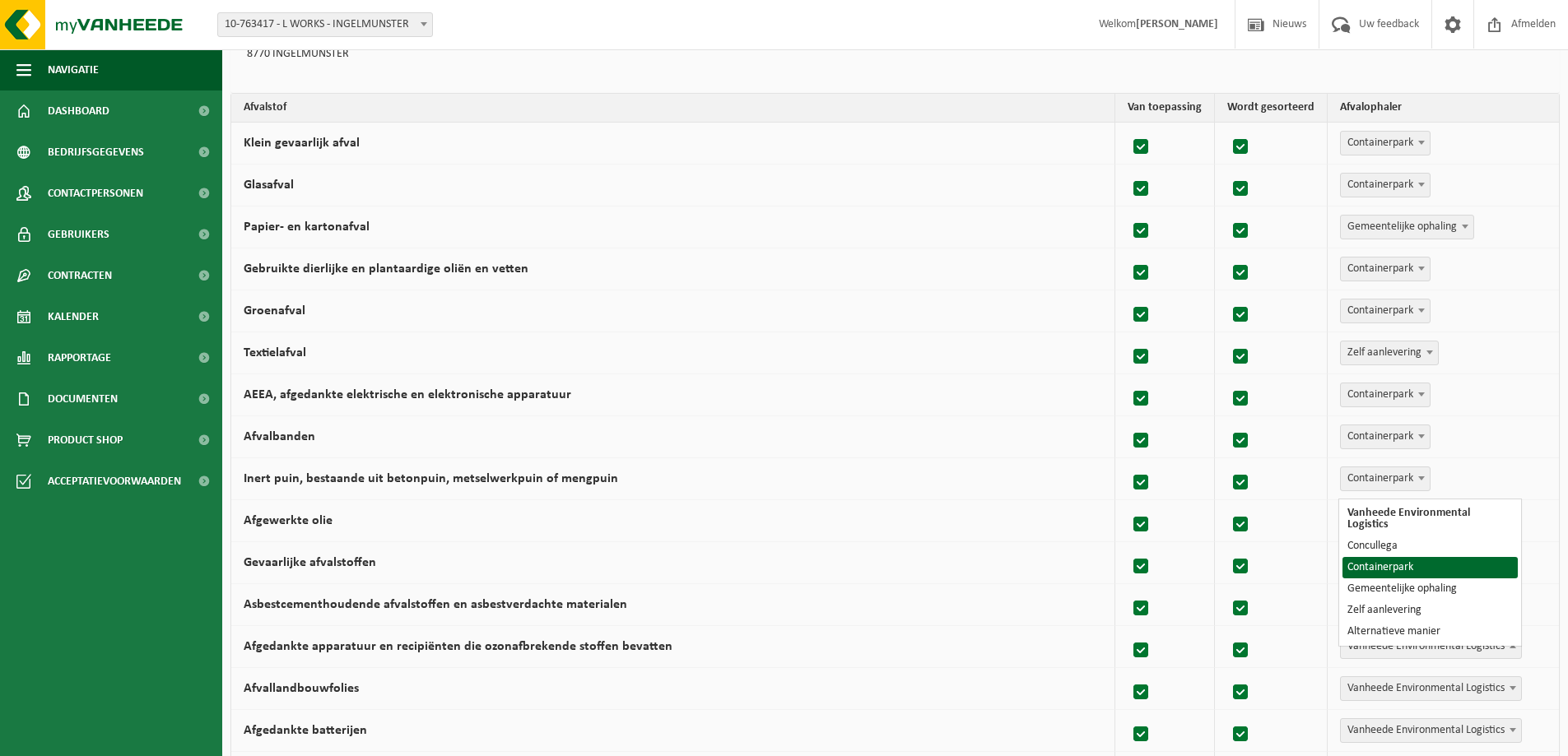
select select "Containerpark"
click at [1428, 690] on span "Vanheede Environmental Logistics" at bounding box center [1430, 689] width 181 height 23
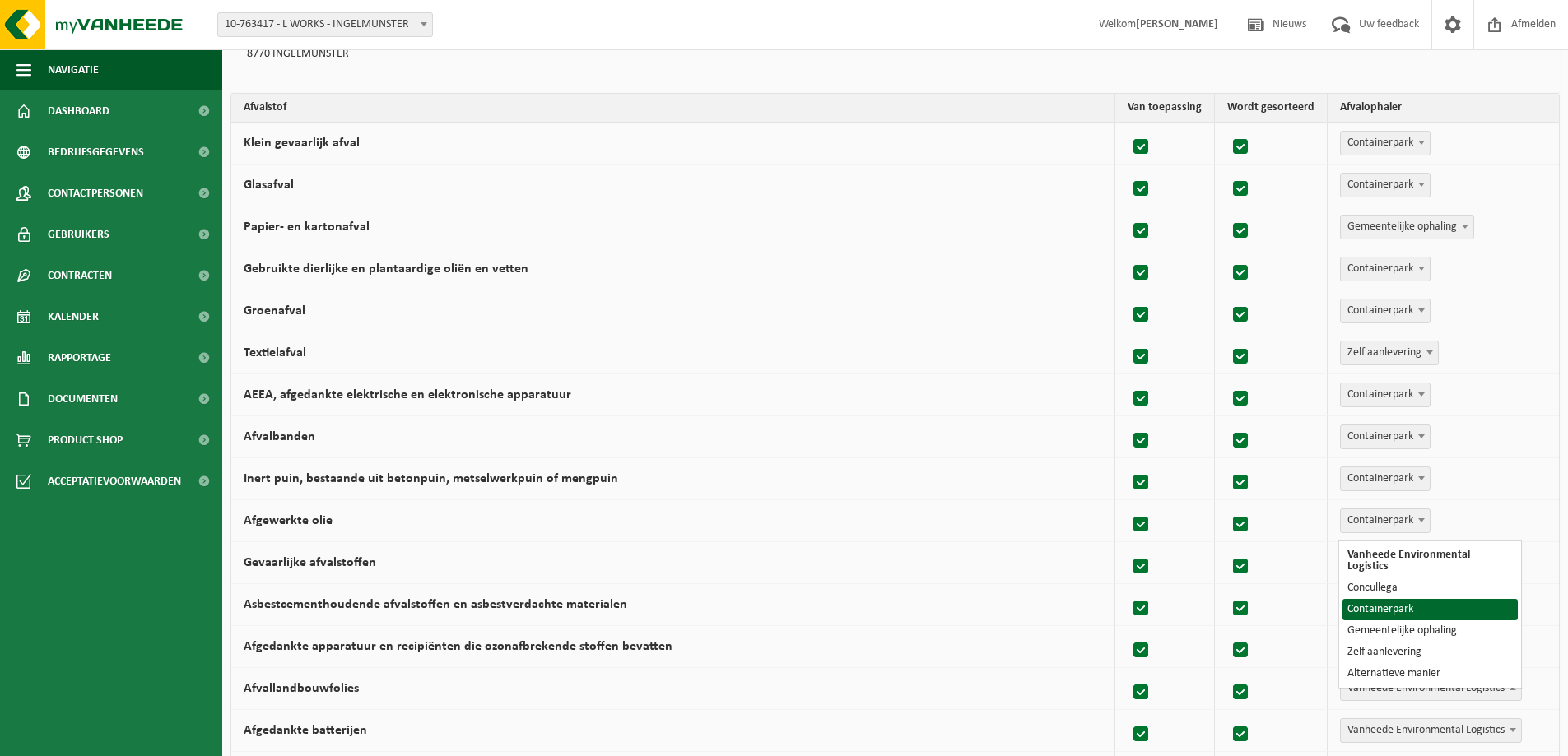
select select "Containerpark"
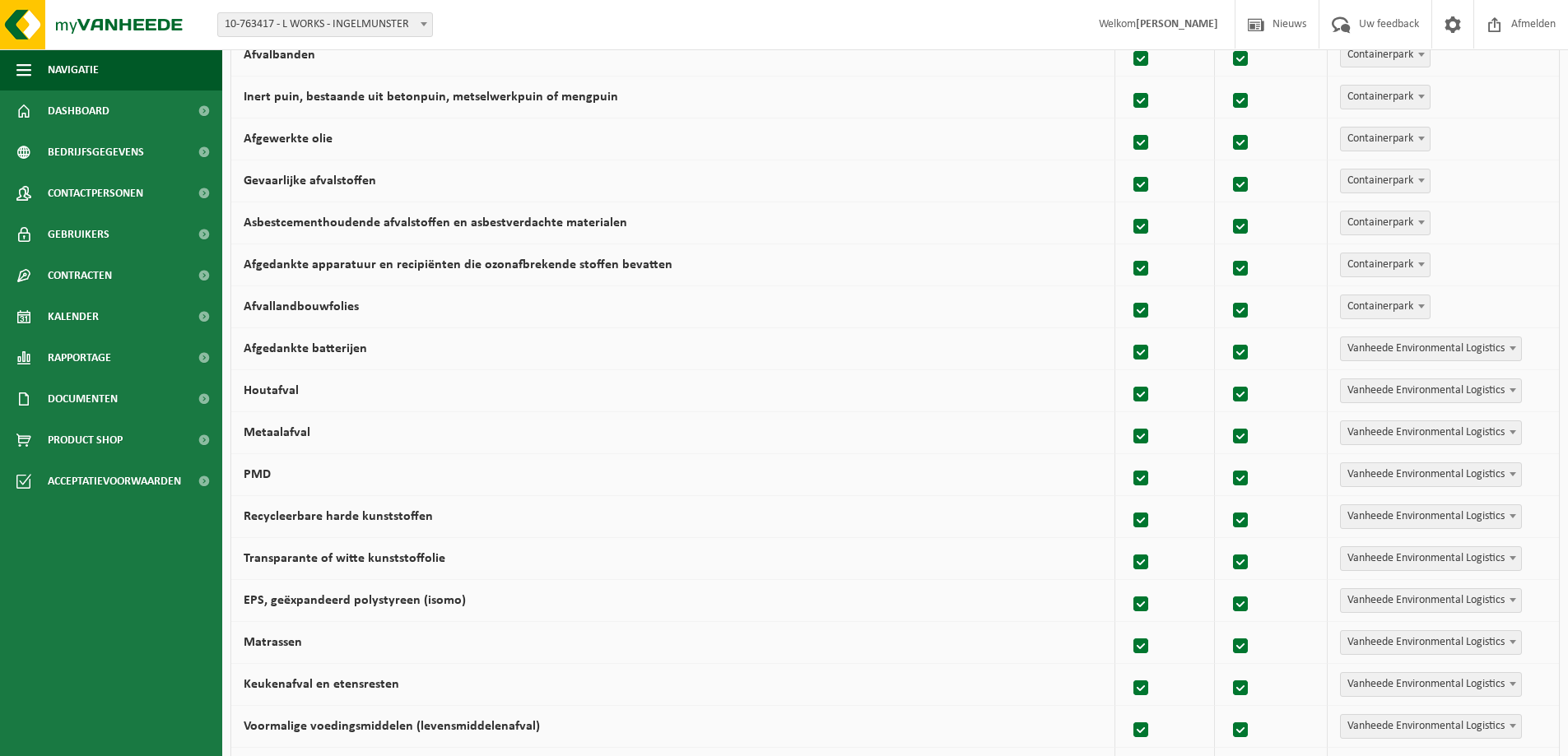
scroll to position [576, 0]
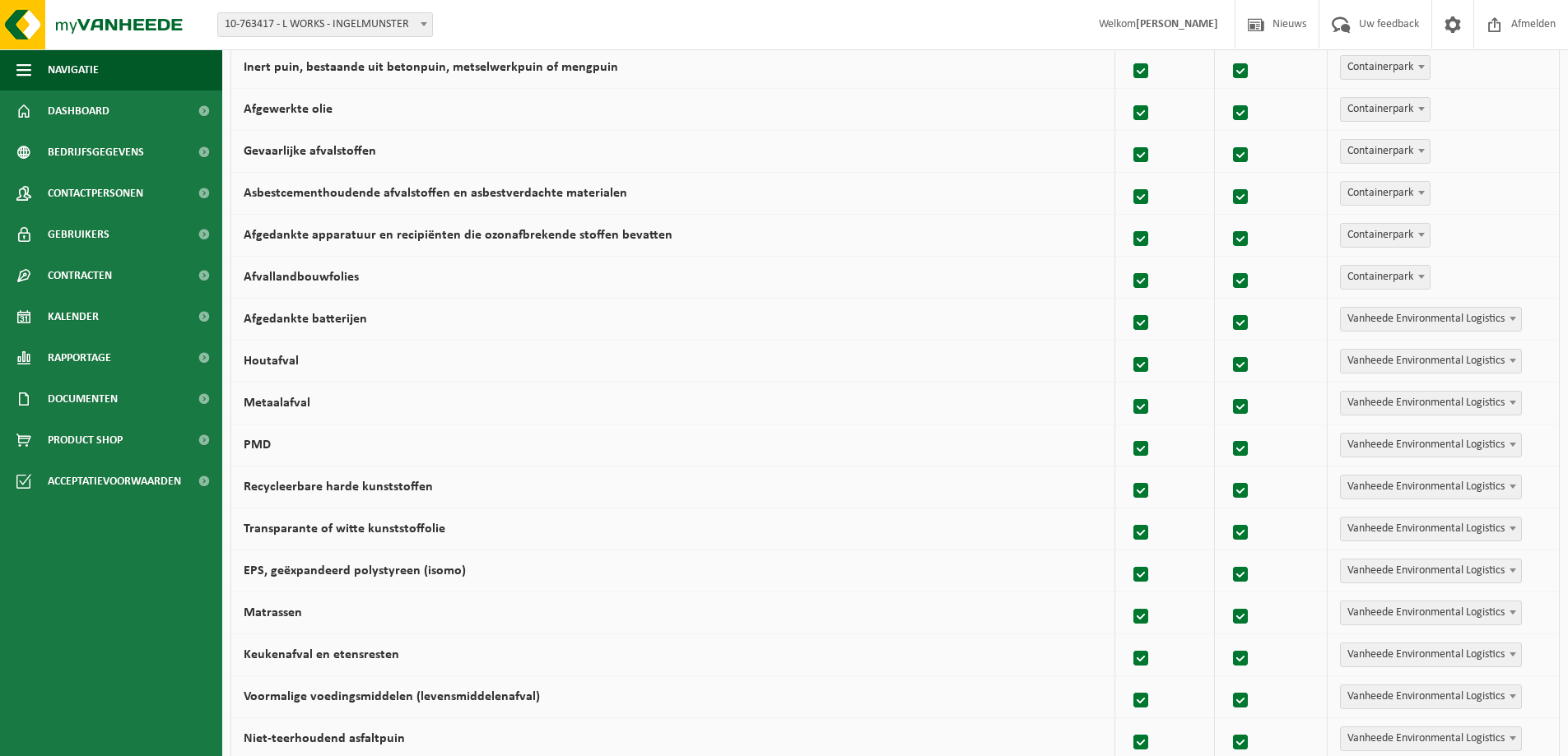
click at [1411, 324] on span "Vanheede Environmental Logistics" at bounding box center [1430, 319] width 181 height 23
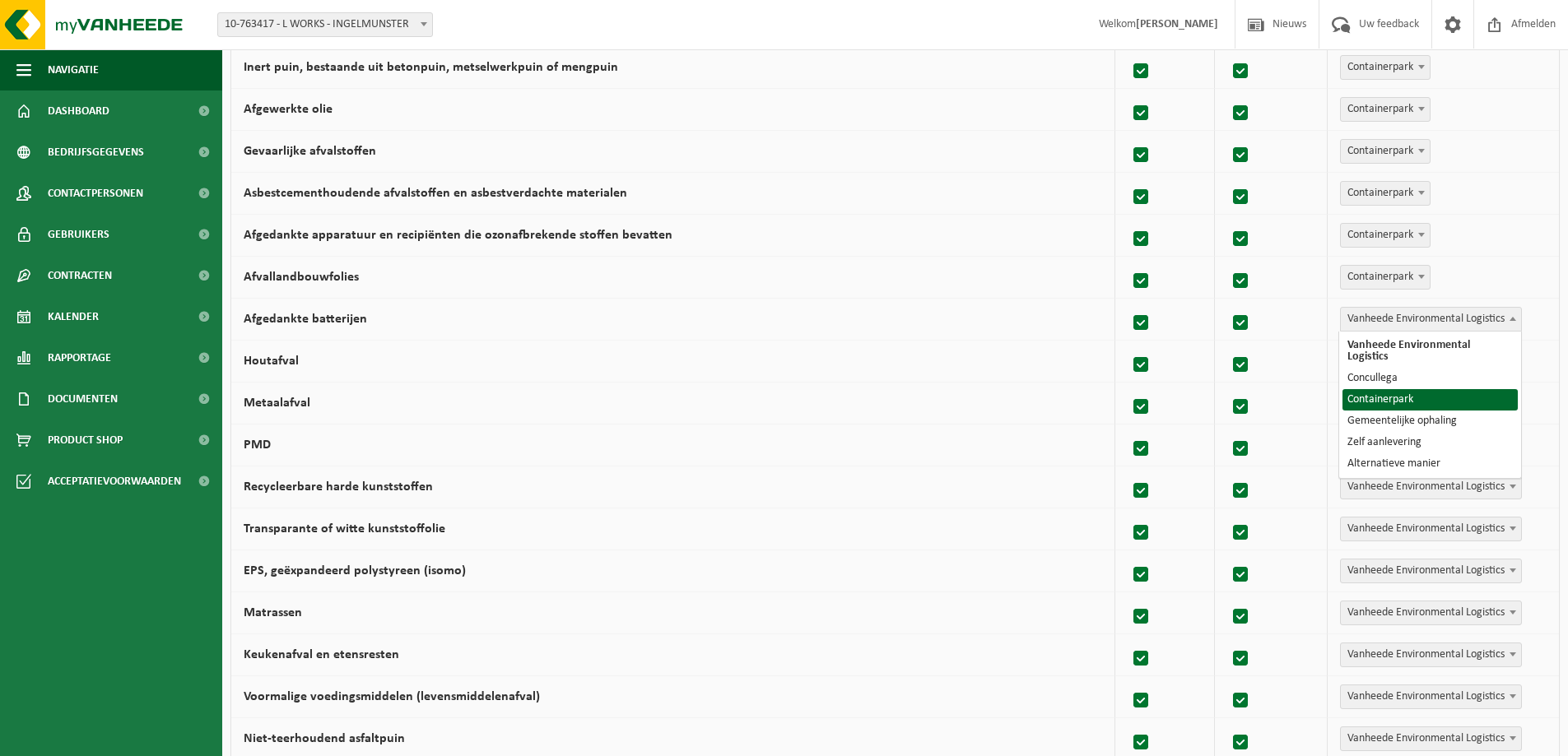
select select "Containerpark"
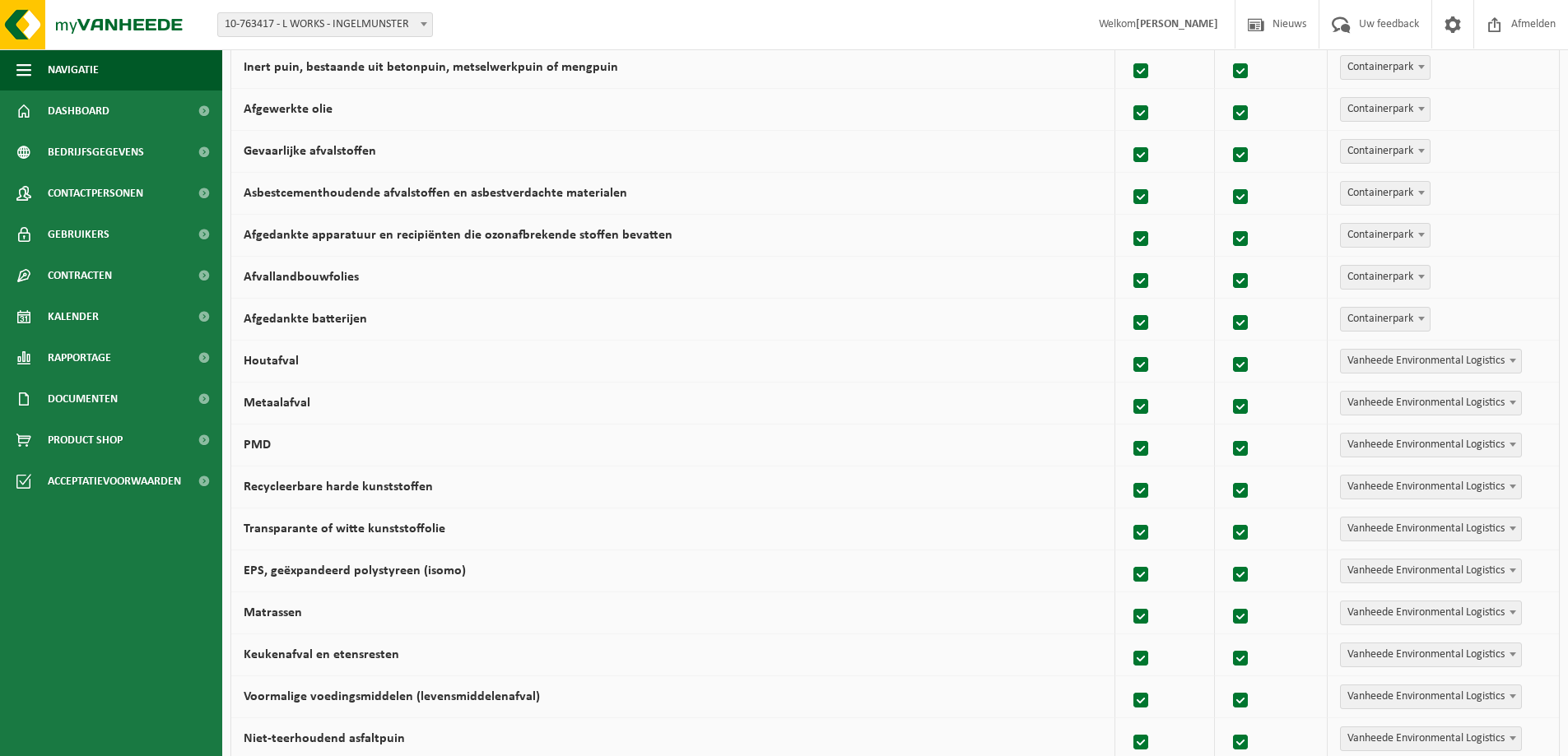
click at [1406, 357] on span "Vanheede Environmental Logistics" at bounding box center [1430, 362] width 181 height 23
select select "Containerpark"
click at [1405, 402] on span "Vanheede Environmental Logistics" at bounding box center [1430, 404] width 181 height 23
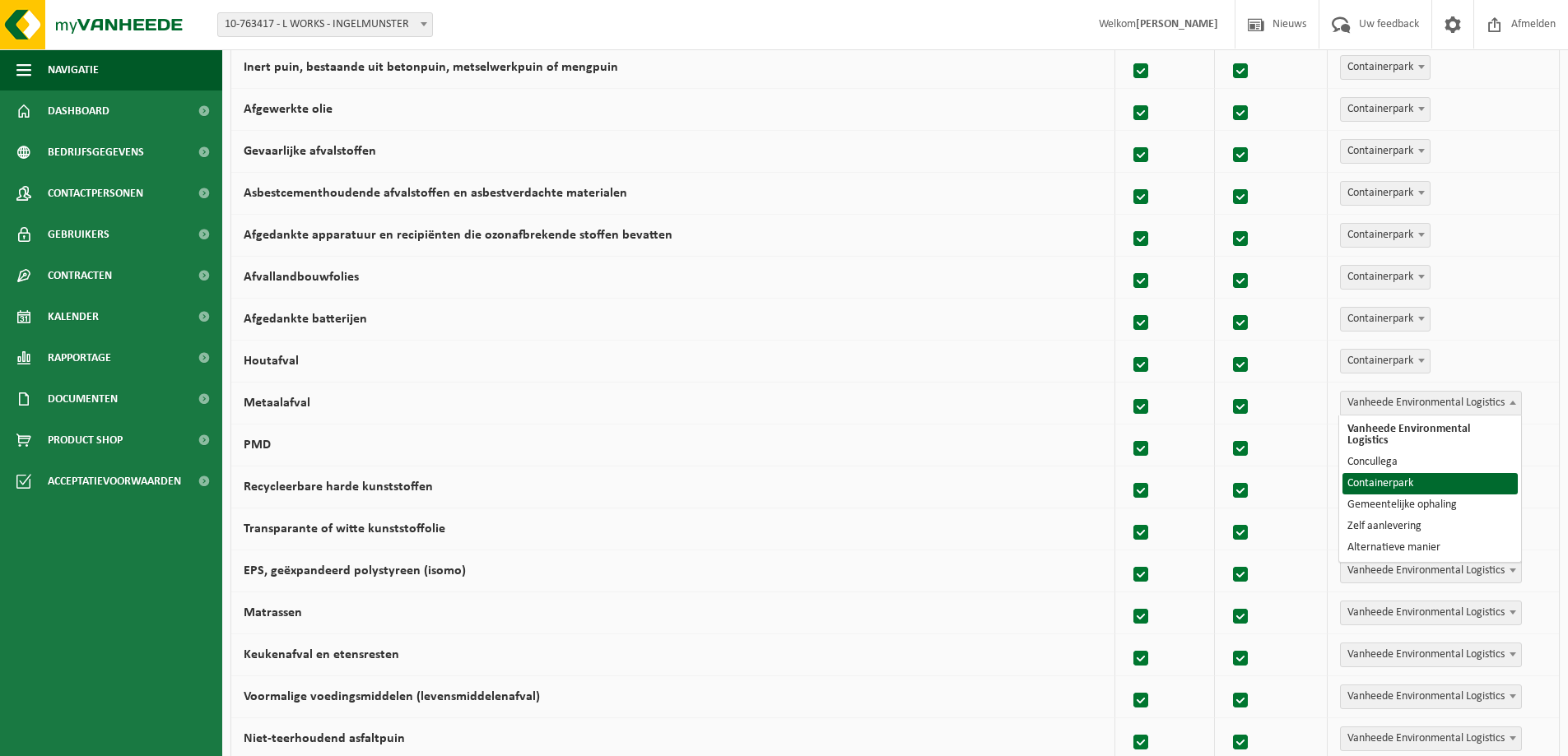
select select "Containerpark"
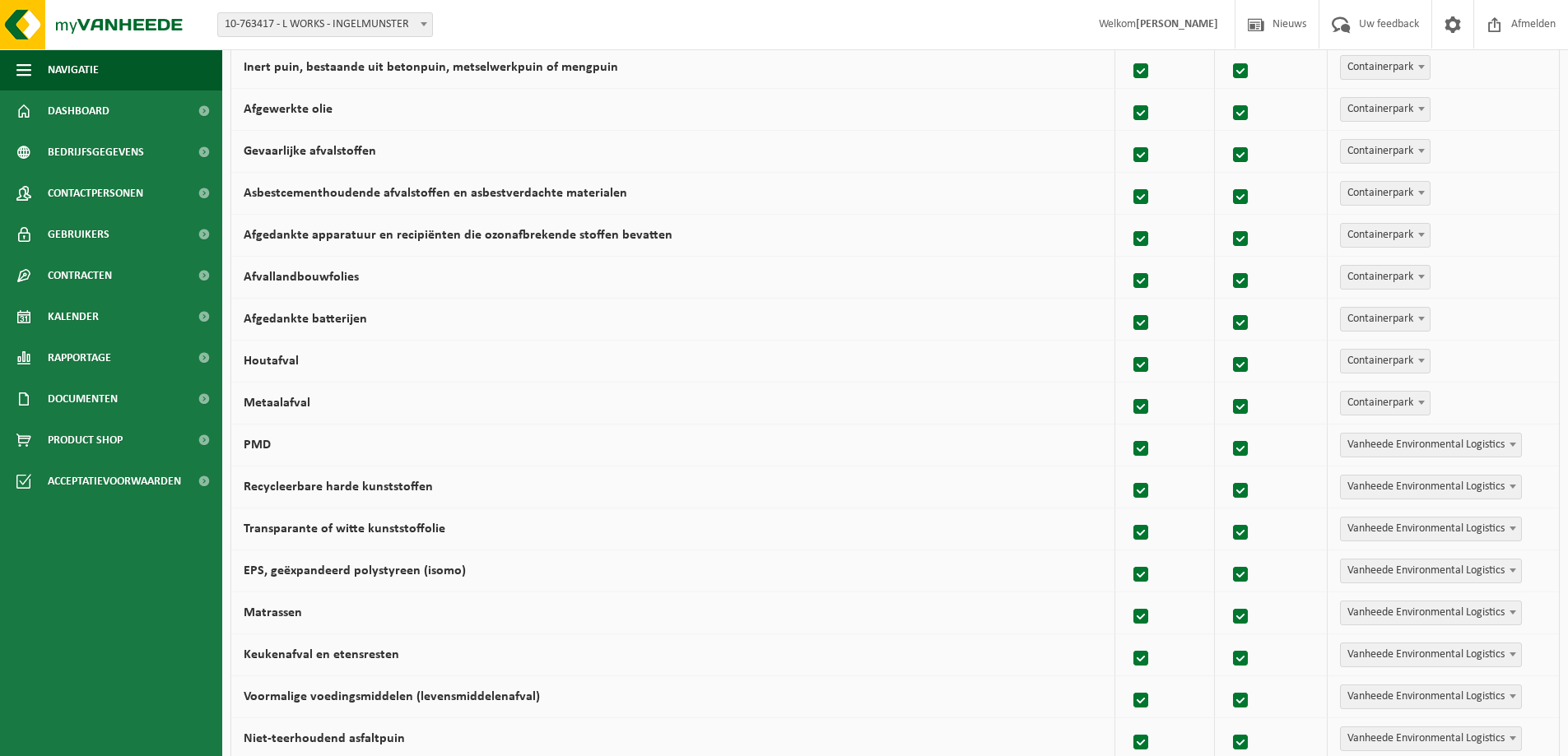
click at [1407, 447] on span "Vanheede Environmental Logistics" at bounding box center [1430, 446] width 181 height 23
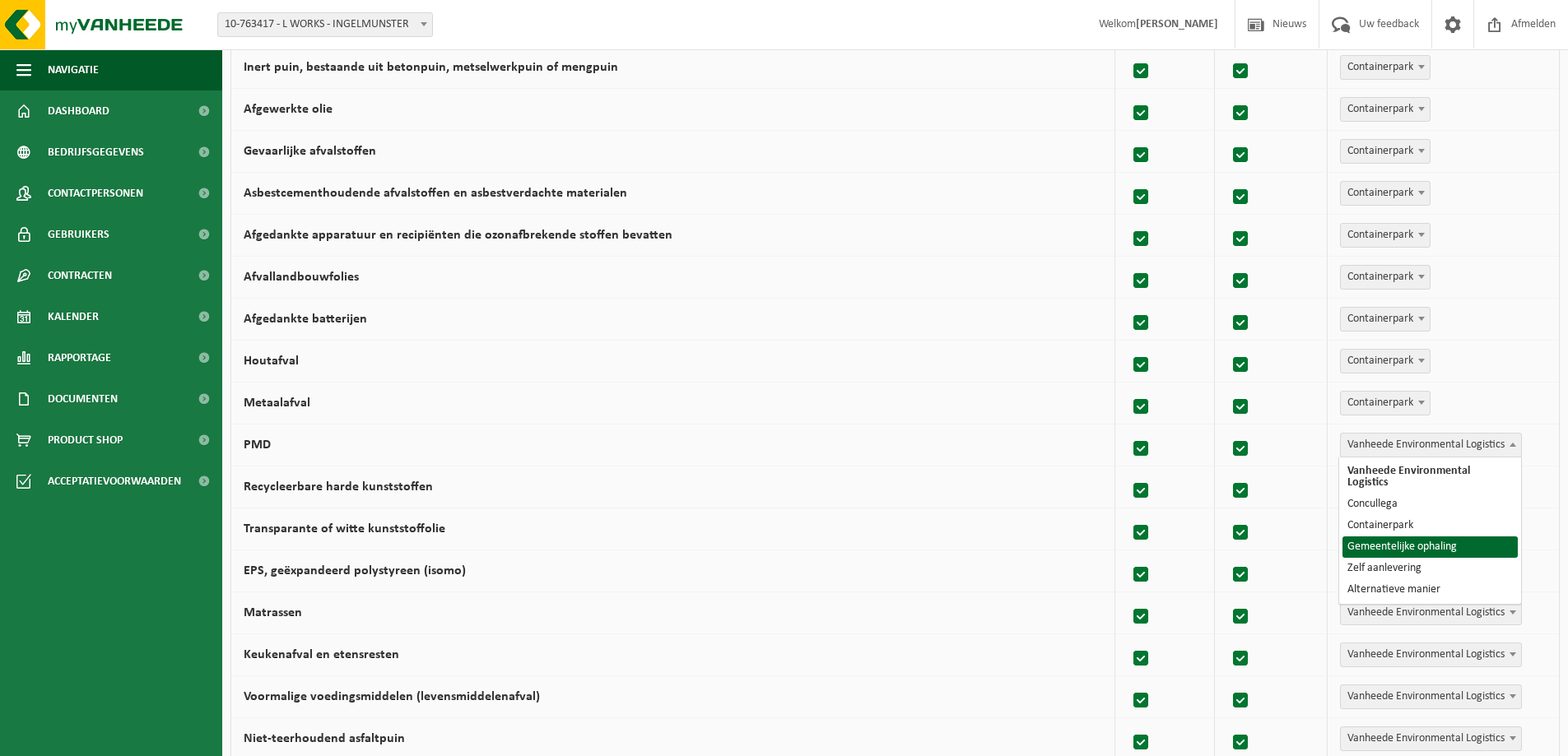
select select "Gemeentelijke ophaling"
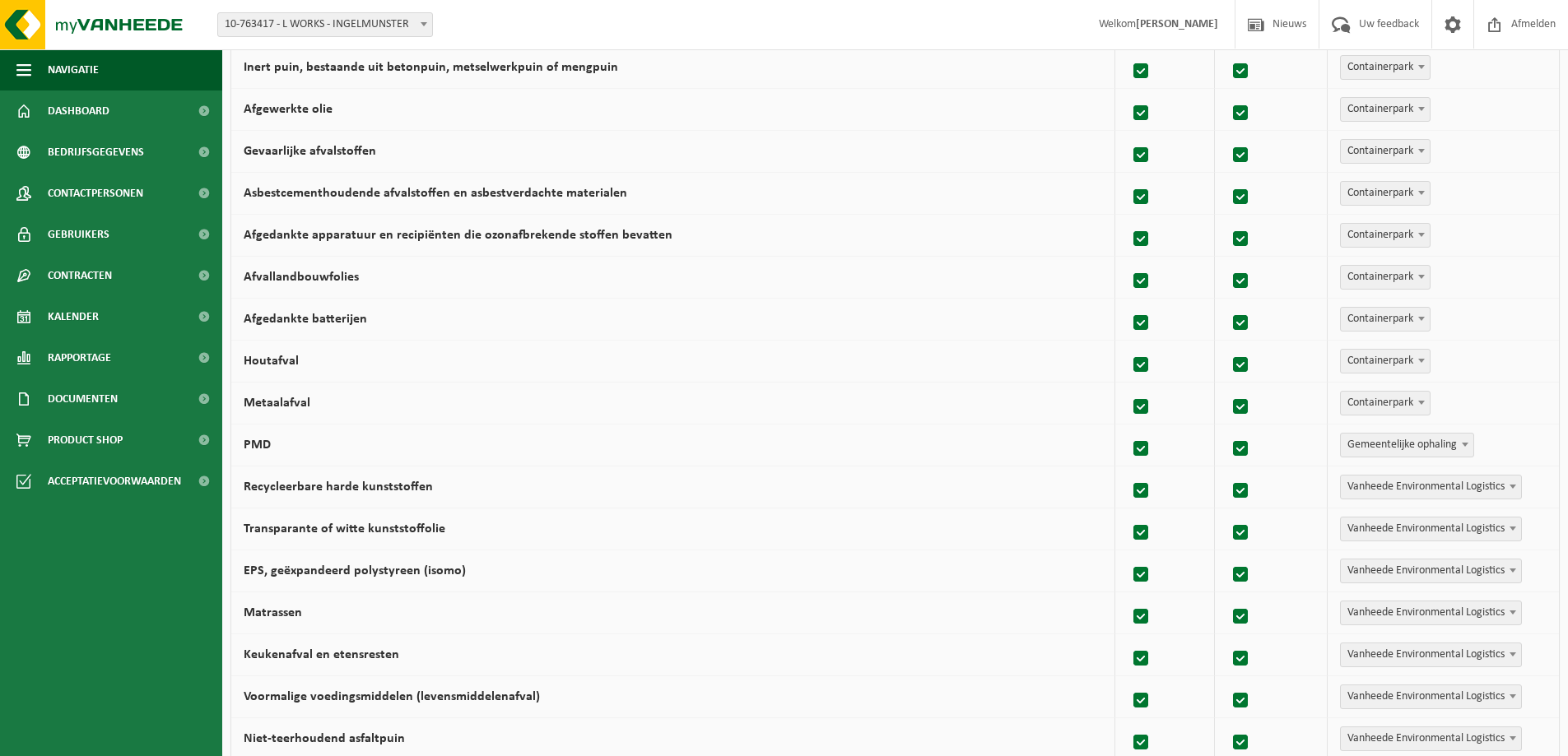
click at [1397, 487] on span "Vanheede Environmental Logistics" at bounding box center [1430, 488] width 181 height 23
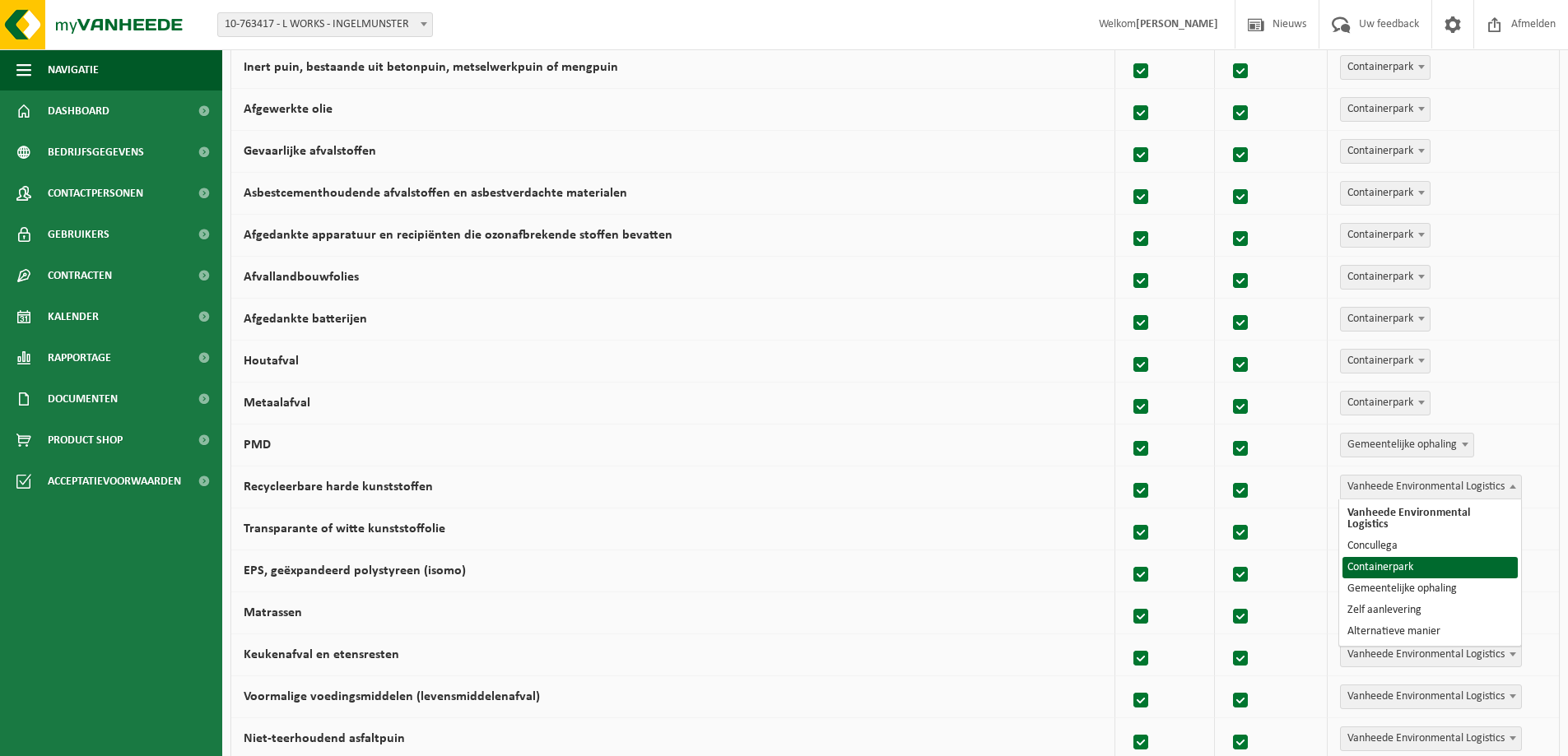
select select "Containerpark"
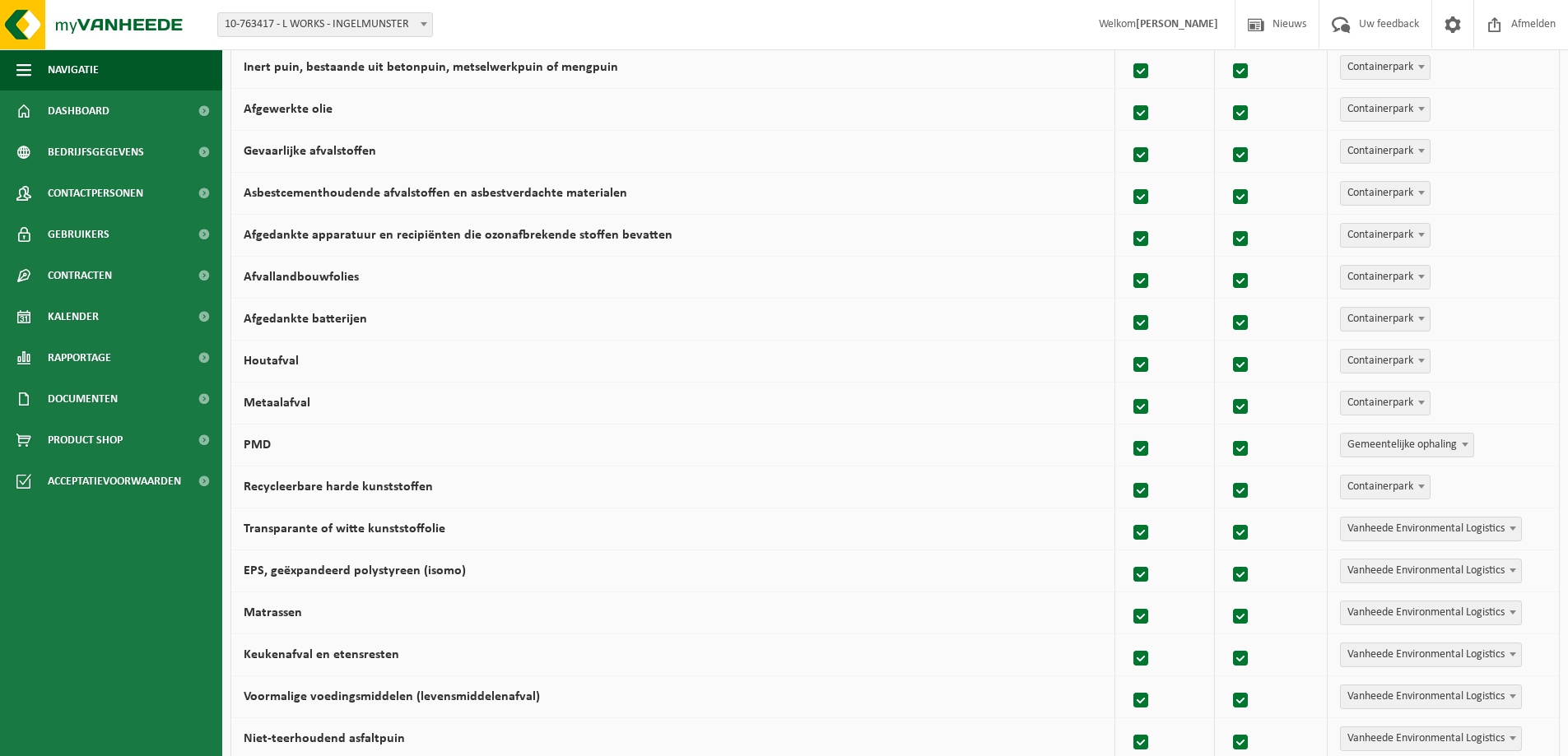
click at [1415, 533] on span "Vanheede Environmental Logistics" at bounding box center [1430, 530] width 181 height 23
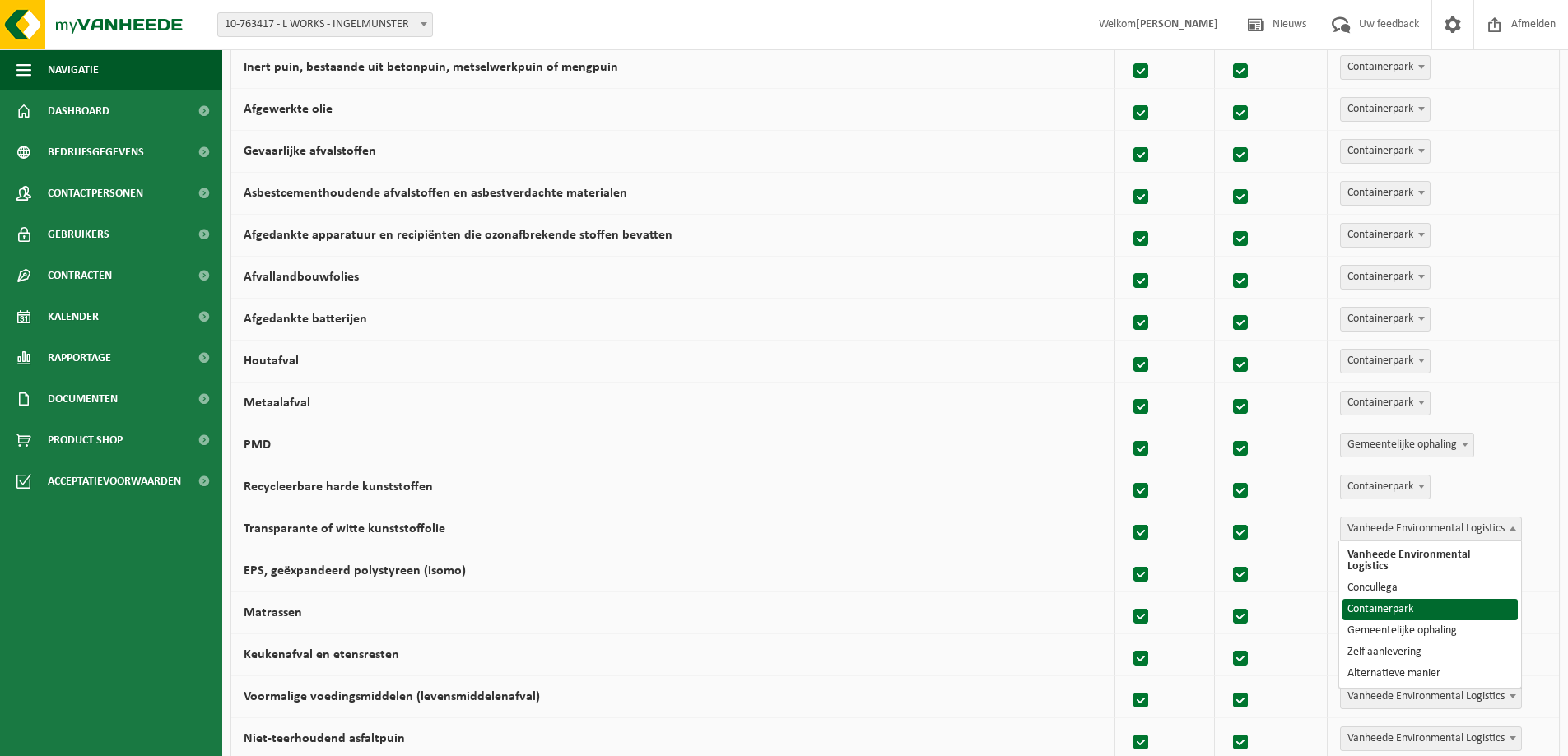
select select "Containerpark"
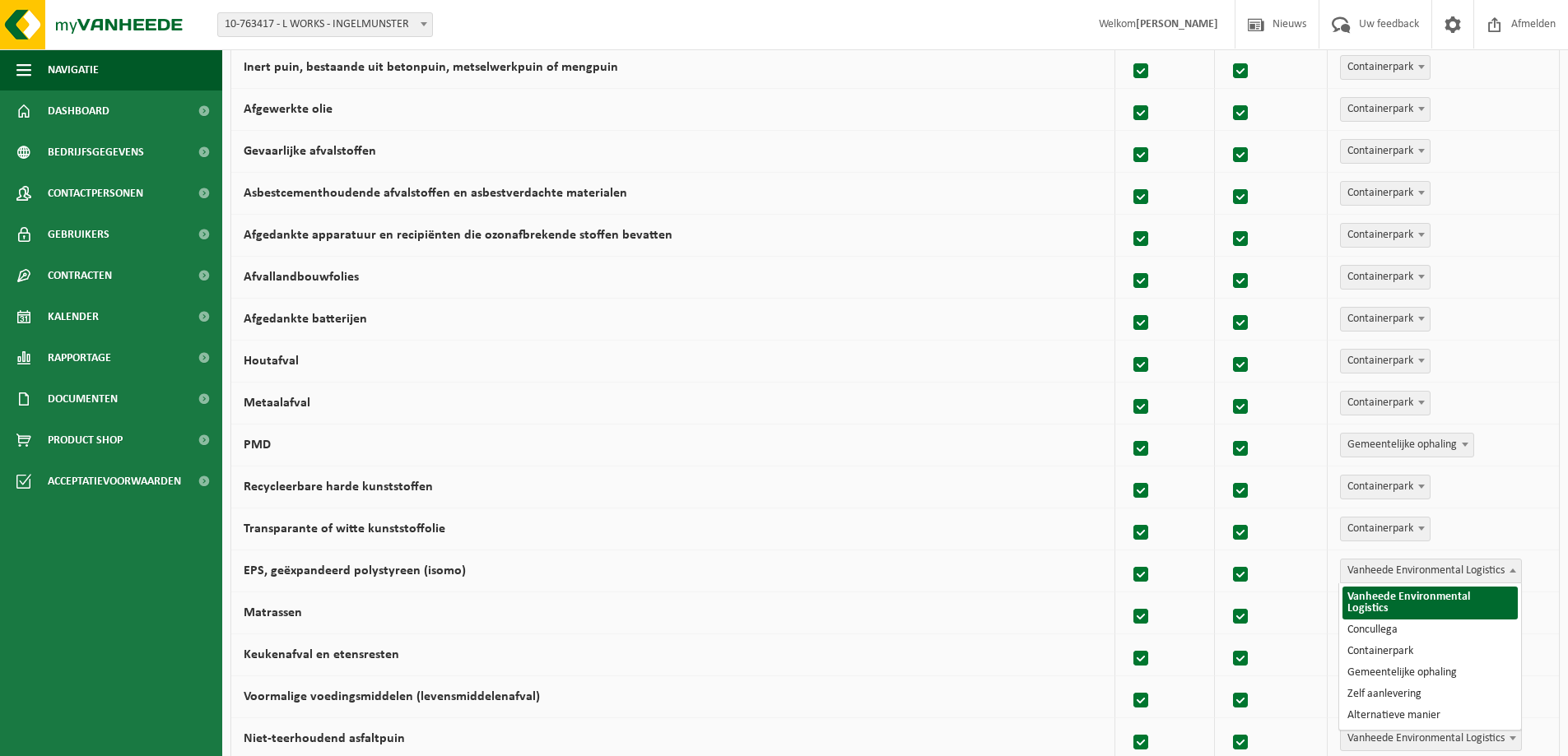
click at [1422, 571] on span "Vanheede Environmental Logistics" at bounding box center [1430, 572] width 181 height 23
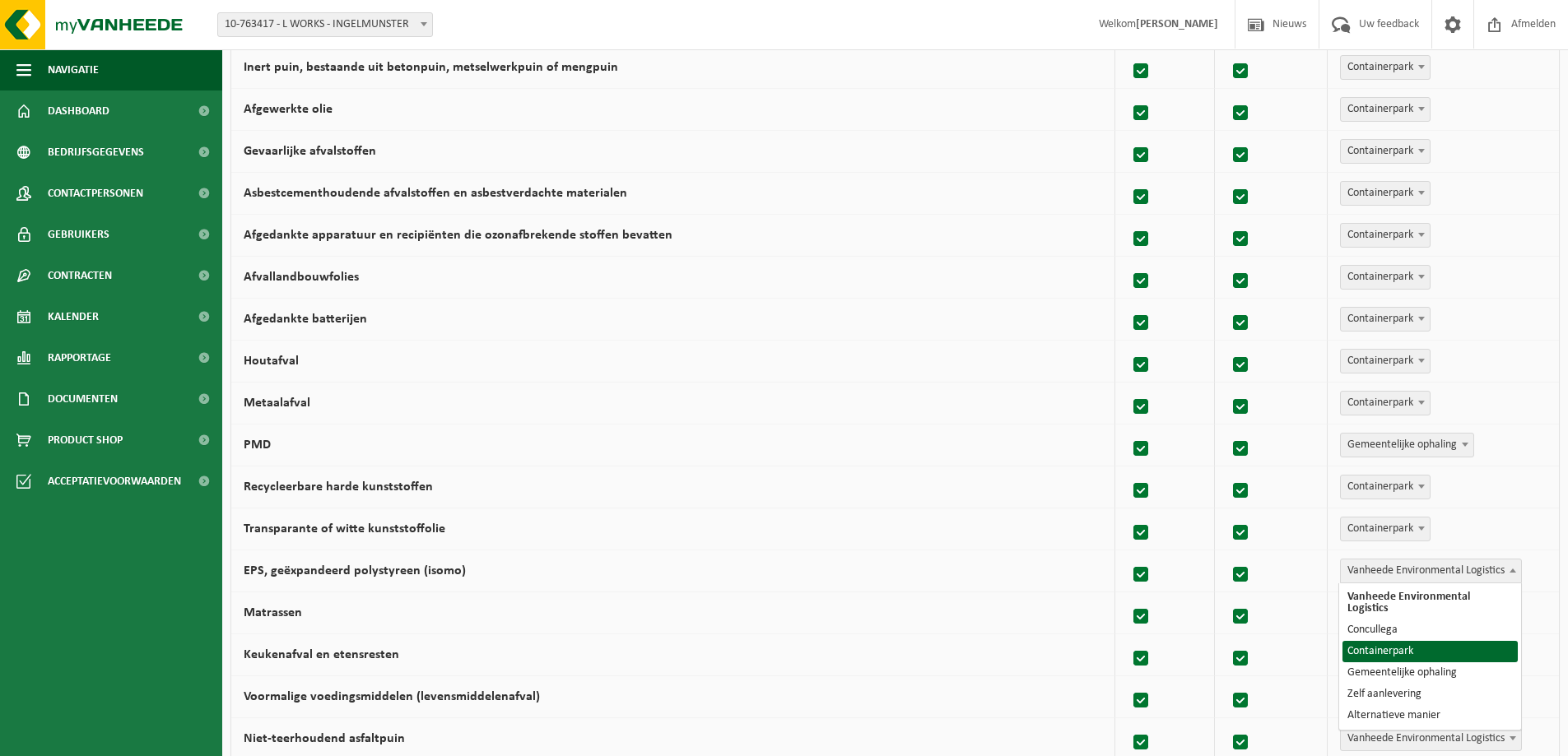
select select "Containerpark"
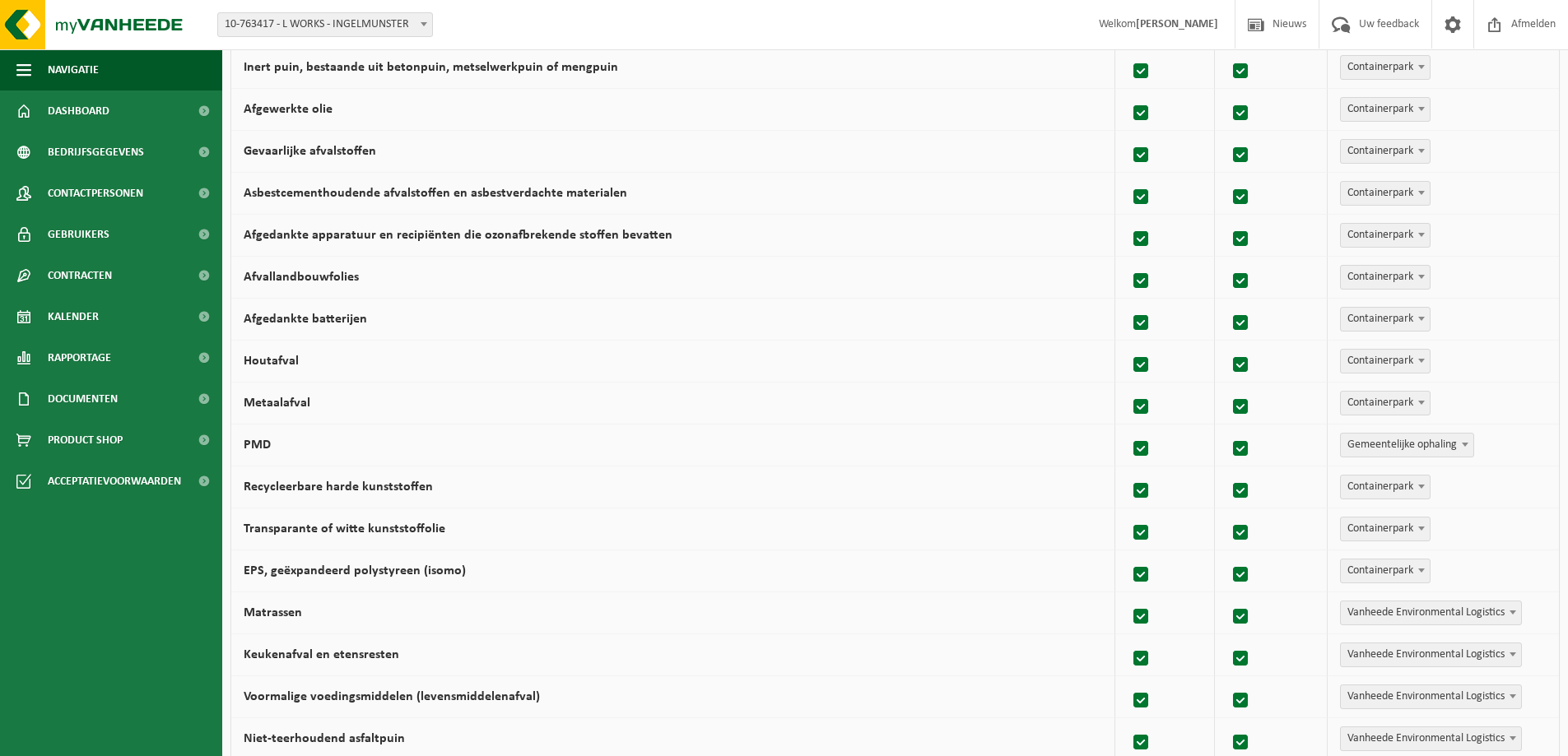
click at [1431, 613] on span "Vanheede Environmental Logistics" at bounding box center [1430, 614] width 181 height 23
click at [1404, 610] on span "Containerpark" at bounding box center [1385, 614] width 89 height 23
select select "Alternatieve manier"
click at [1426, 652] on span "Vanheede Environmental Logistics" at bounding box center [1430, 656] width 181 height 23
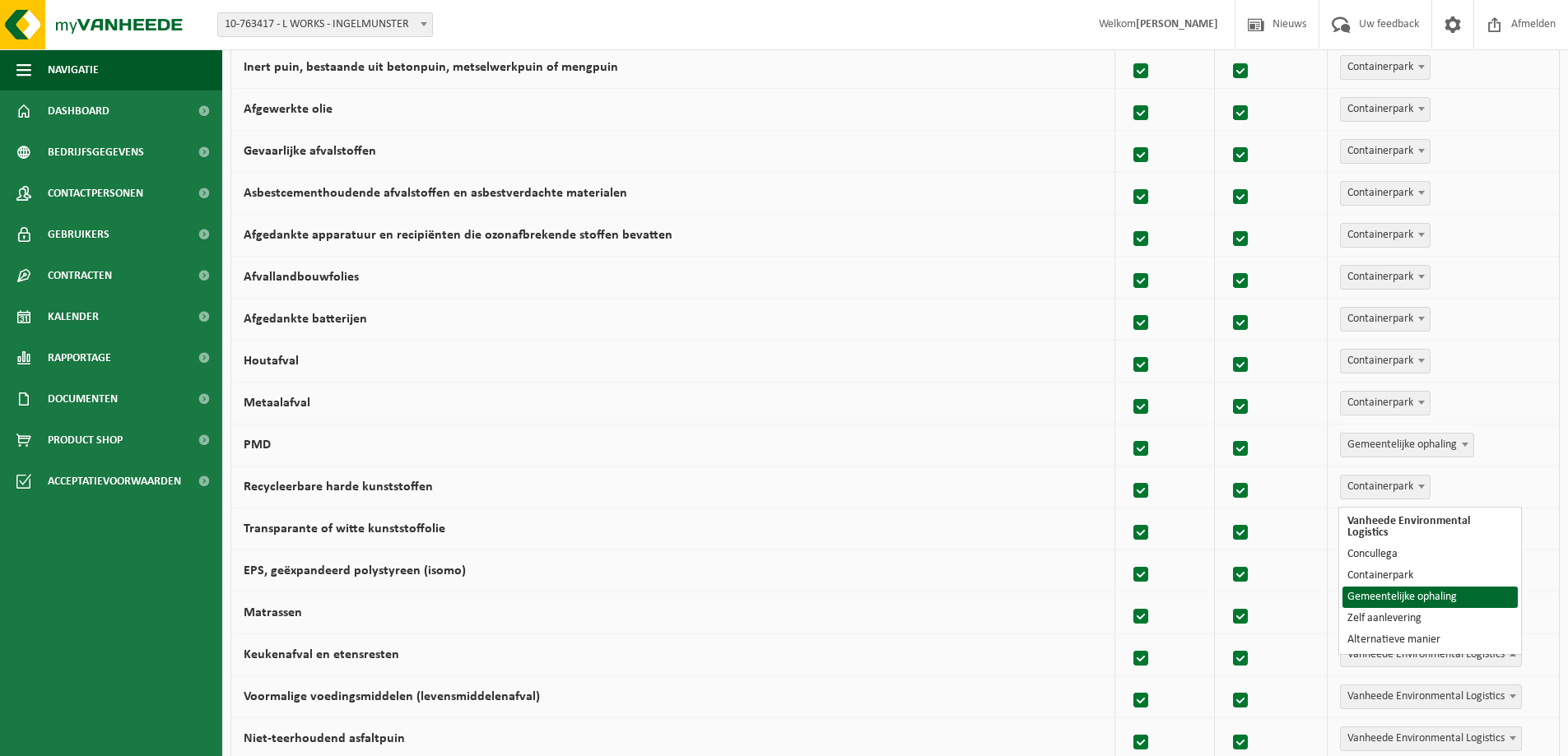
select select "Gemeentelijke ophaling"
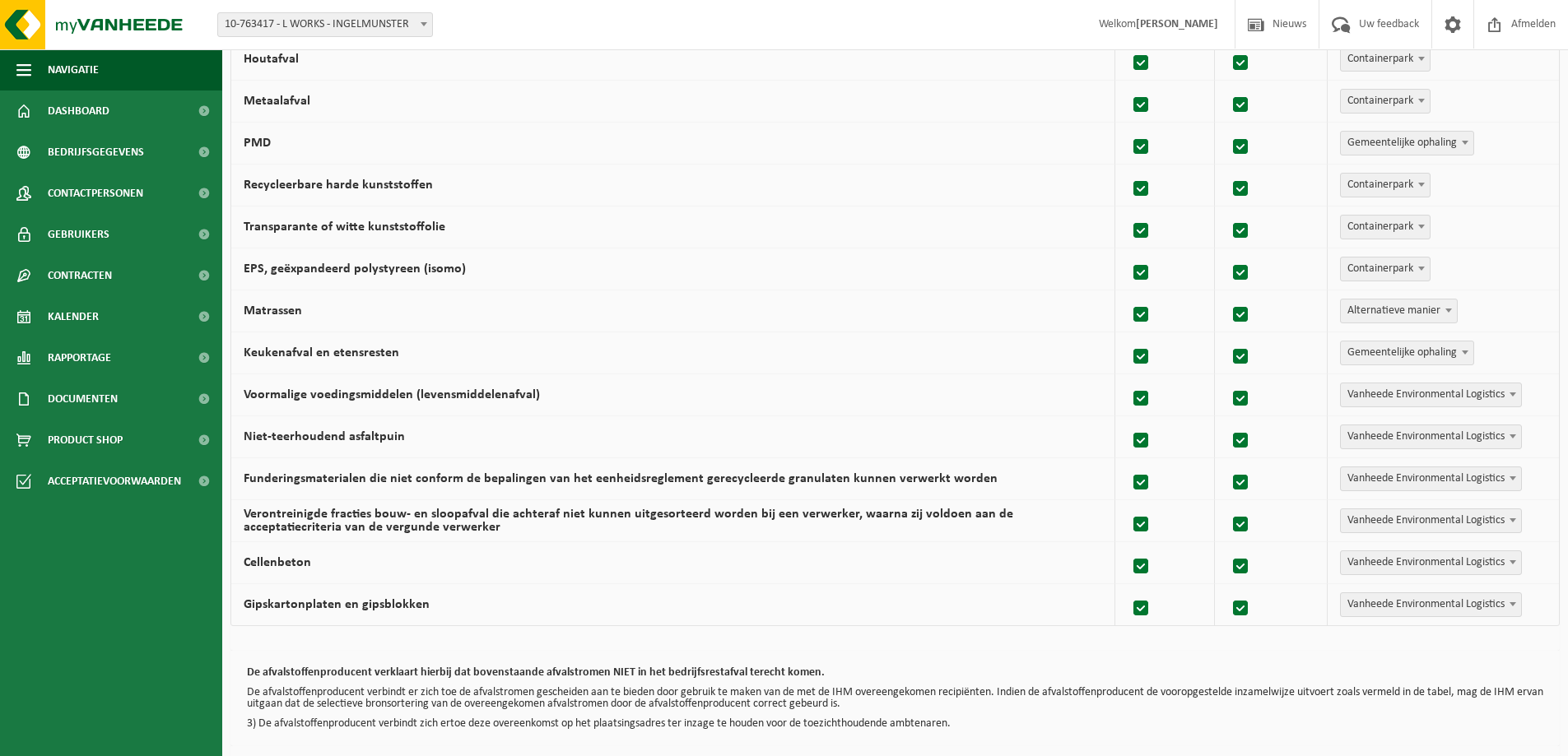
scroll to position [905, 0]
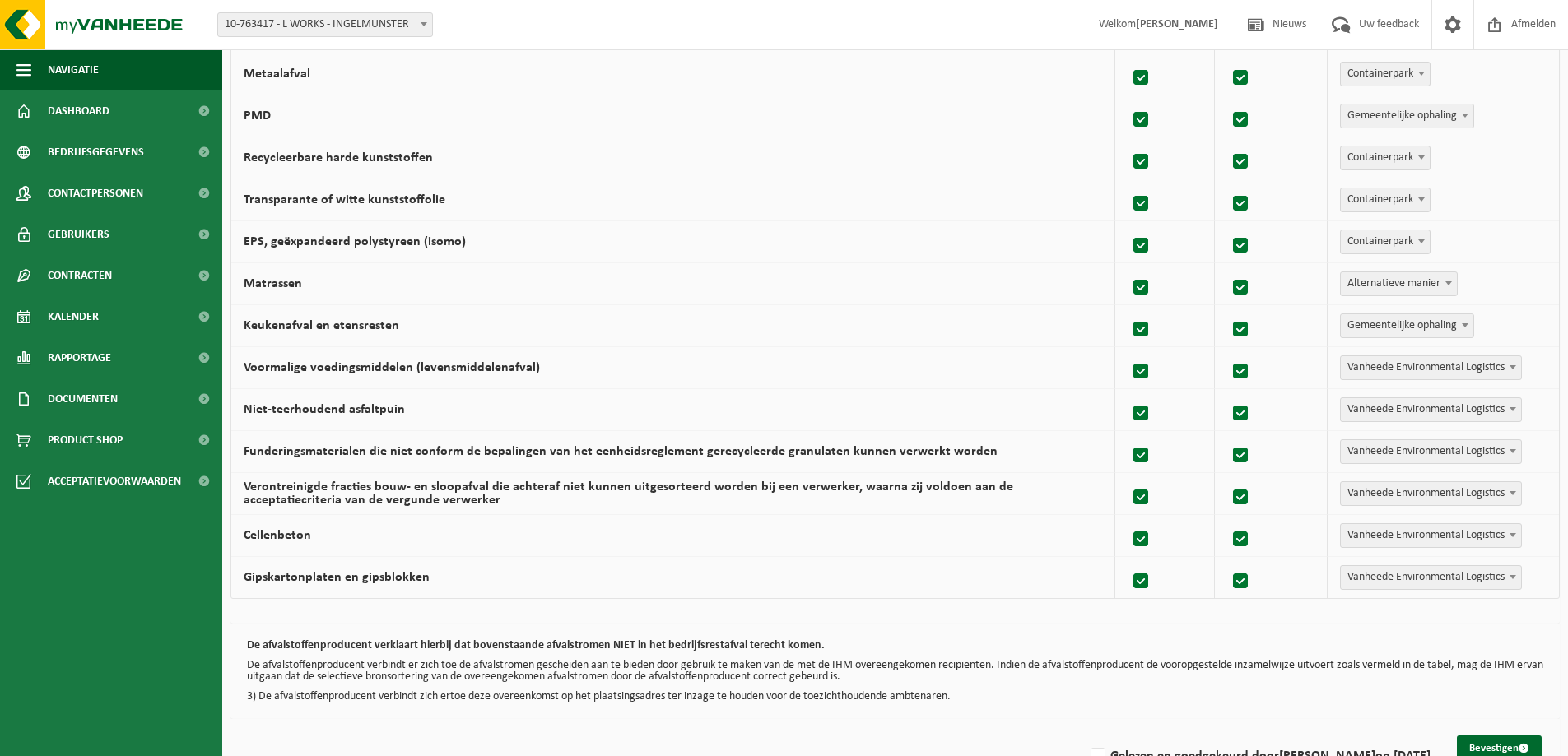
click at [1395, 324] on span "Gemeentelijke ophaling" at bounding box center [1407, 326] width 133 height 23
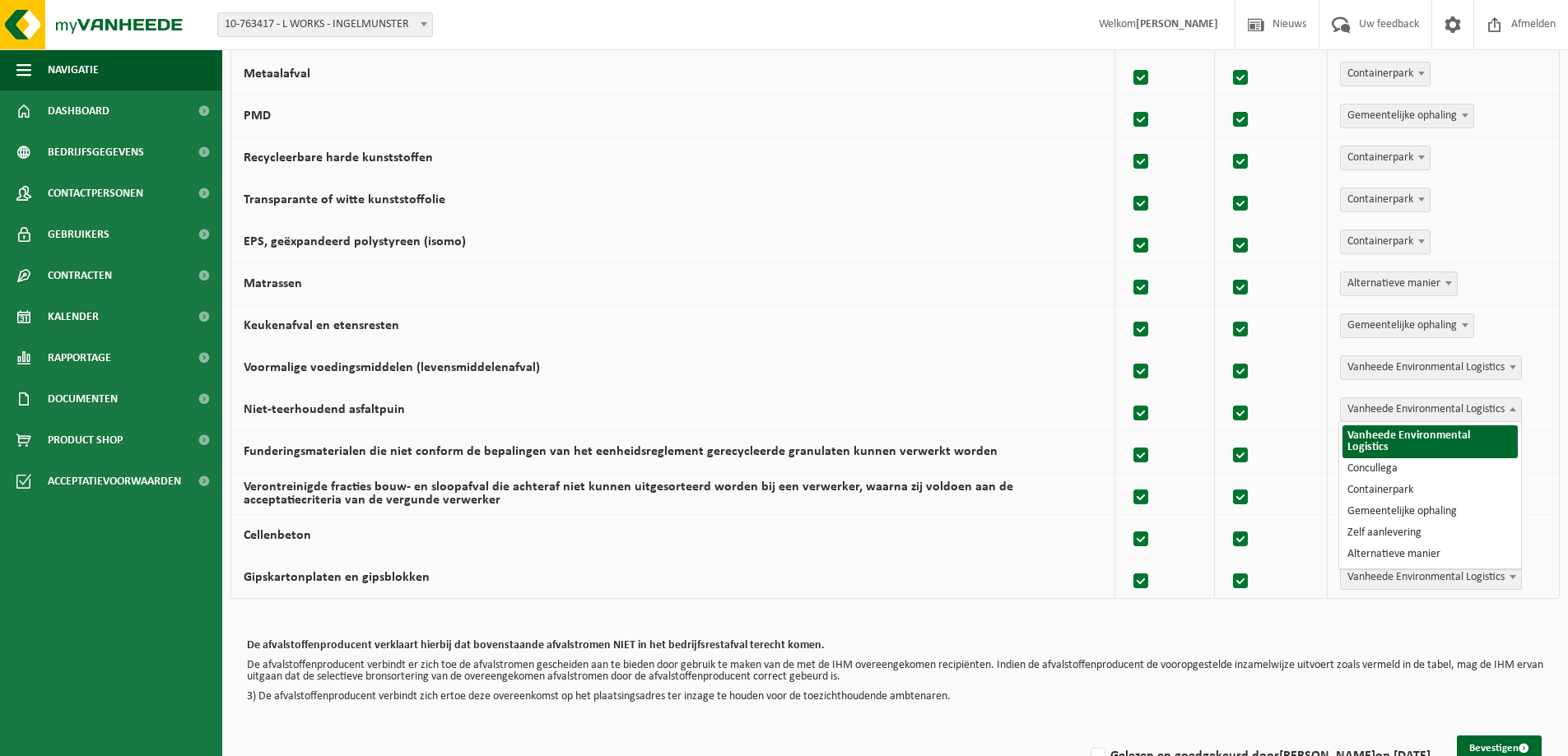
click at [1424, 412] on span "Vanheede Environmental Logistics" at bounding box center [1430, 410] width 181 height 23
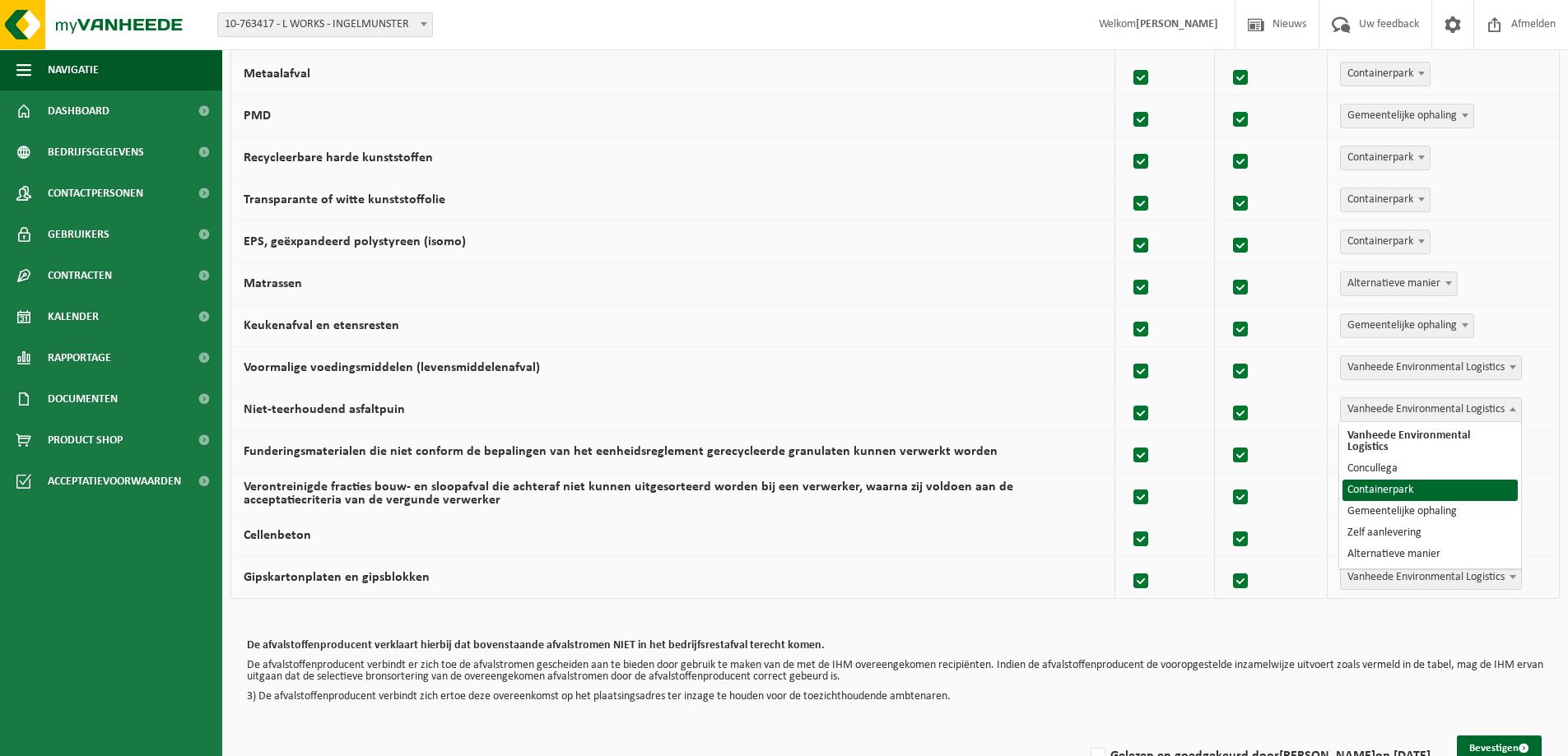
select select "Containerpark"
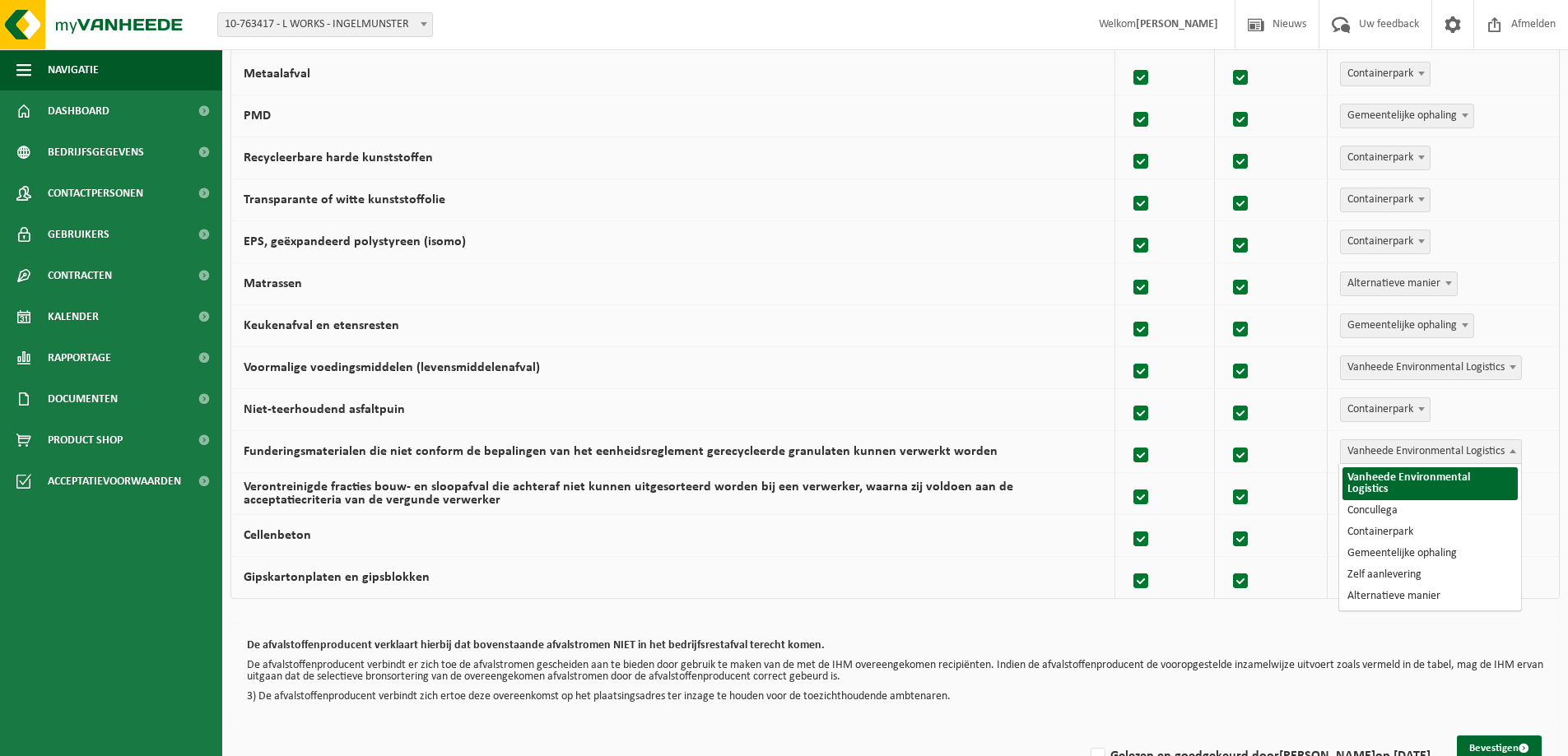
click at [1400, 450] on span "Vanheede Environmental Logistics" at bounding box center [1430, 452] width 181 height 23
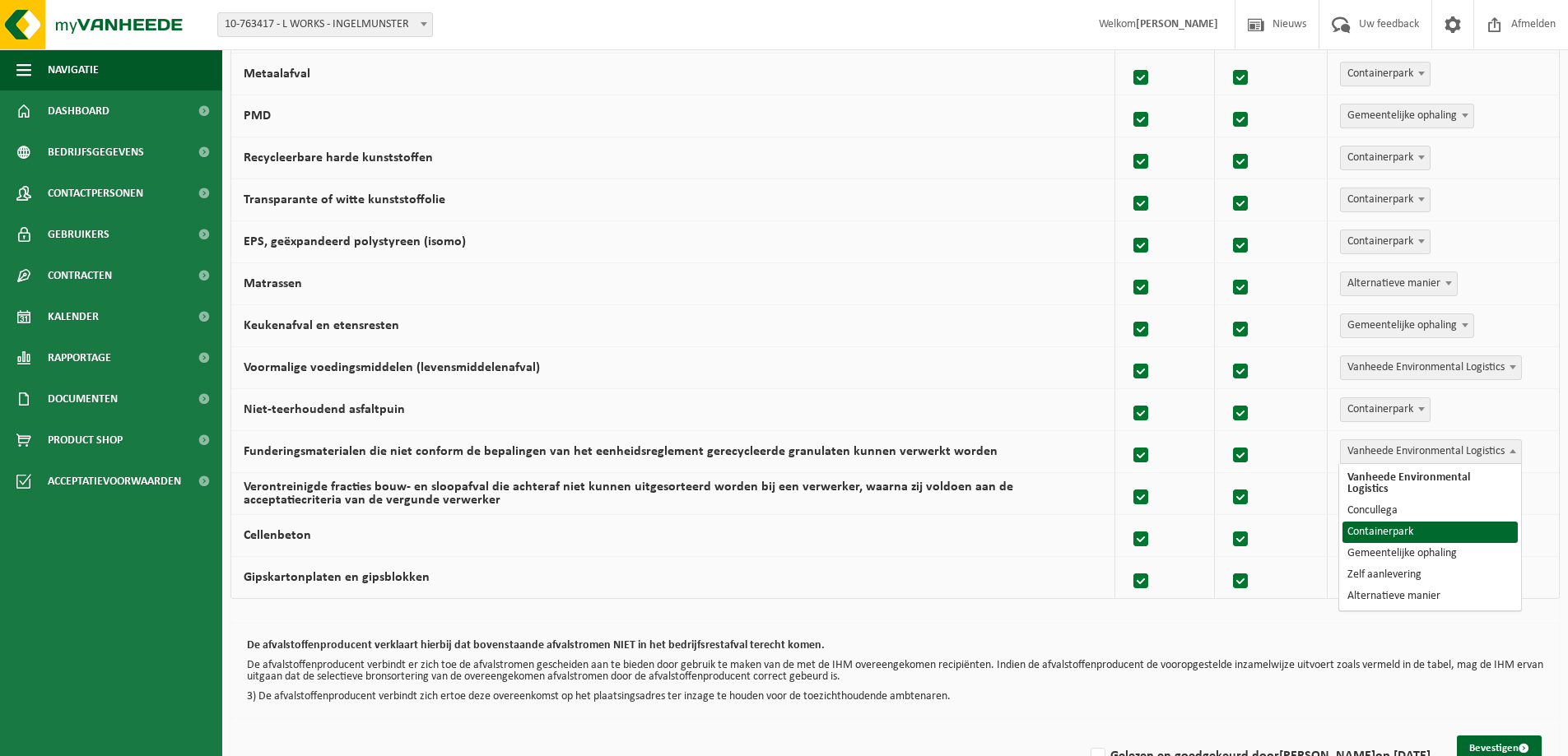
select select "Containerpark"
click at [1404, 492] on span "Vanheede Environmental Logistics" at bounding box center [1430, 494] width 181 height 23
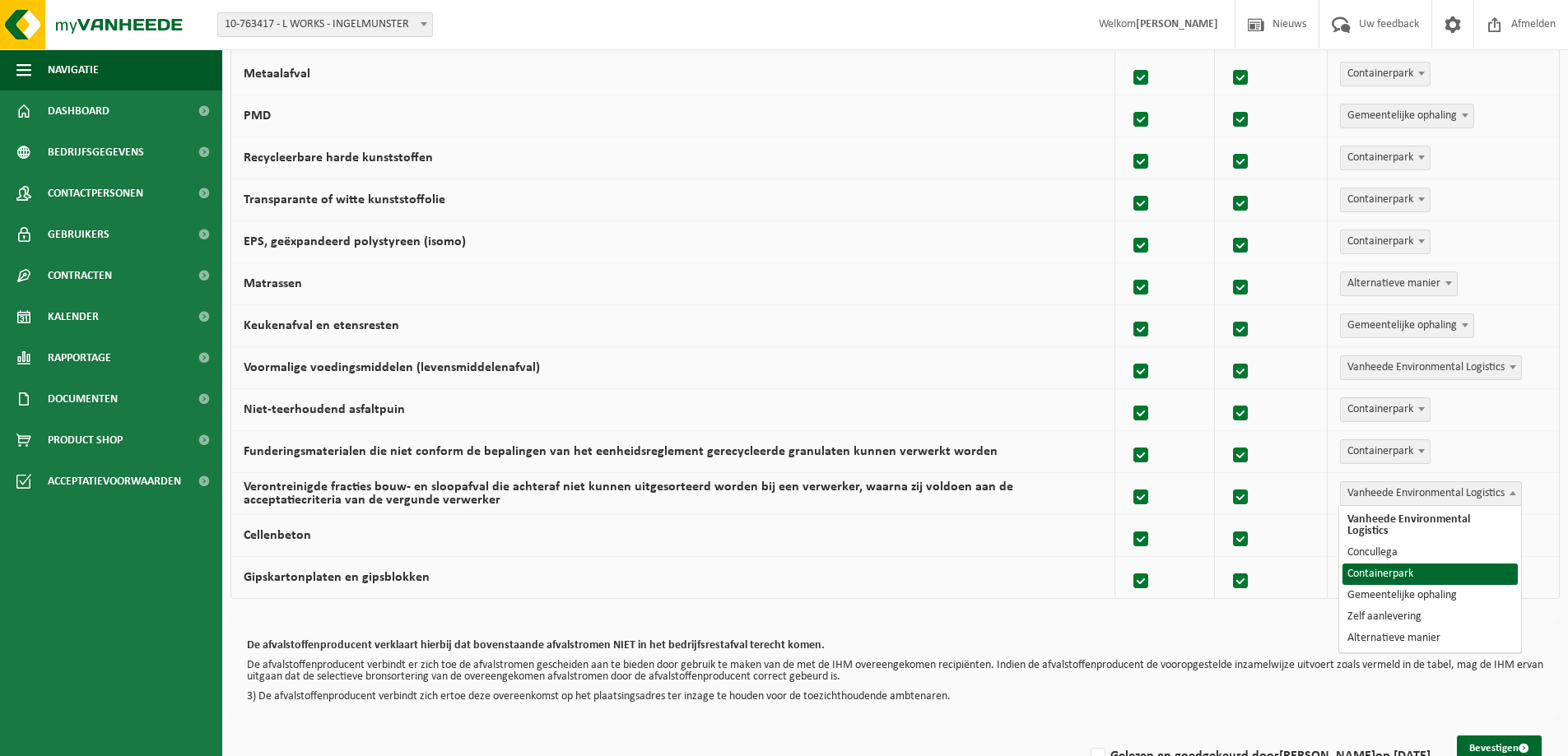
select select "Containerpark"
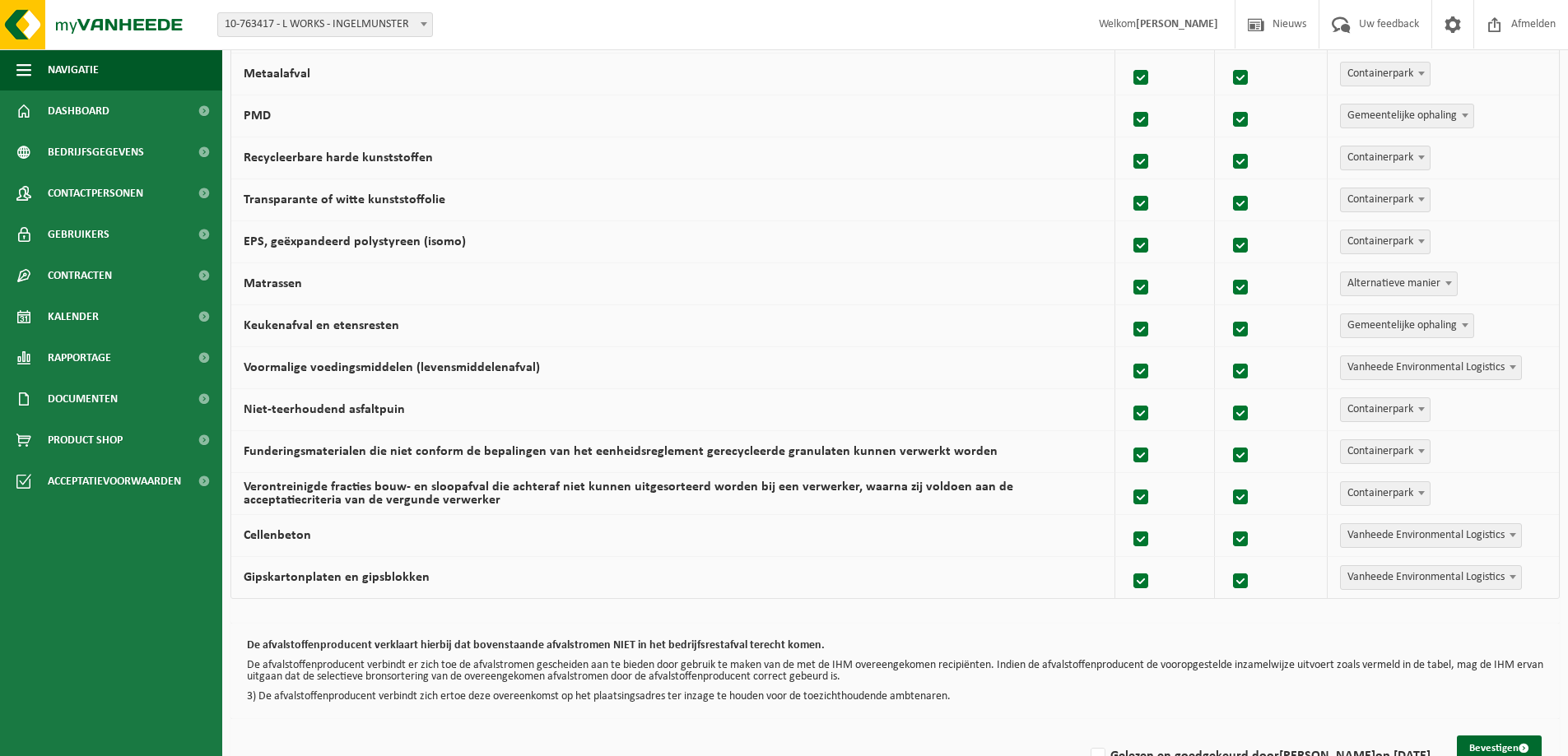
click at [1413, 537] on span "Vanheede Environmental Logistics" at bounding box center [1430, 536] width 181 height 23
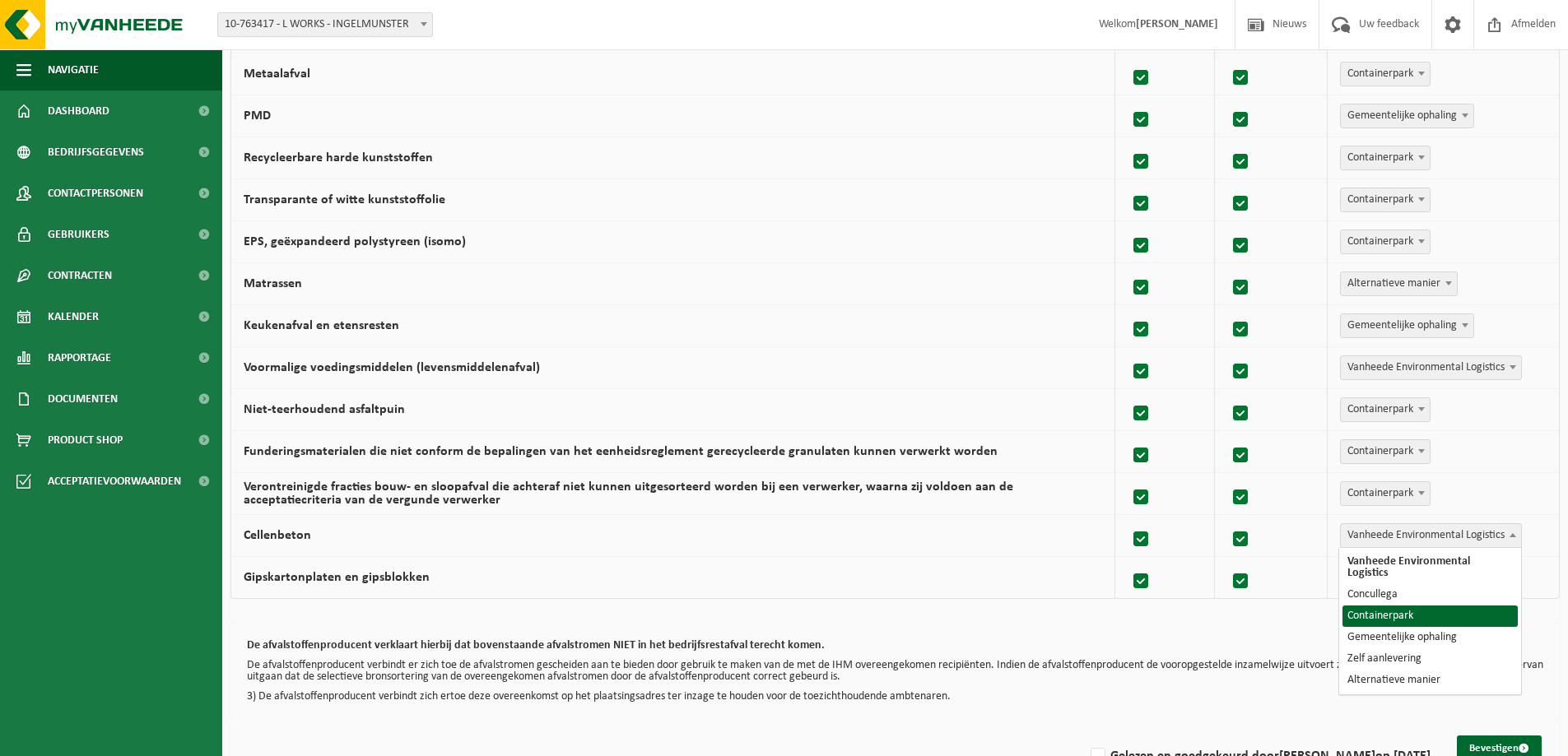
select select "Containerpark"
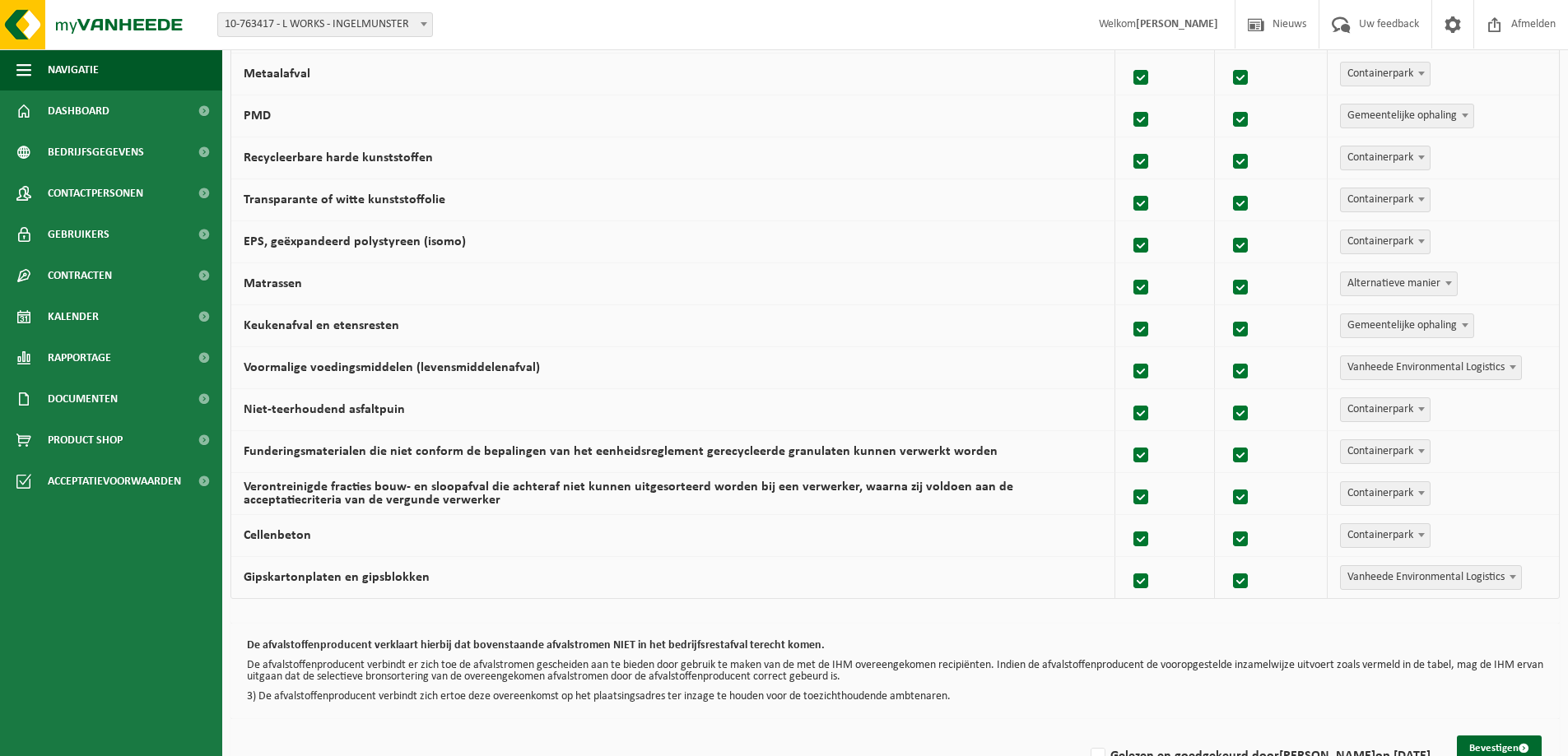
click at [1423, 577] on span "Vanheede Environmental Logistics" at bounding box center [1430, 577] width 181 height 23
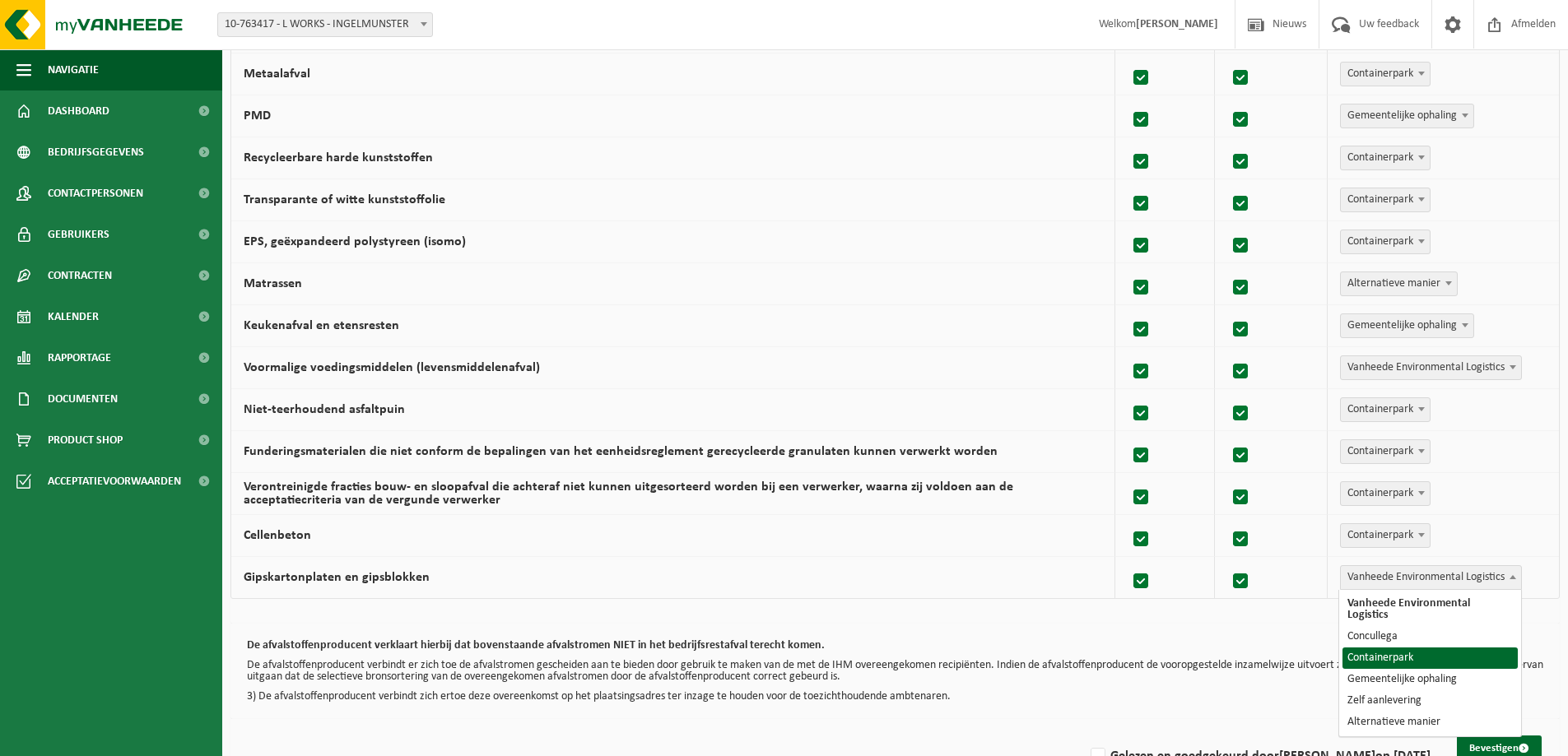
select select "Containerpark"
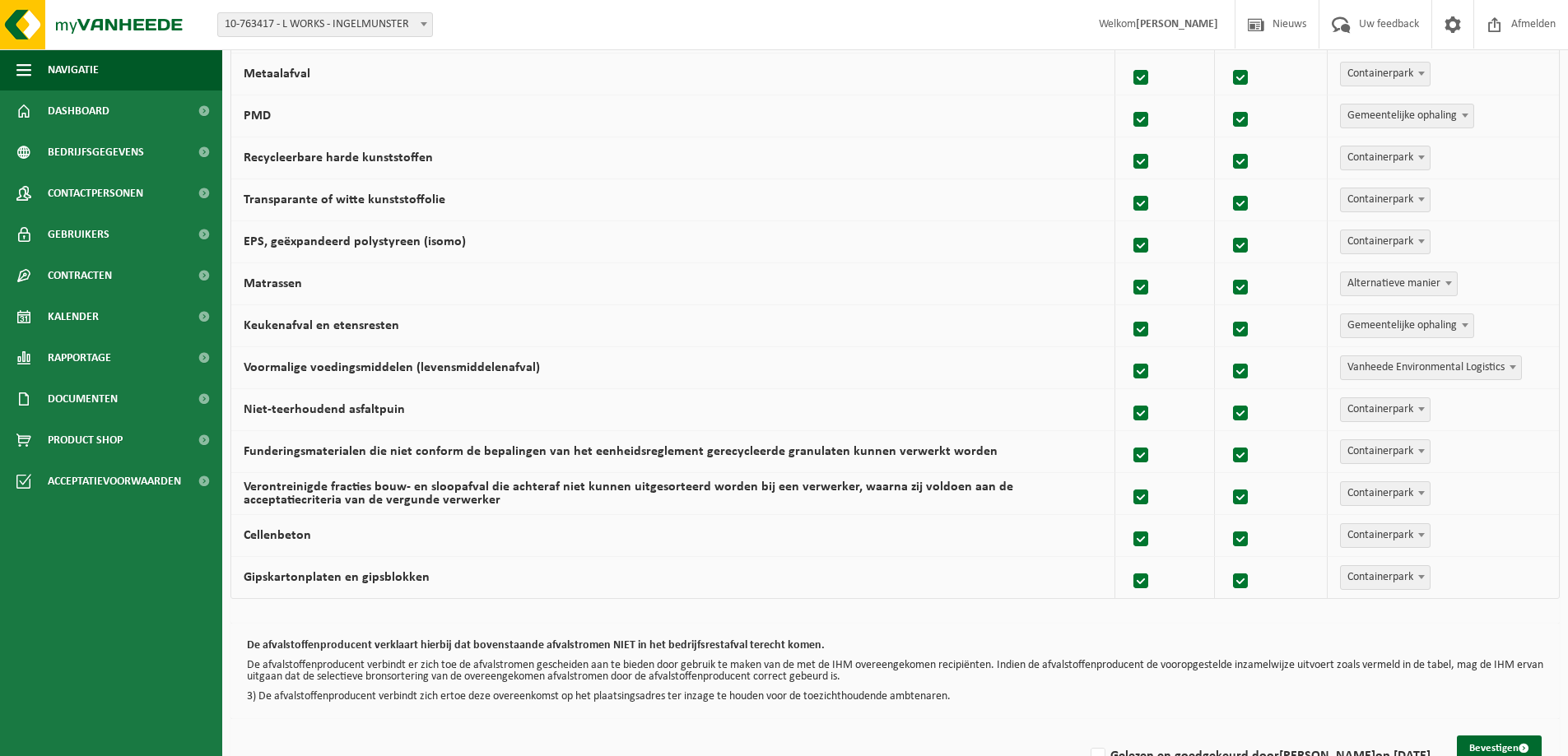
scroll to position [950, 0]
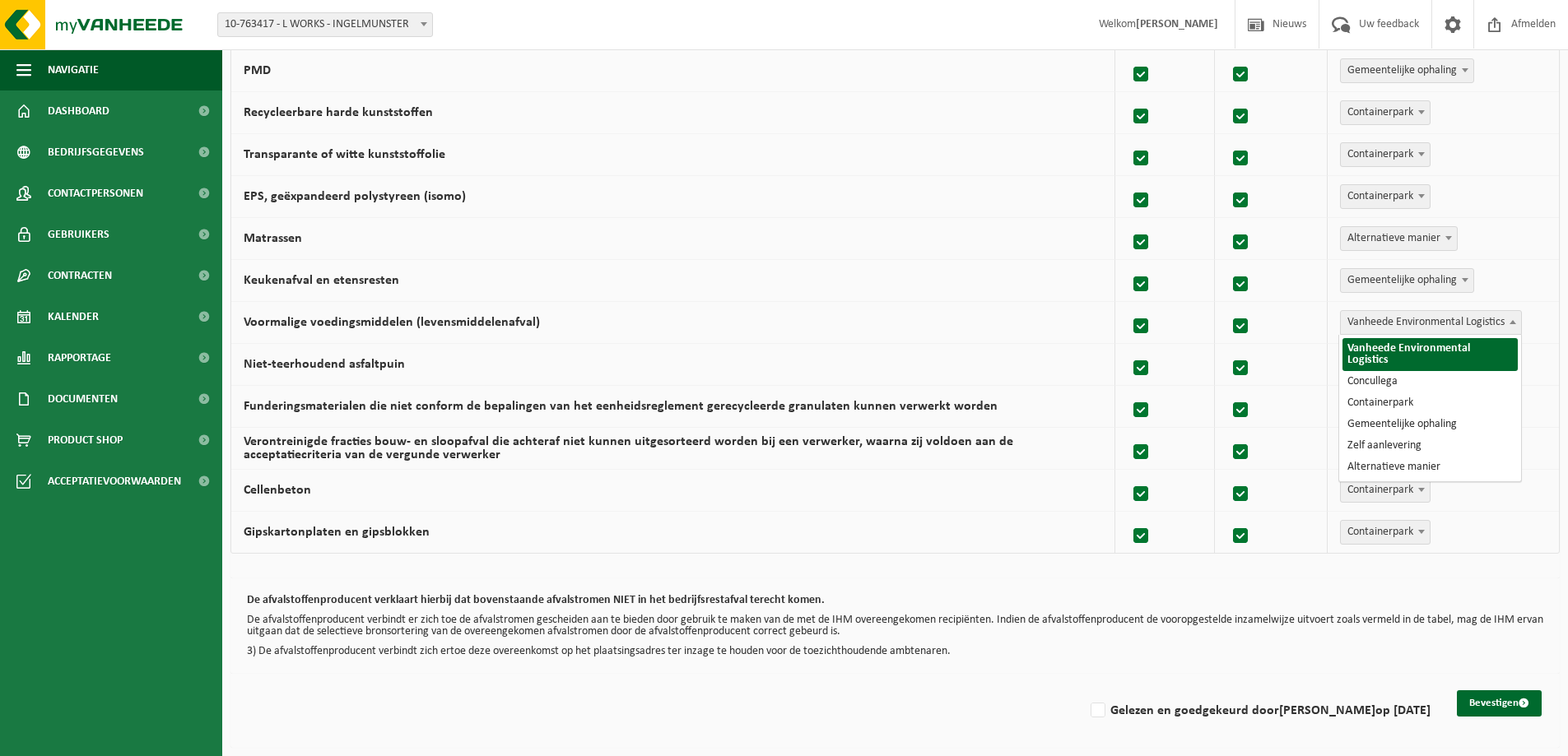
click at [1440, 322] on span "Vanheede Environmental Logistics" at bounding box center [1430, 323] width 181 height 23
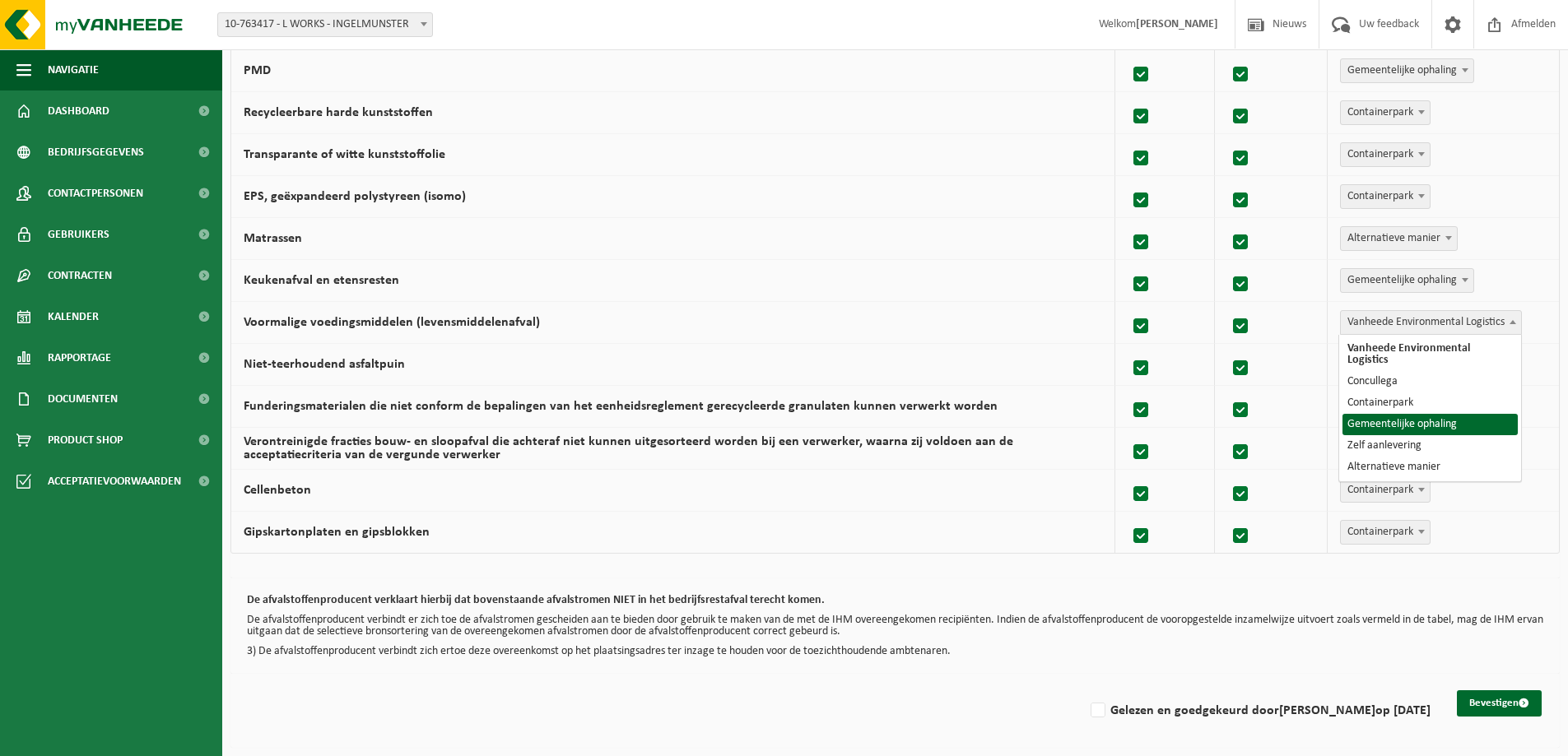
select select "Gemeentelijke ophaling"
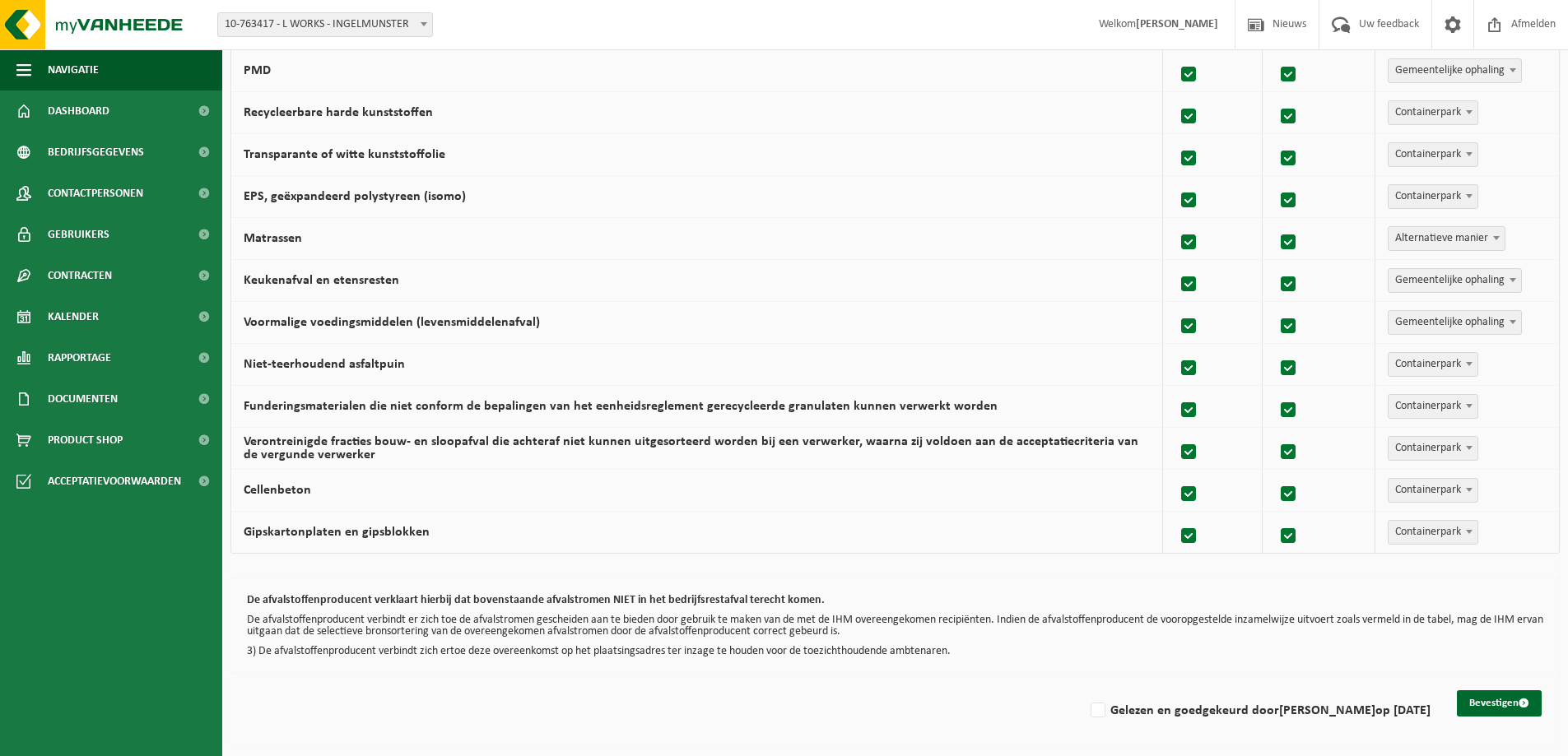
click at [1503, 718] on div "Bevestigen Gelezen en goedgekeurd door ANDY LIPPENS op 13/10/25" at bounding box center [895, 711] width 1329 height 74
click at [1503, 710] on button "Bevestigen" at bounding box center [1499, 703] width 85 height 26
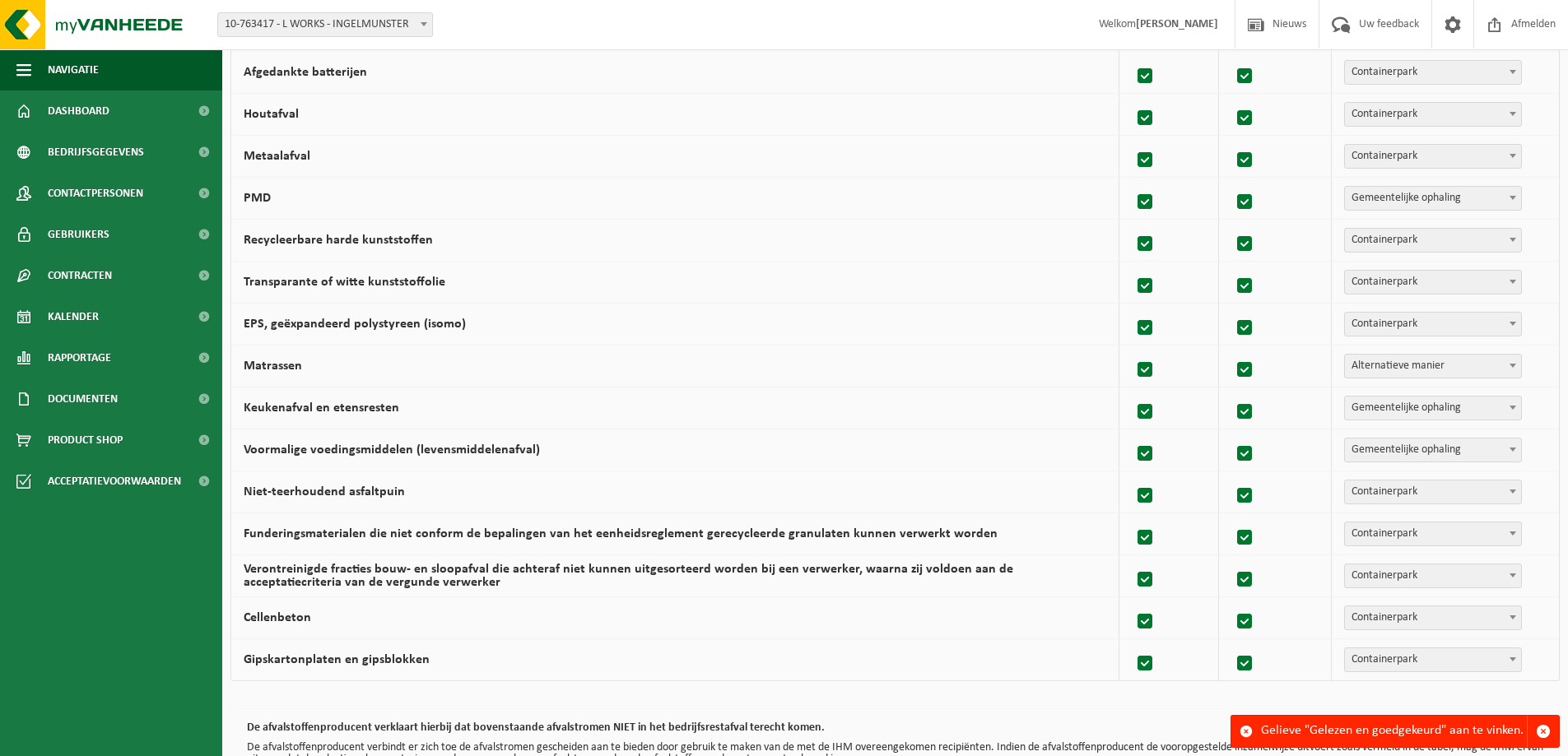
scroll to position [950, 0]
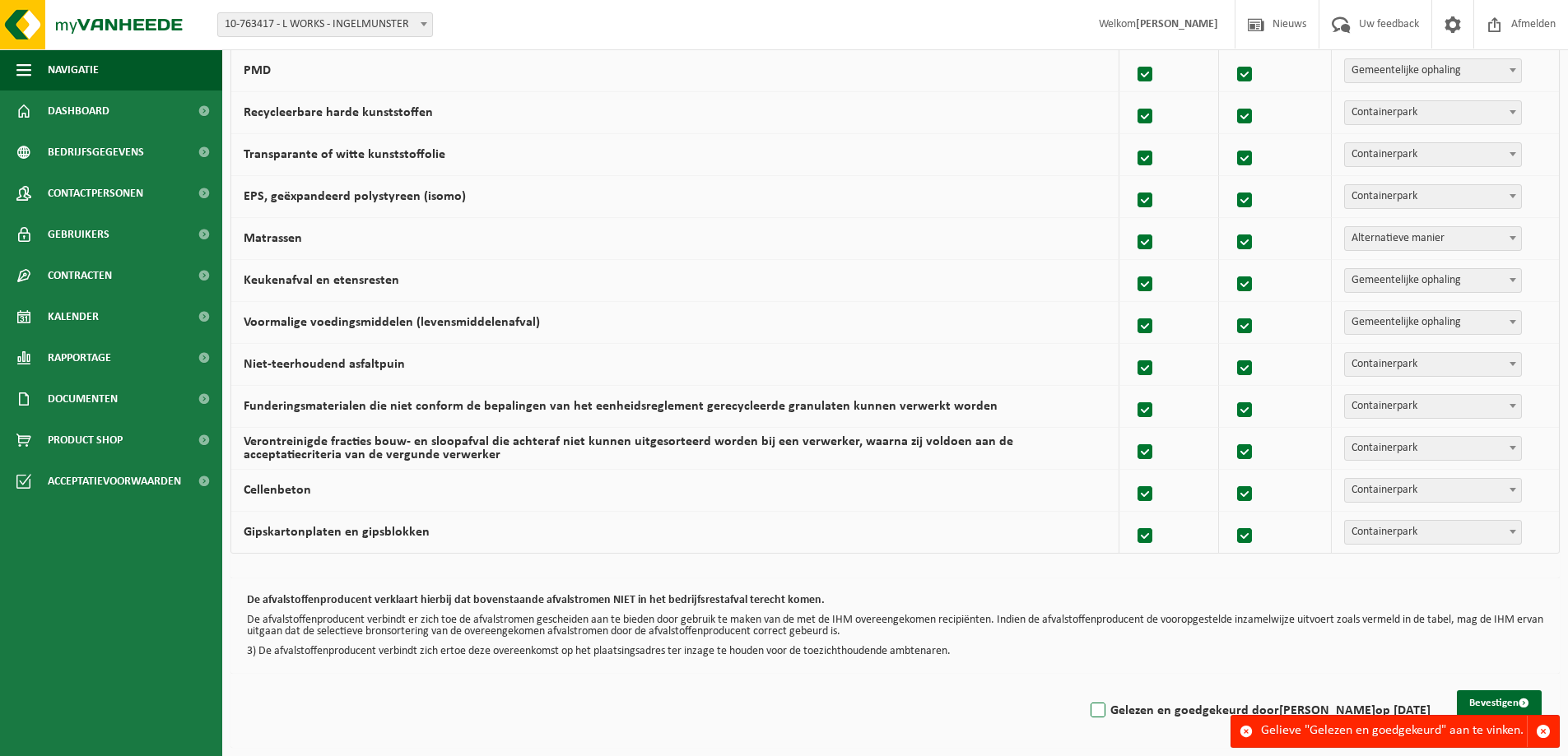
drag, startPoint x: 1098, startPoint y: 711, endPoint x: 1349, endPoint y: 712, distance: 251.0
click at [1100, 711] on label "Gelezen en goedgekeurd door ANDY LIPPENS op 13/10/25" at bounding box center [1259, 710] width 343 height 24
click at [1085, 691] on input "Gelezen en goedgekeurd door ANDY LIPPENS op 13/10/25" at bounding box center [1084, 690] width 1 height 1
checkbox input "true"
click at [1511, 698] on button "Bevestigen" at bounding box center [1499, 703] width 85 height 26
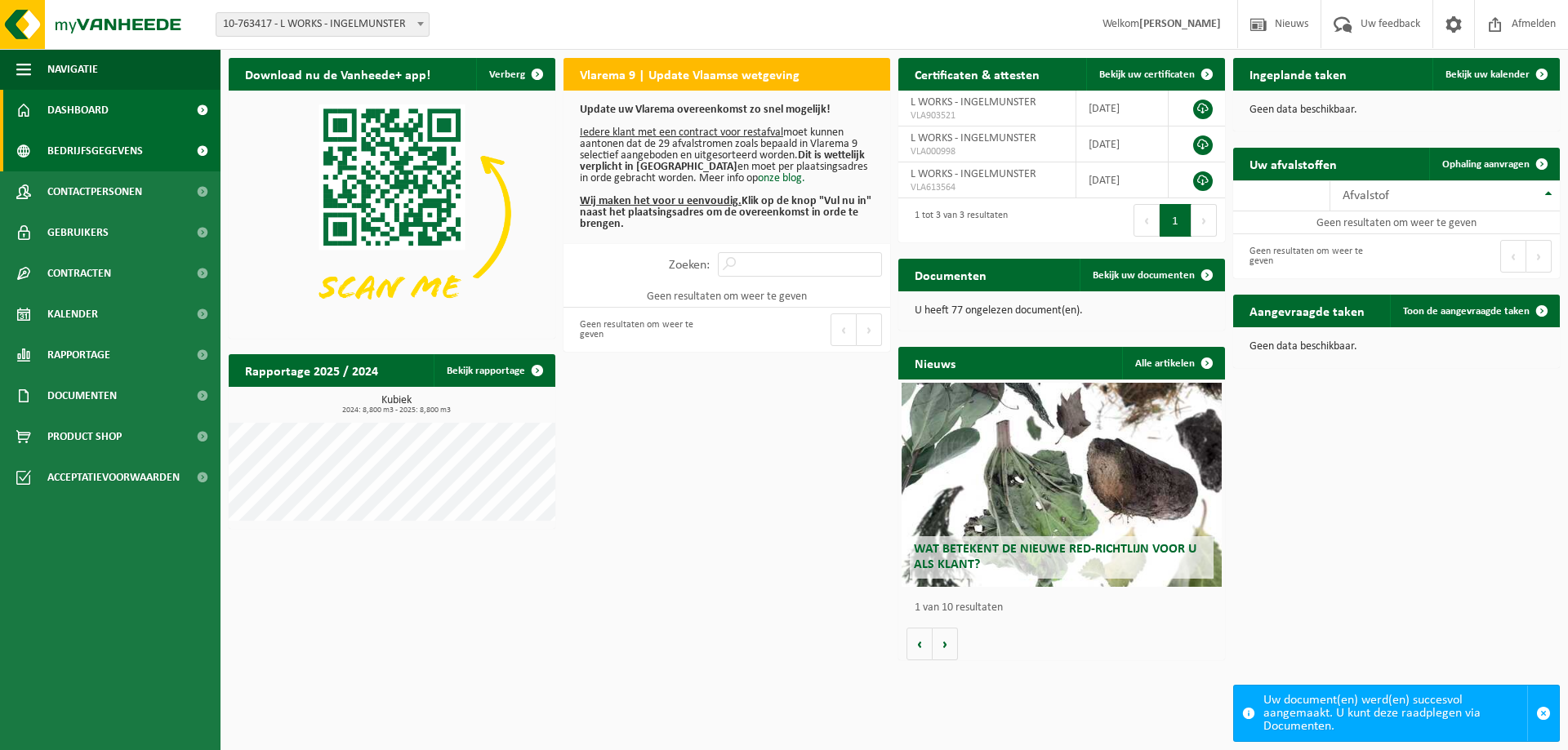
click at [69, 154] on span "Bedrijfsgegevens" at bounding box center [95, 151] width 96 height 41
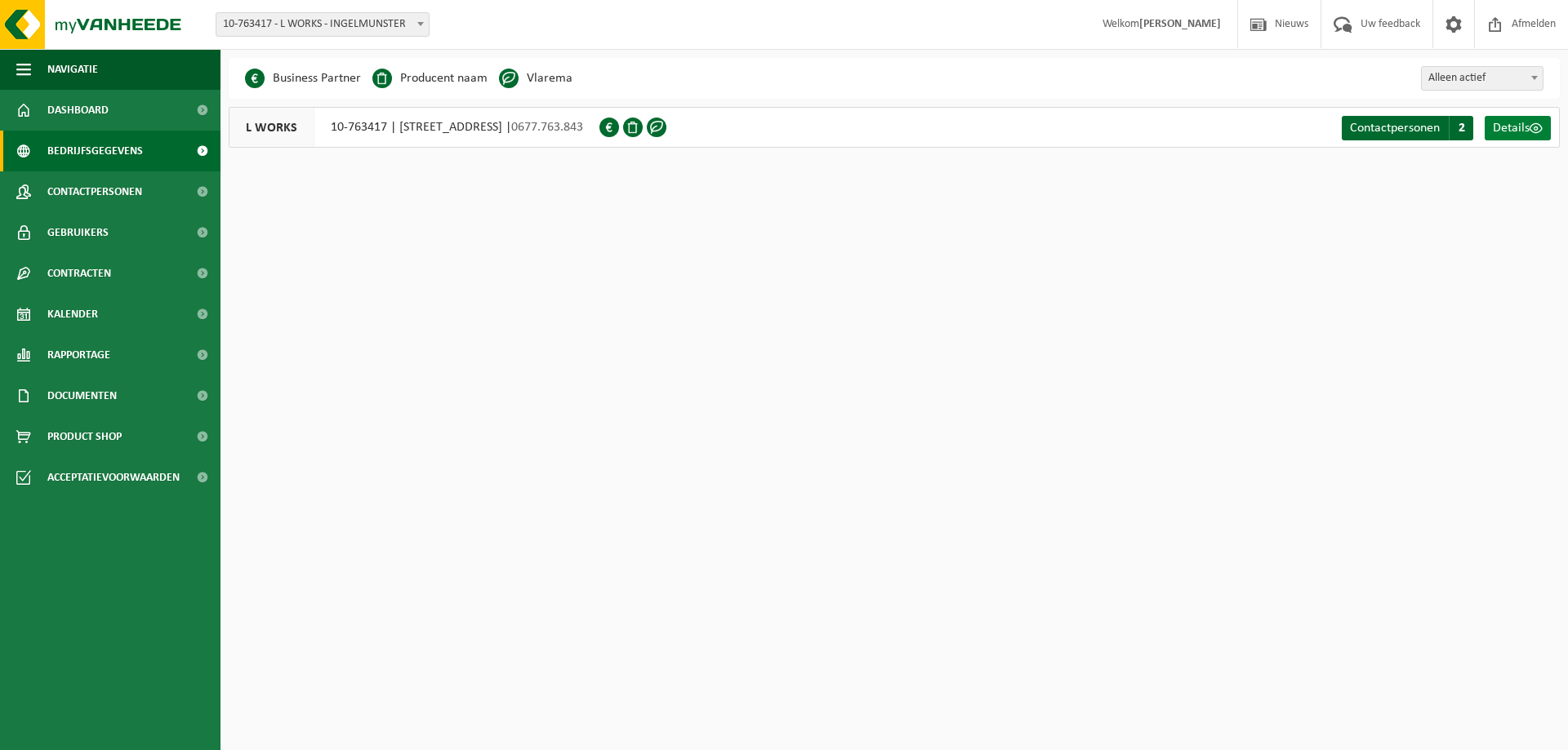
click at [1514, 131] on span "Details" at bounding box center [1511, 128] width 37 height 13
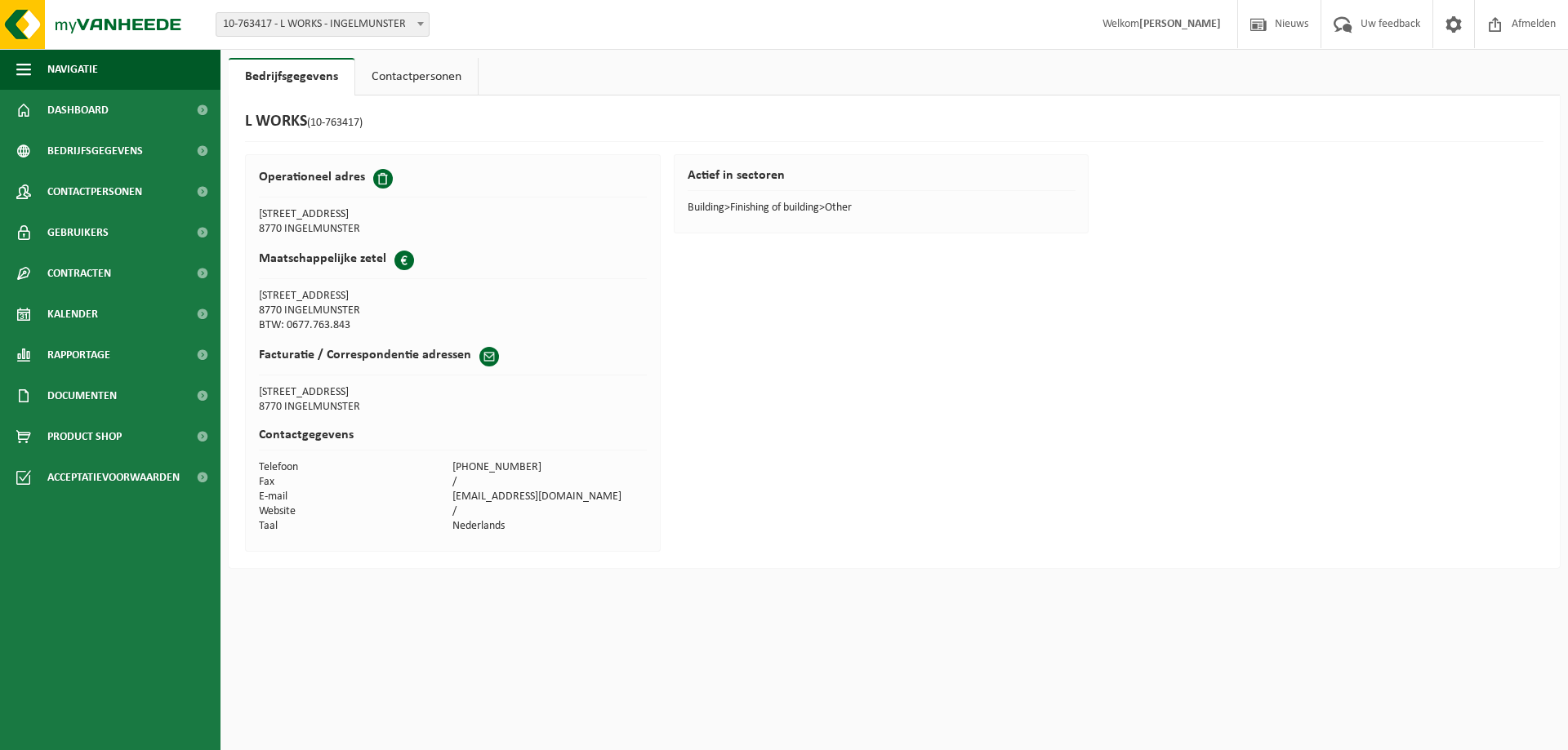
click at [426, 65] on link "Contactpersonen" at bounding box center [416, 76] width 123 height 38
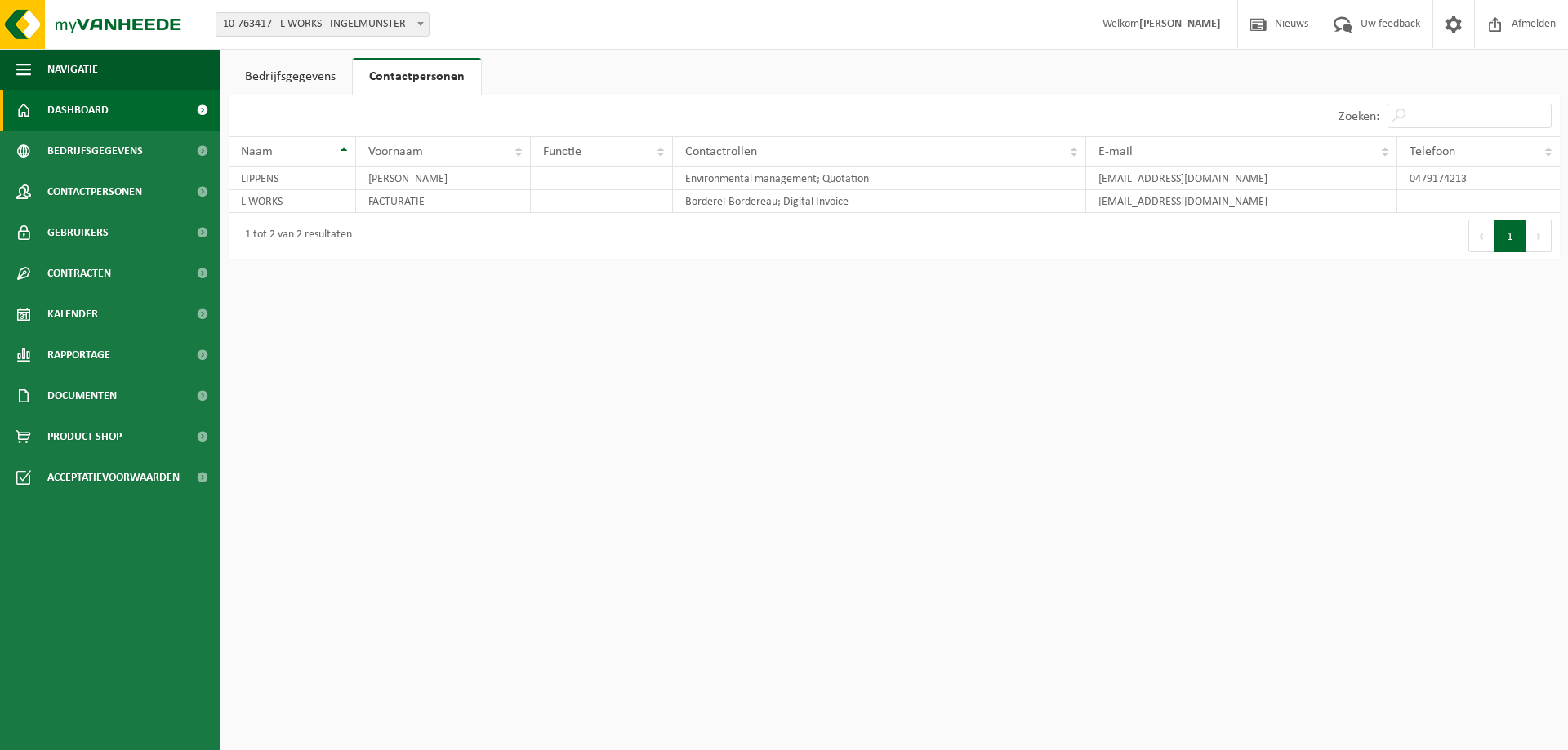
click at [97, 107] on span "Dashboard" at bounding box center [77, 110] width 61 height 41
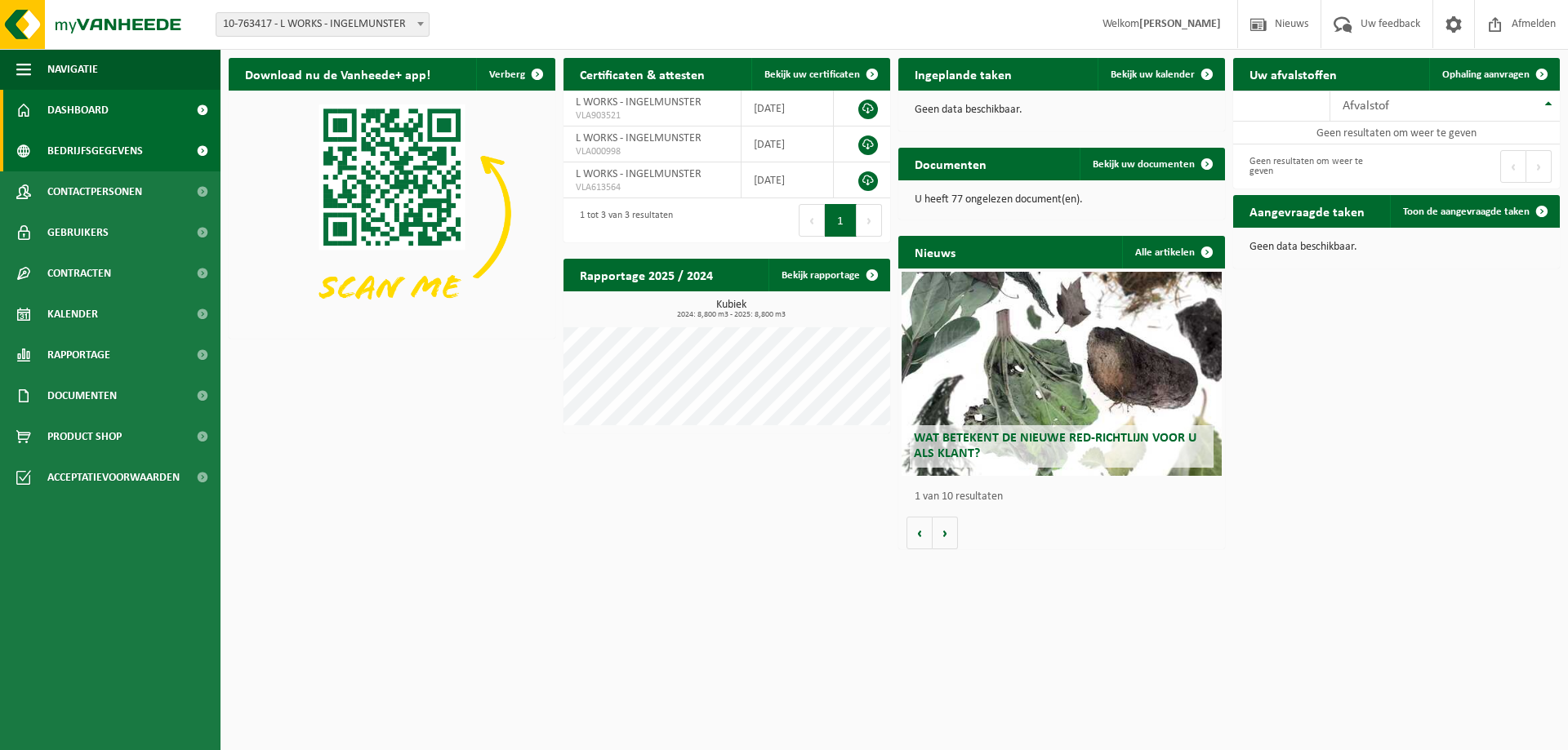
click at [113, 151] on span "Bedrijfsgegevens" at bounding box center [95, 151] width 96 height 41
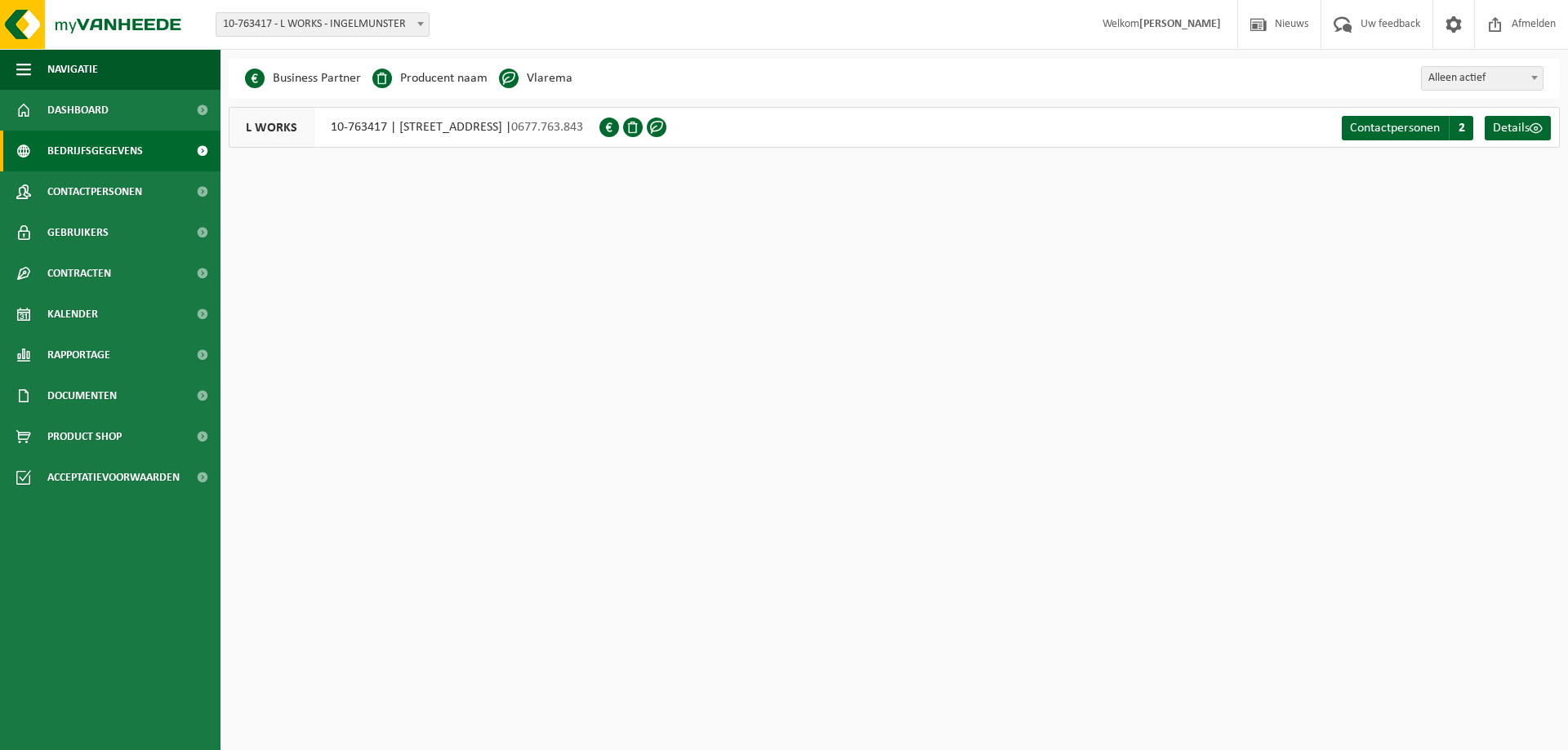
click at [321, 18] on span "10-763417 - L WORKS - INGELMUNSTER" at bounding box center [322, 24] width 212 height 23
click at [329, 44] on input "search" at bounding box center [322, 49] width 206 height 20
click at [105, 115] on span "Dashboard" at bounding box center [77, 110] width 61 height 41
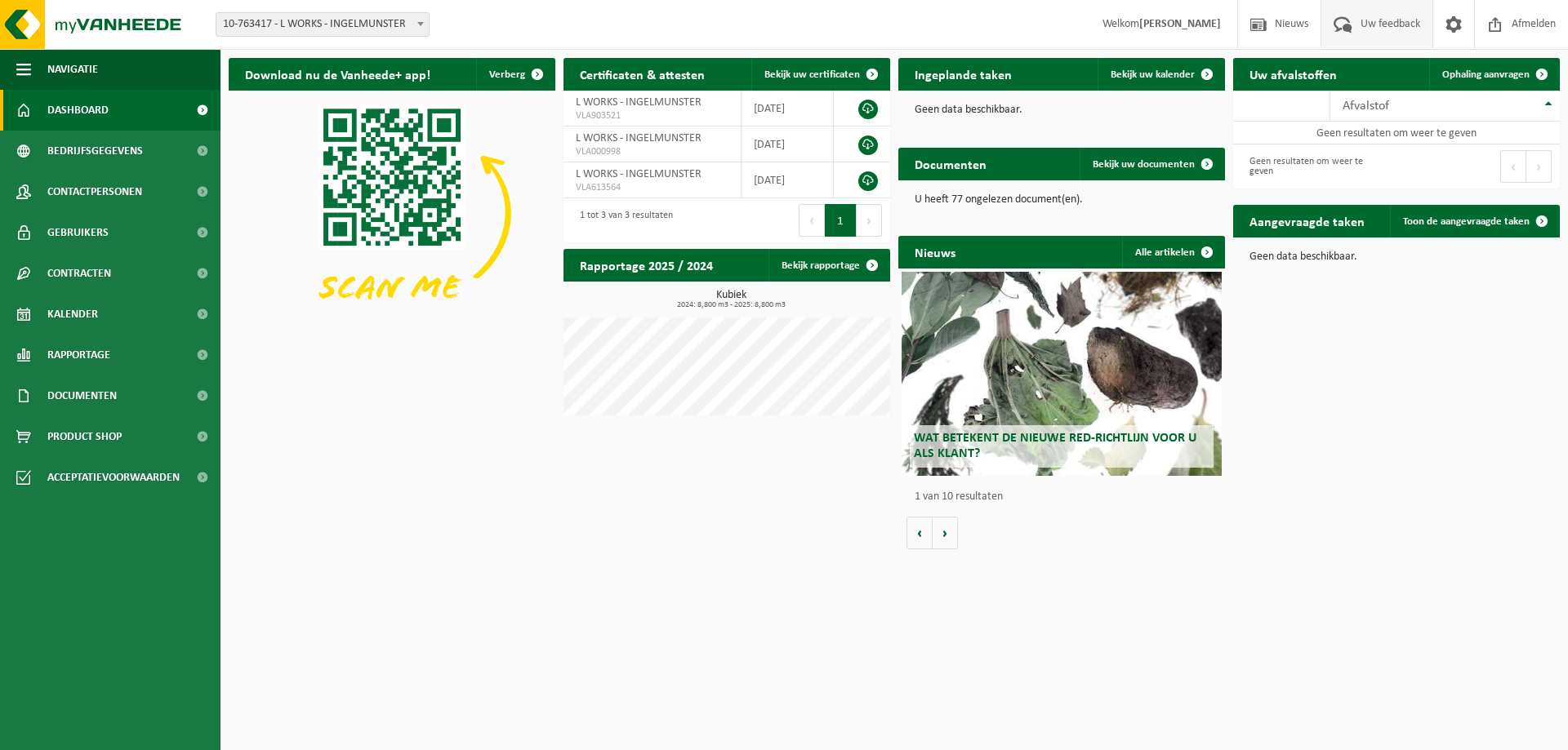
click at [1381, 18] on span "Uw feedback" at bounding box center [1390, 24] width 68 height 48
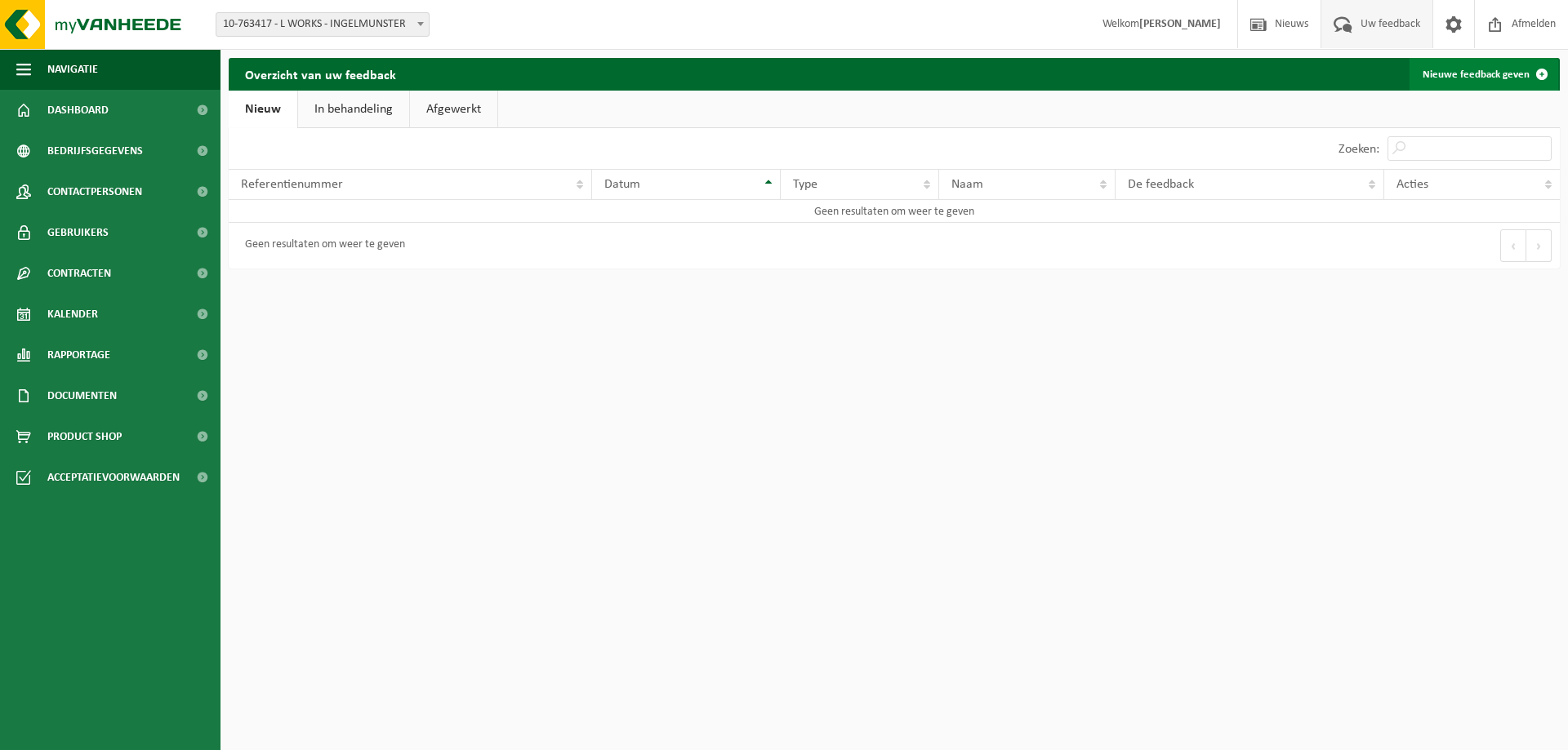
click at [1508, 76] on link "Nieuwe feedback geven" at bounding box center [1484, 75] width 149 height 33
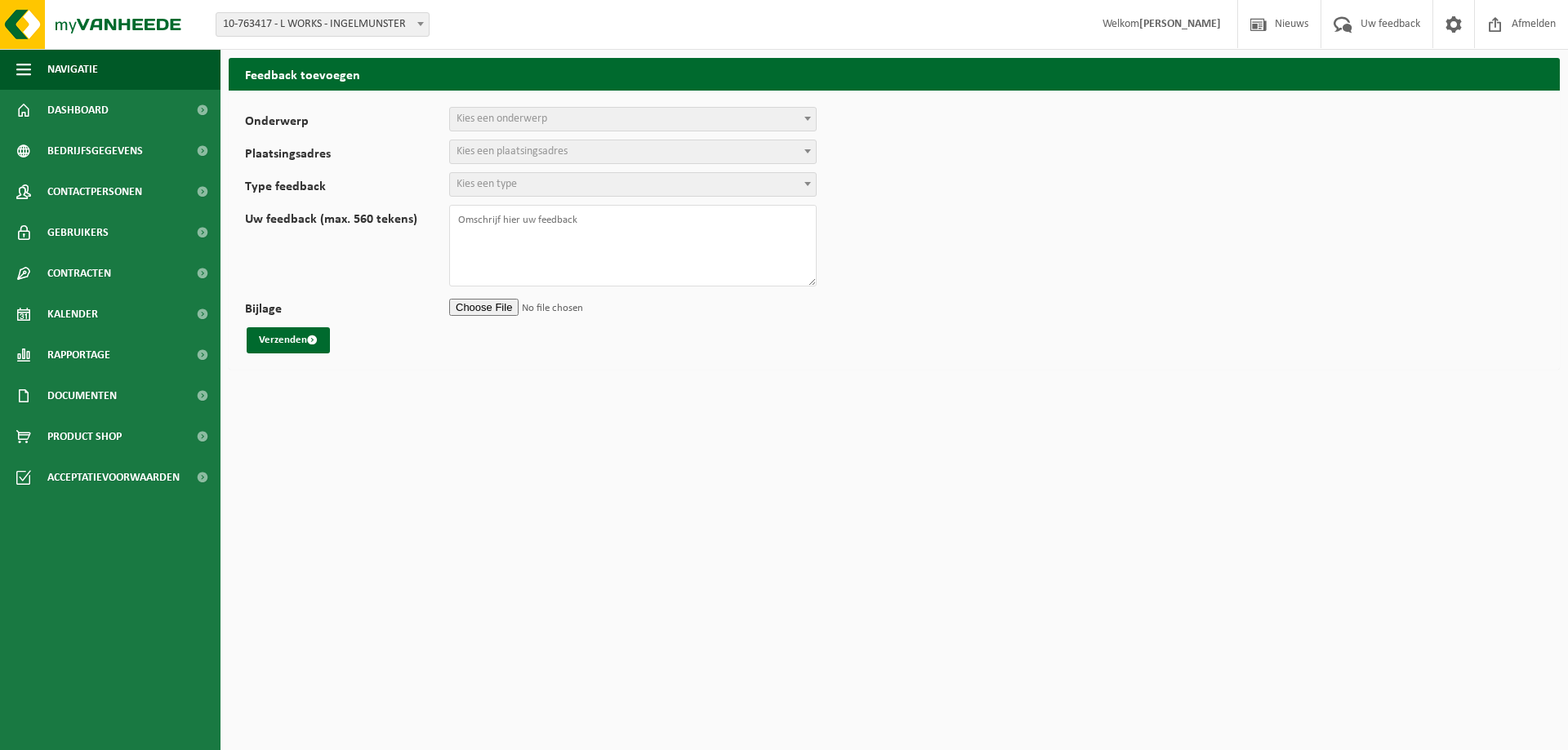
select select
click at [527, 116] on span "Kies een onderwerp" at bounding box center [502, 118] width 91 height 13
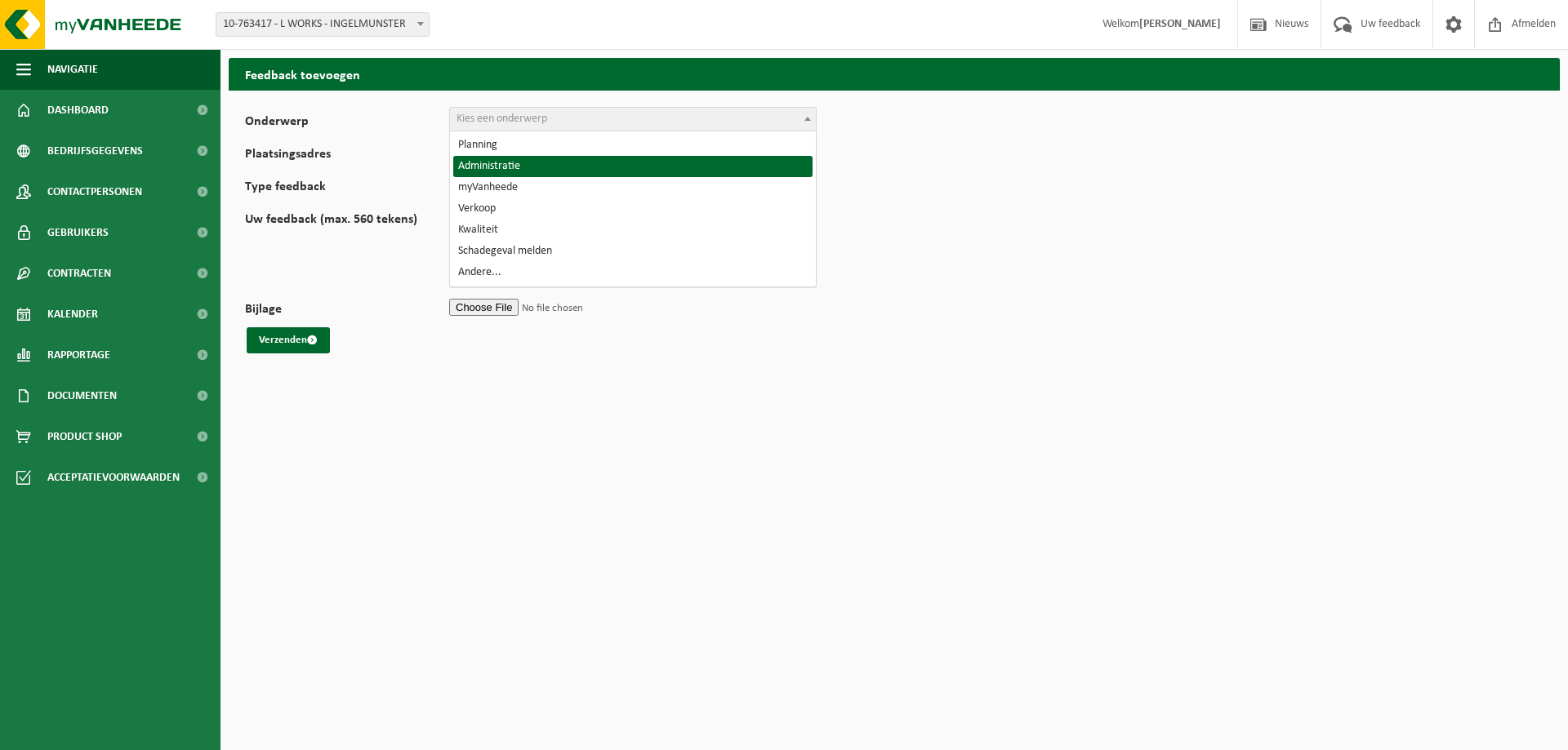
select select "7"
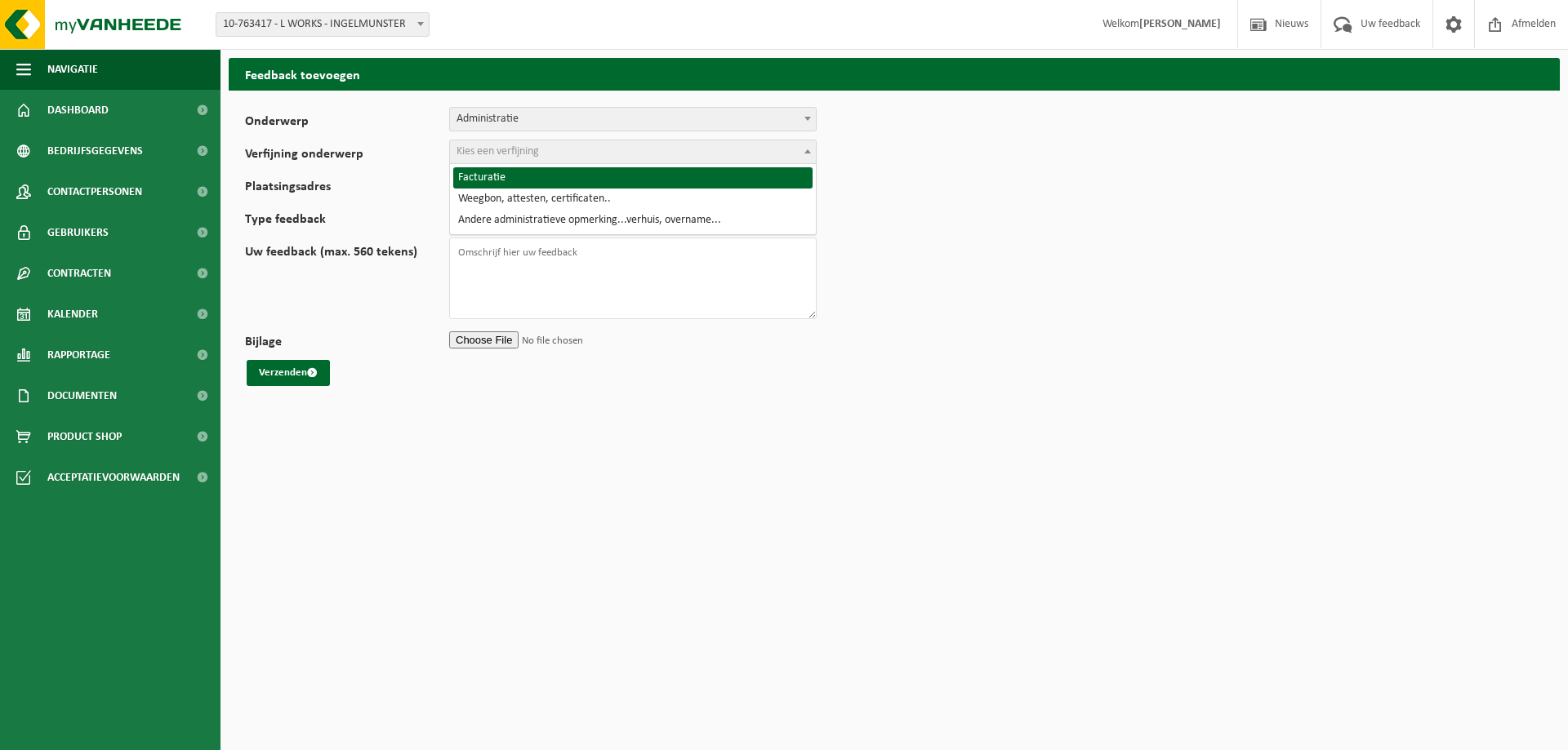
click at [531, 157] on span "Kies een verfijning" at bounding box center [498, 151] width 82 height 13
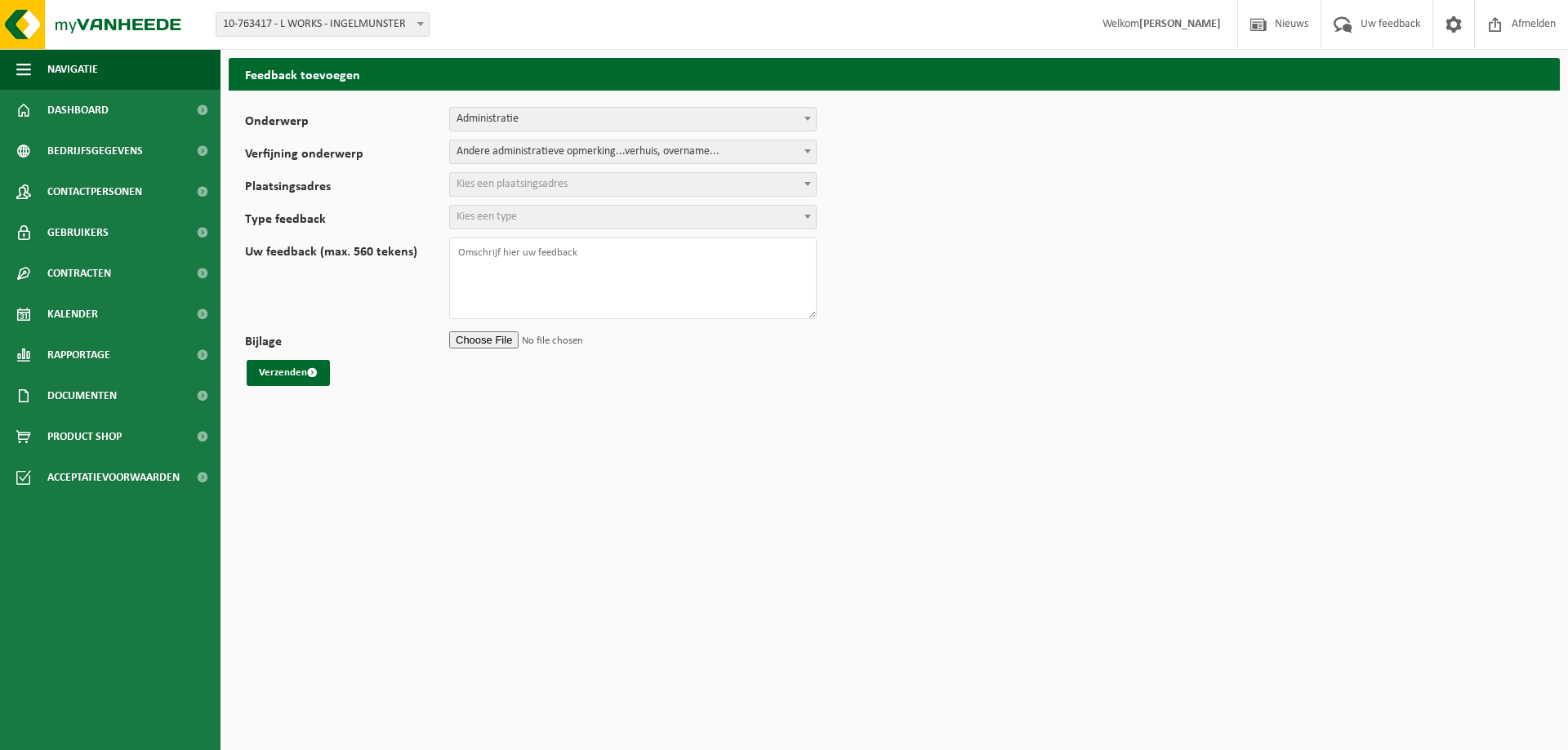
select select "10"
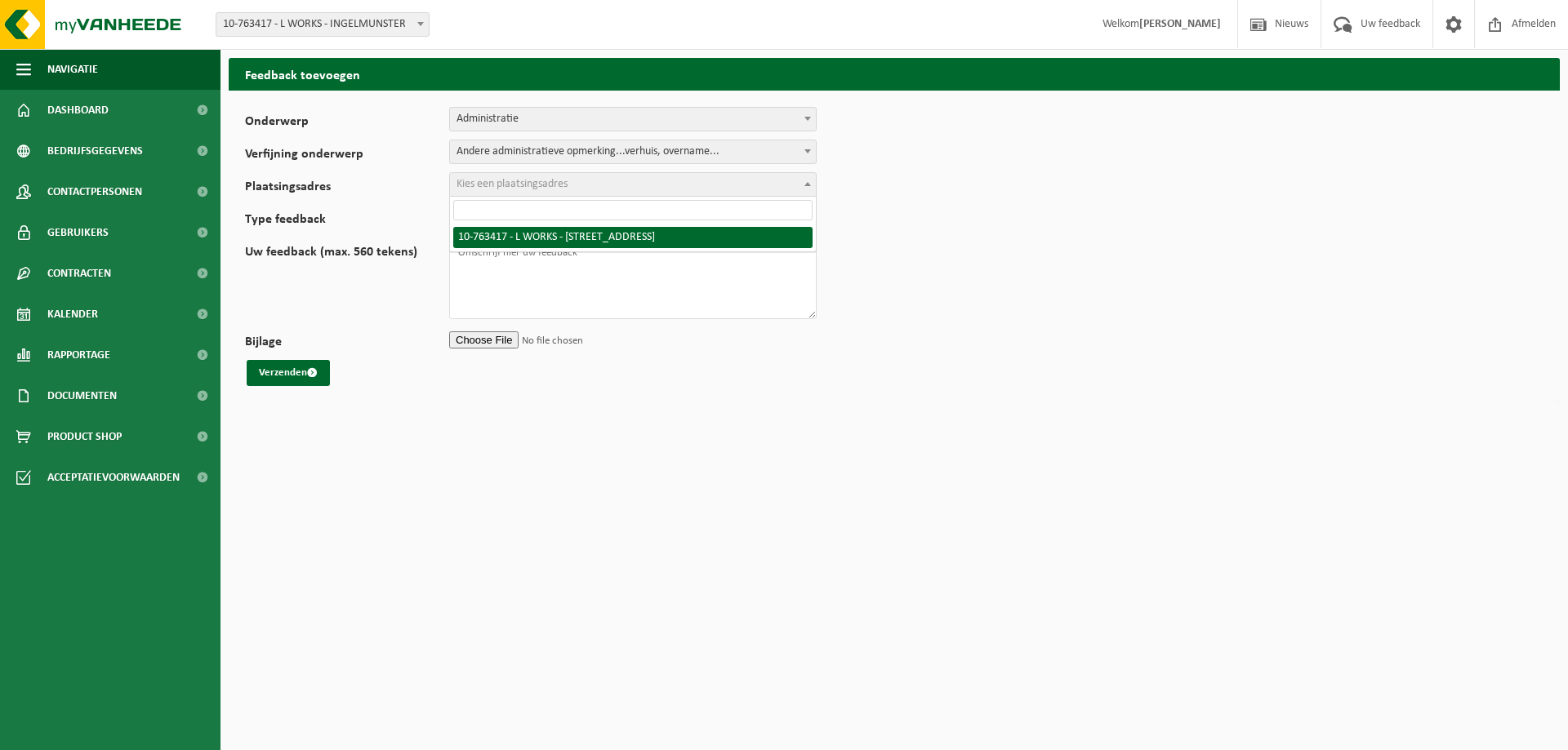
click at [550, 182] on span "Kies een plaatsingsadres" at bounding box center [512, 184] width 111 height 13
select select "25756"
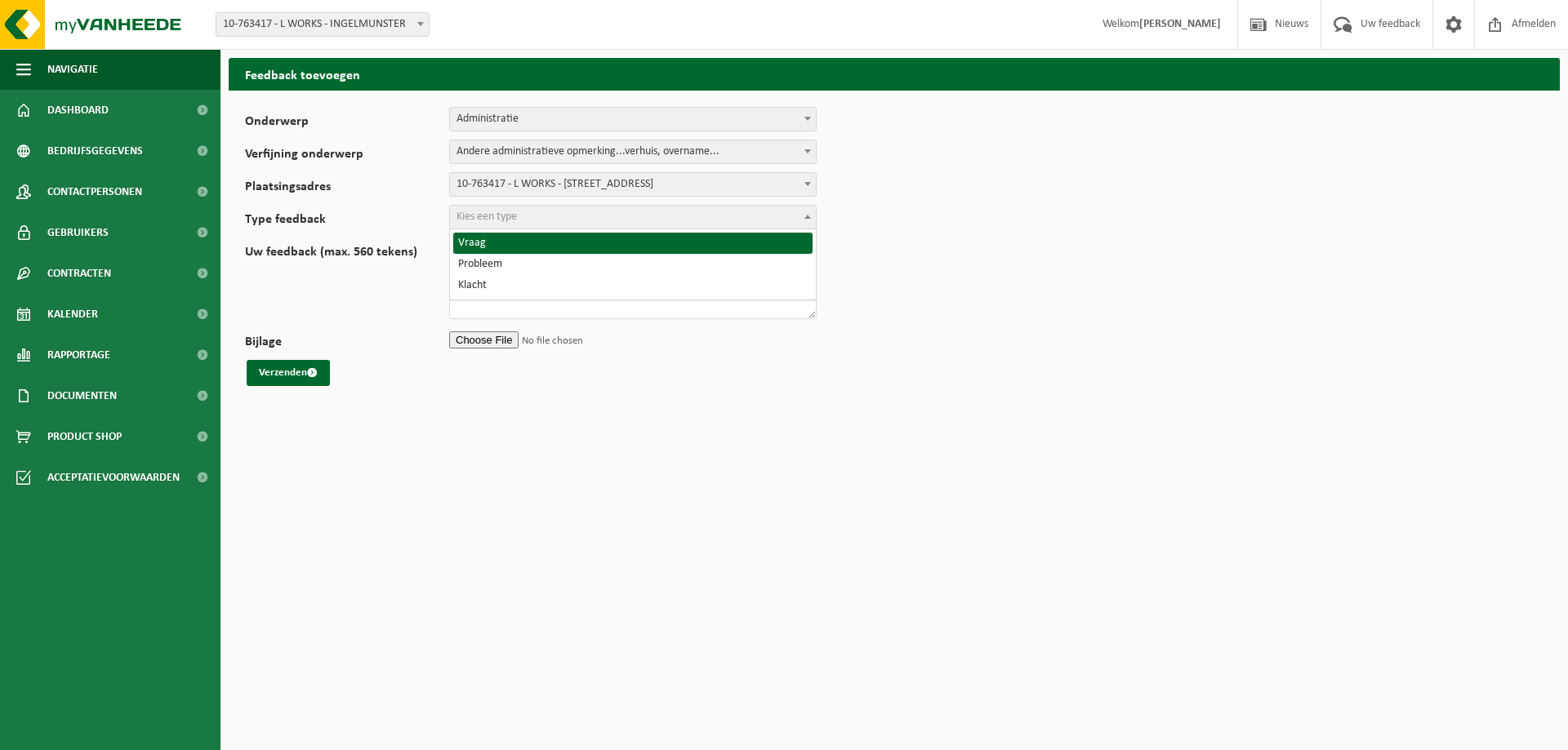
click at [575, 220] on span "Kies een type" at bounding box center [633, 218] width 366 height 23
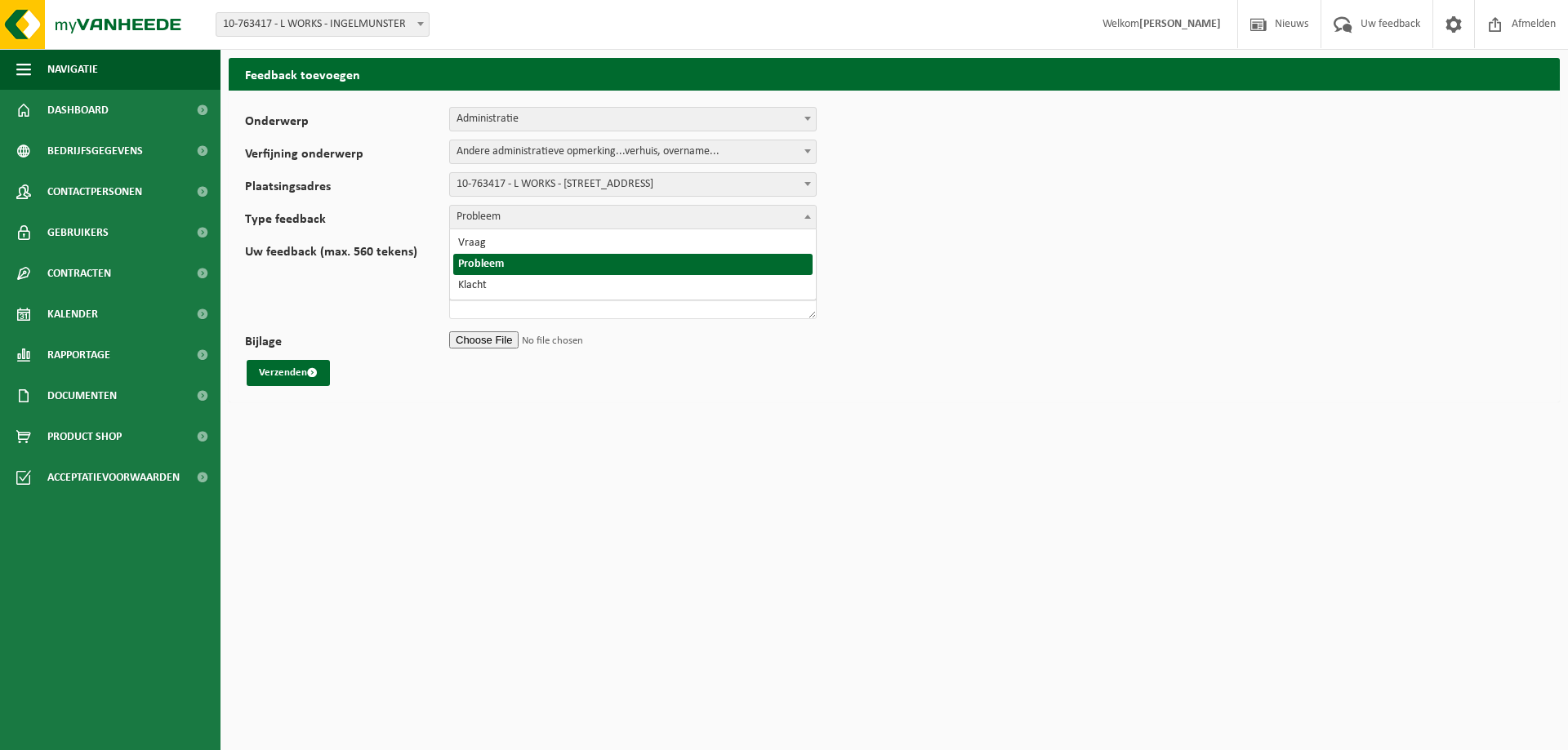
click at [522, 222] on span "Probleem" at bounding box center [633, 218] width 366 height 23
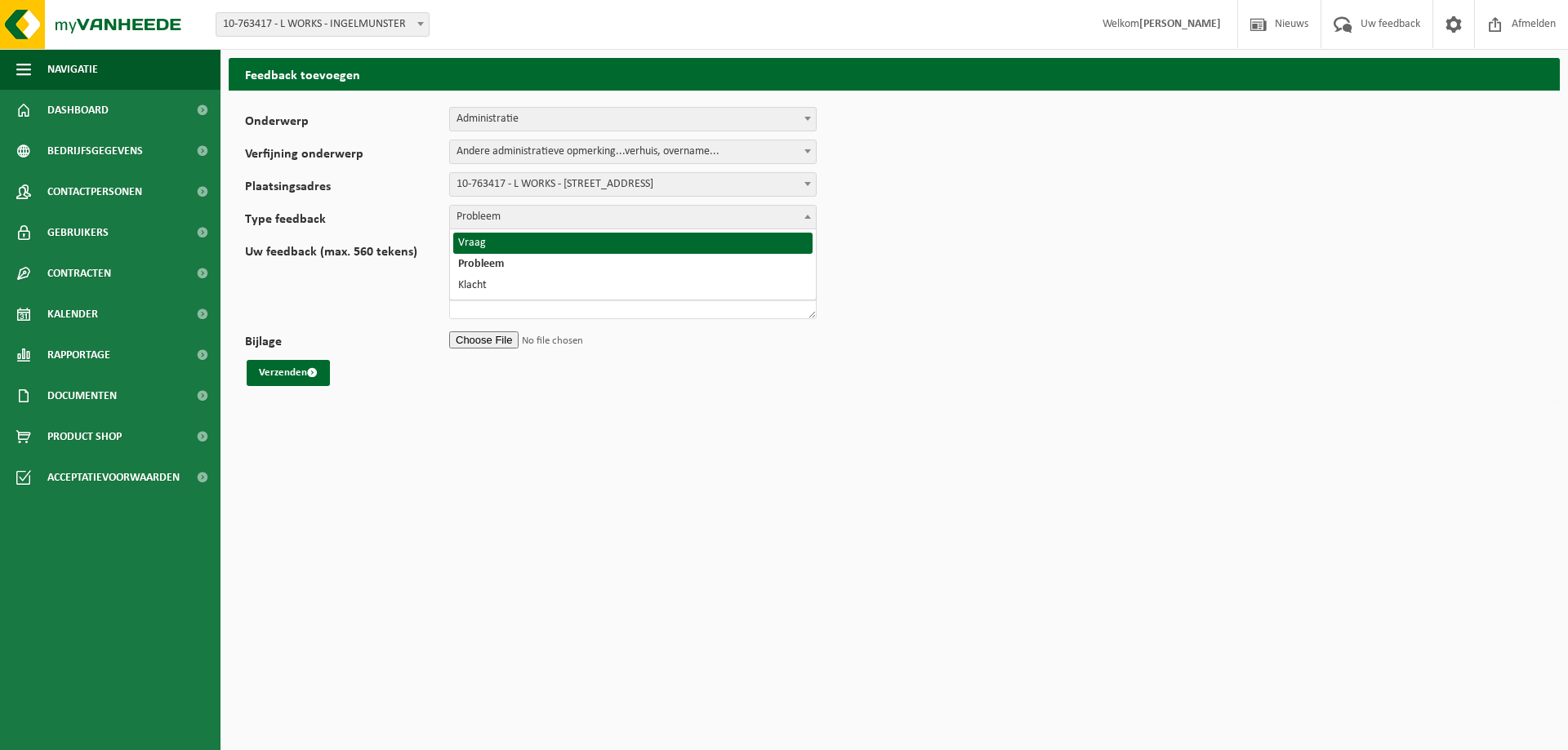
select select "QUE"
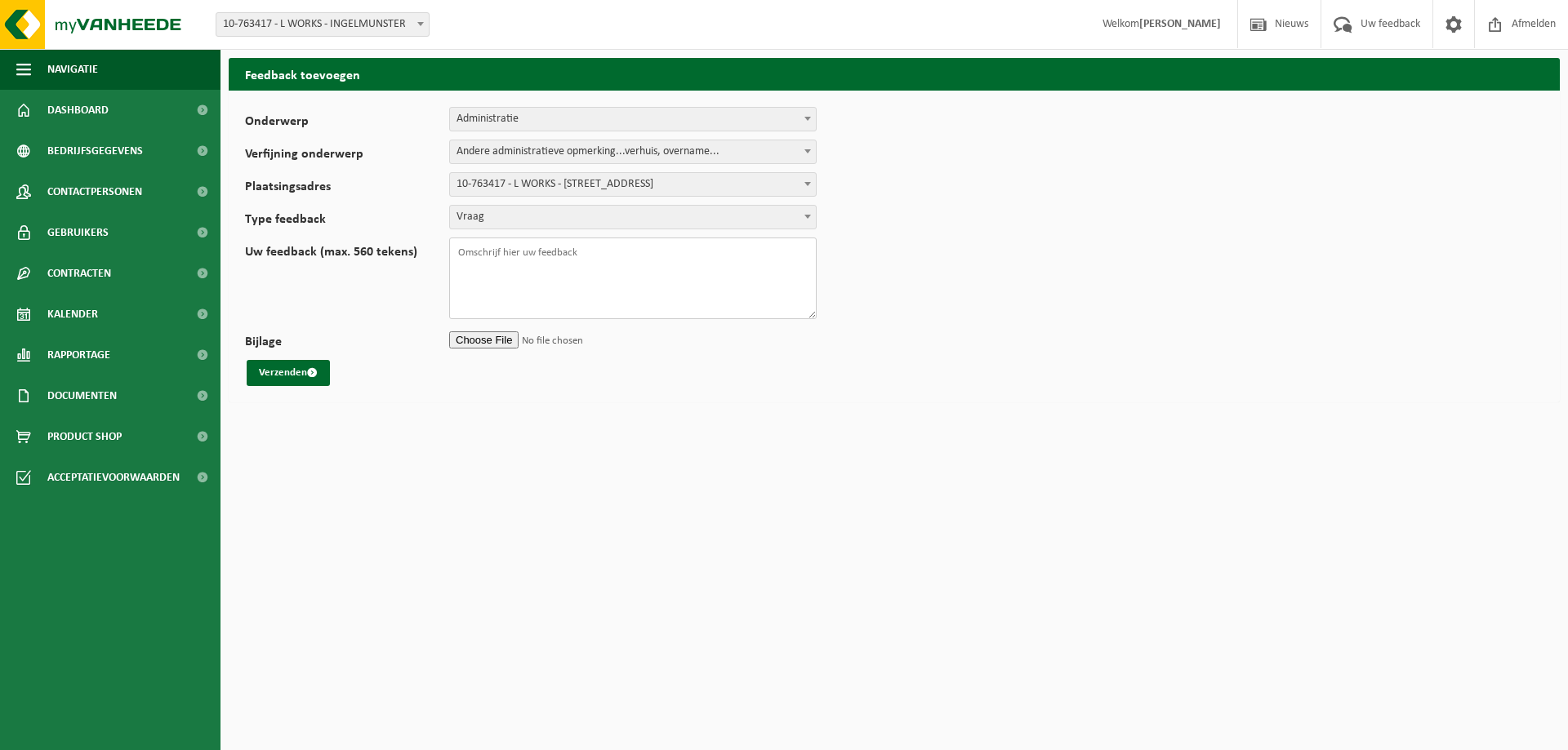
click at [517, 253] on textarea "Uw feedback (max. 560 tekens)" at bounding box center [633, 278] width 368 height 81
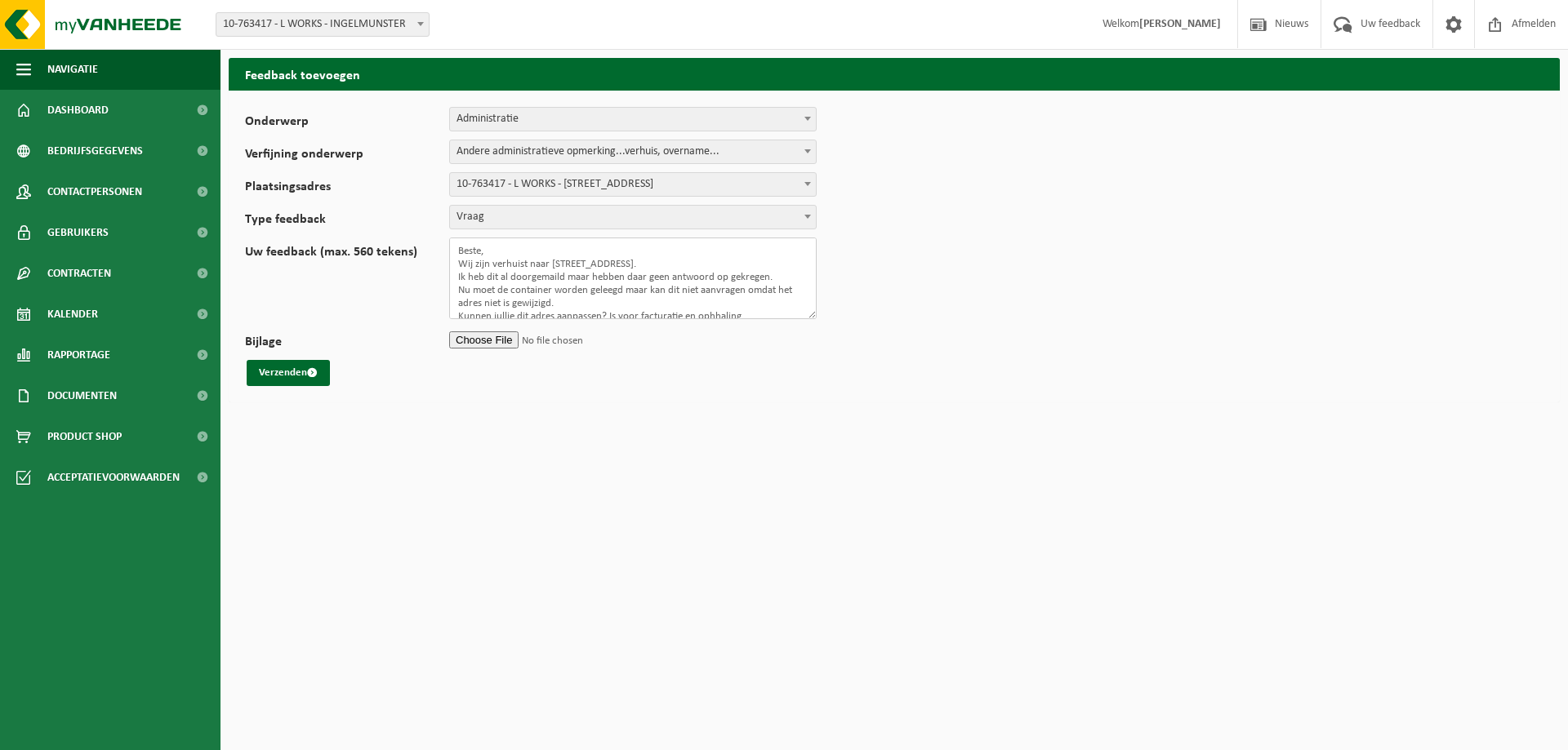
click at [765, 315] on textarea "Beste, Wij zijn verhuist naar Beelshoek 13, 8770 Ingelmunster. Ik heb dit al do…" at bounding box center [633, 278] width 368 height 81
click at [720, 301] on textarea "Beste, Wij zijn verhuist naar Beelshoek 13, 8770 Ingelmunster. Ik heb dit al do…" at bounding box center [633, 278] width 368 height 81
drag, startPoint x: 720, startPoint y: 301, endPoint x: 709, endPoint y: 300, distance: 11.0
click at [709, 300] on textarea "Beste, Wij zijn verhuist naar Beelshoek 13, 8770 Ingelmunster. Ik heb dit al do…" at bounding box center [633, 278] width 368 height 81
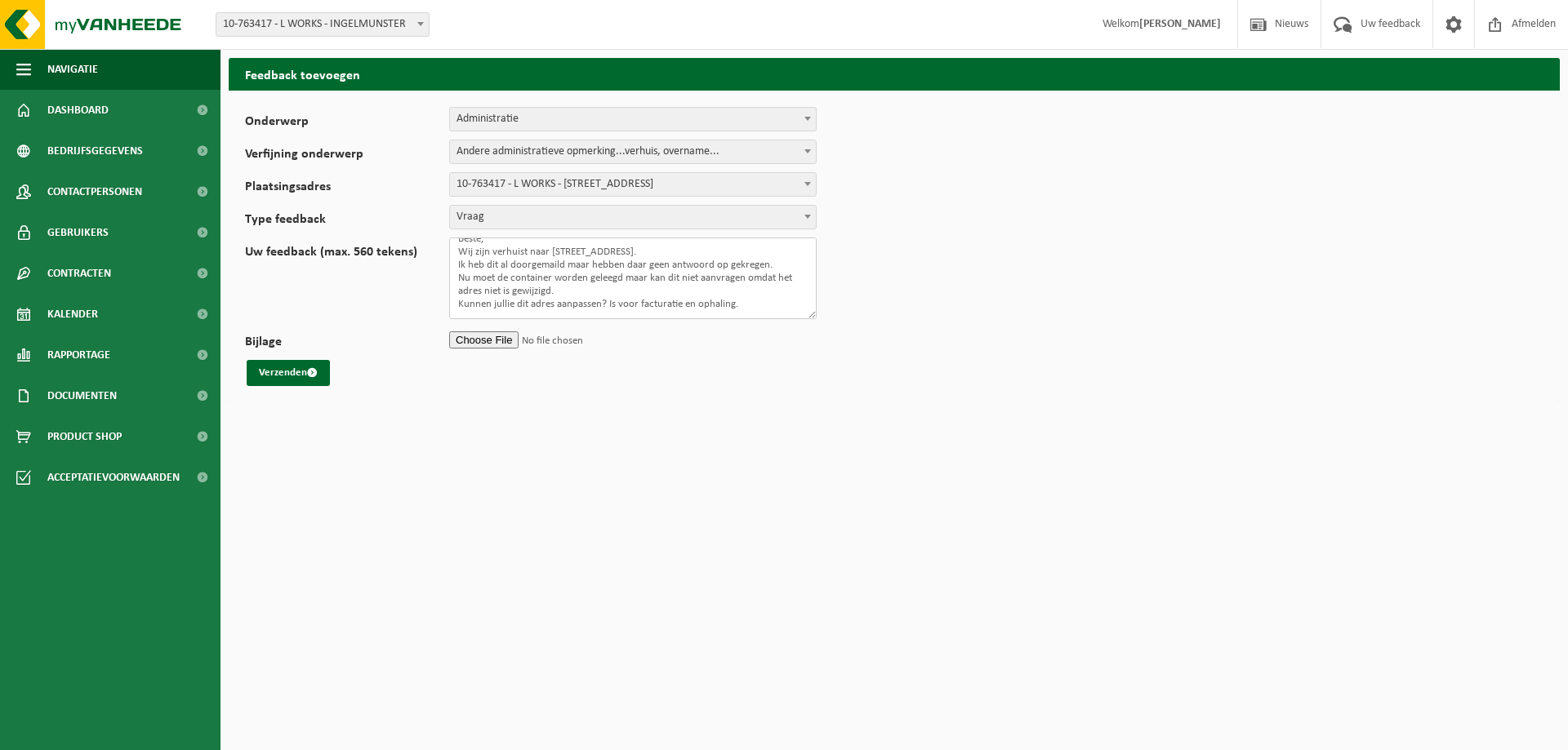
click at [546, 307] on textarea "Beste, Wij zijn verhuist naar Beelshoek 13, 8770 Ingelmunster. Ik heb dit al do…" at bounding box center [633, 278] width 368 height 81
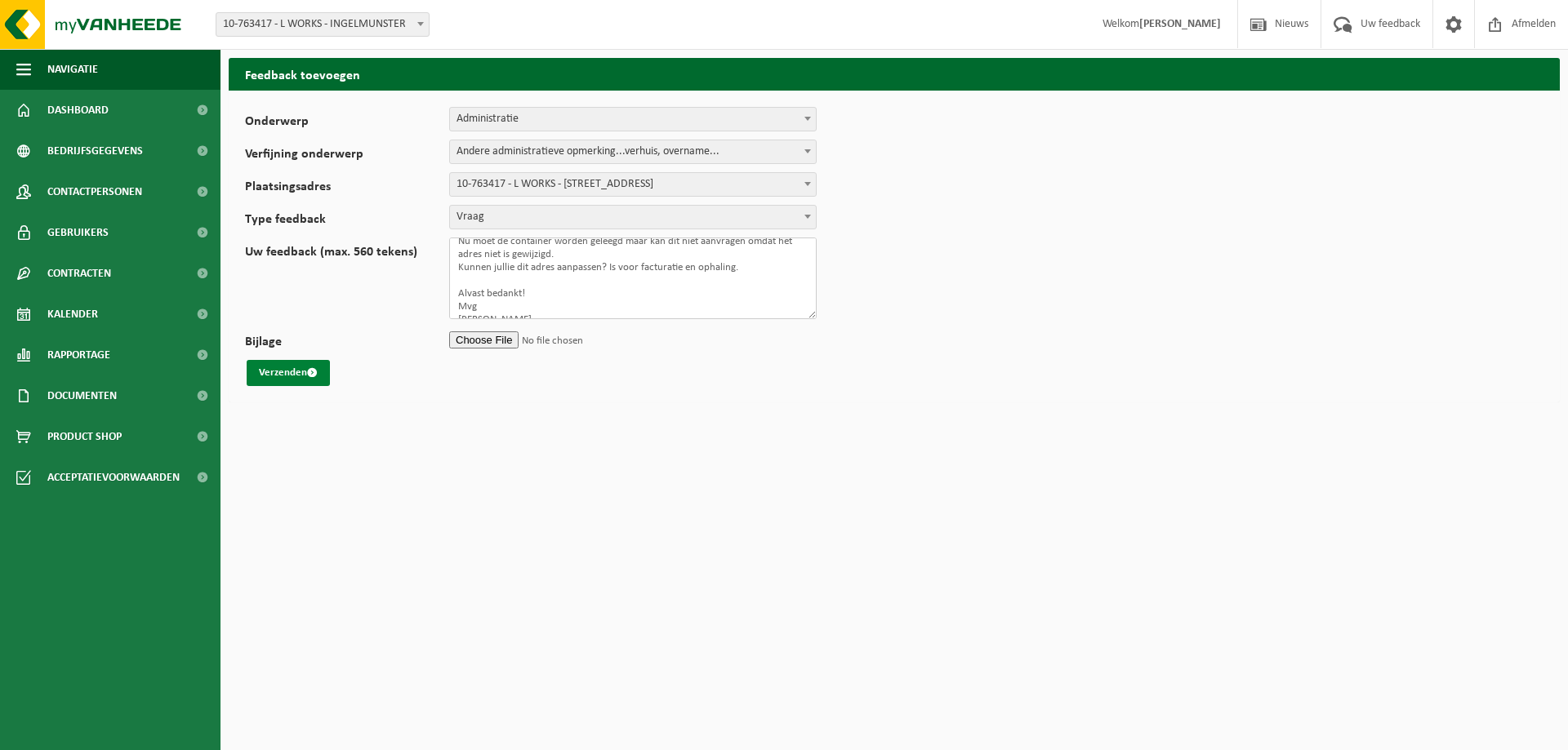
type textarea "Beste, Wij zijn verhuist naar [STREET_ADDRESS]. Ik heb dit al doorgemaild maar …"
click at [288, 380] on button "Verzenden" at bounding box center [288, 373] width 83 height 26
